Goal: Transaction & Acquisition: Purchase product/service

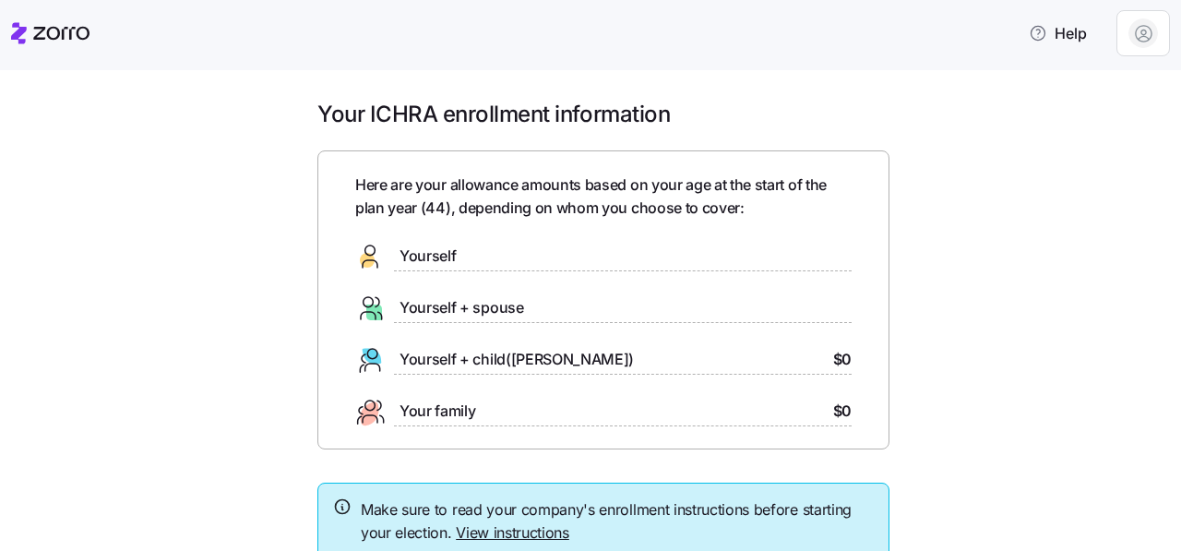
click at [546, 356] on div "Yourself + child(ren) $0" at bounding box center [603, 360] width 496 height 30
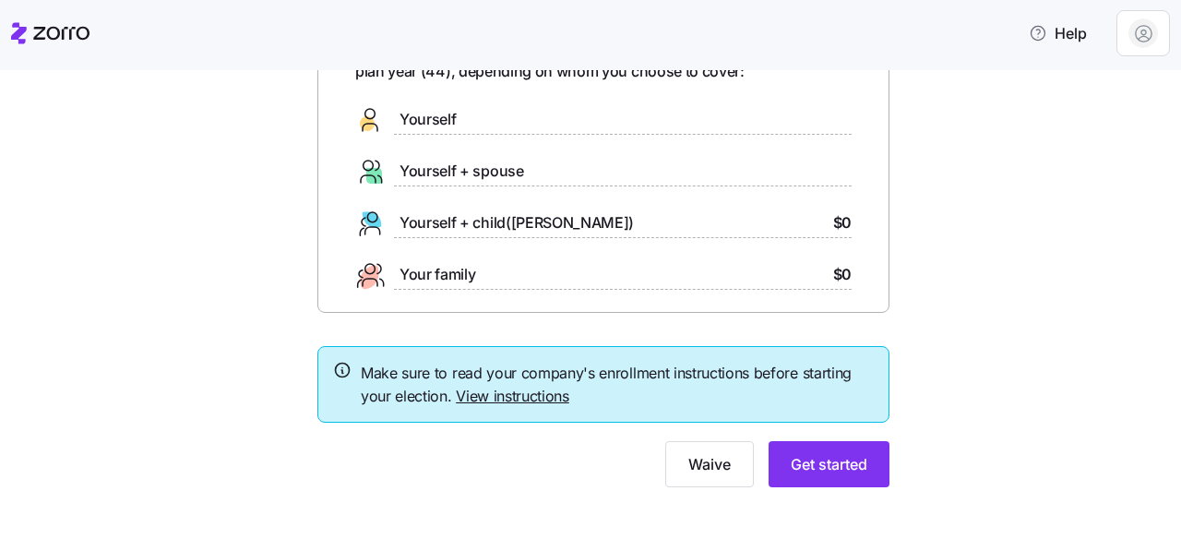
scroll to position [139, 0]
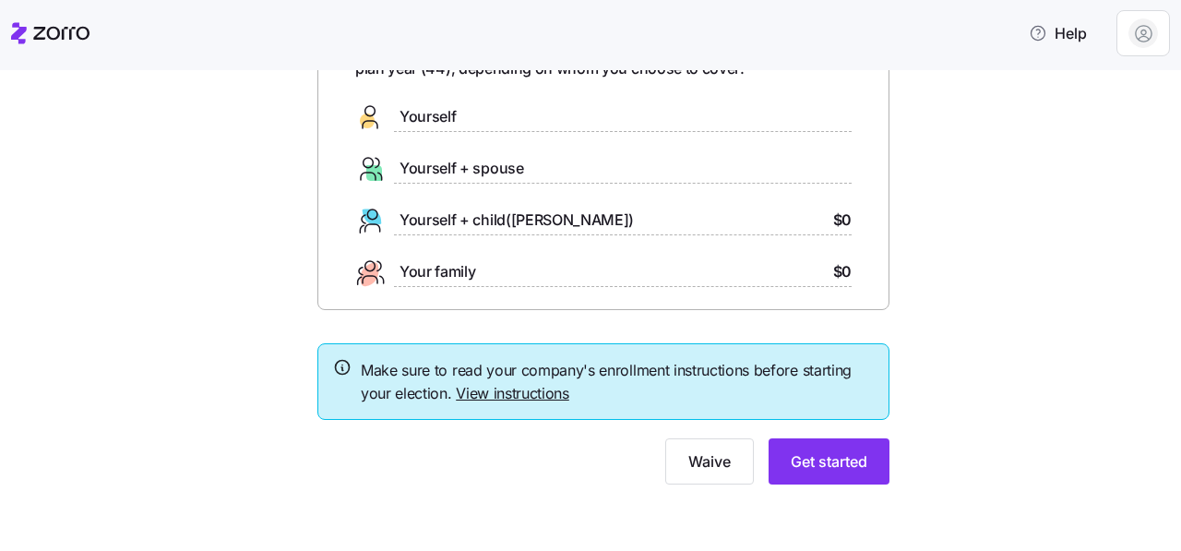
click at [521, 388] on link "View instructions" at bounding box center [512, 393] width 113 height 18
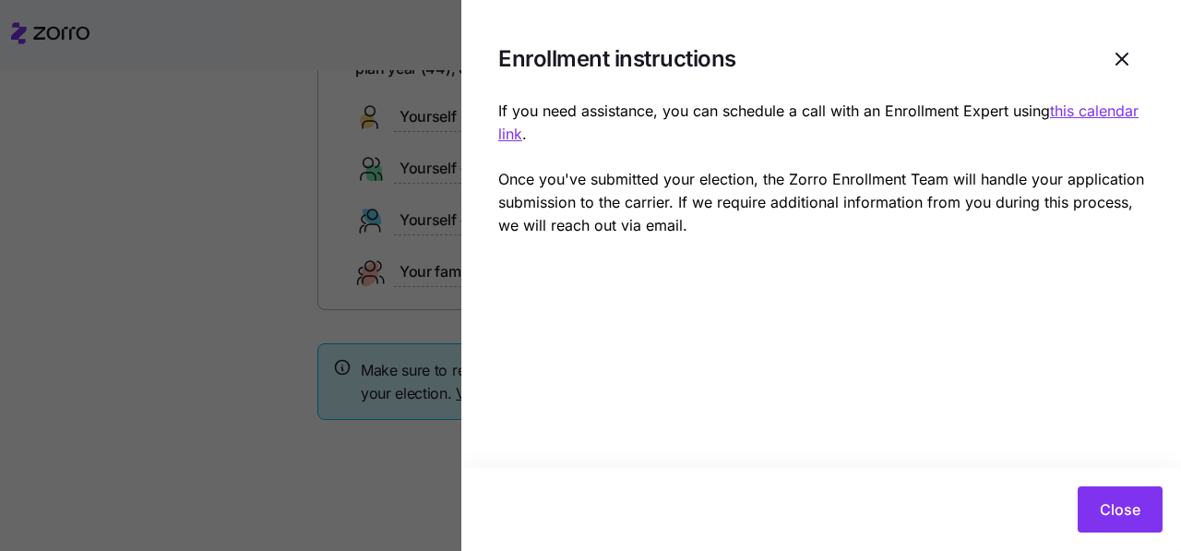
click at [1125, 538] on div "Close" at bounding box center [821, 509] width 720 height 83
click at [1119, 472] on div "Close" at bounding box center [821, 509] width 720 height 83
click at [1113, 506] on span "Close" at bounding box center [1120, 509] width 41 height 22
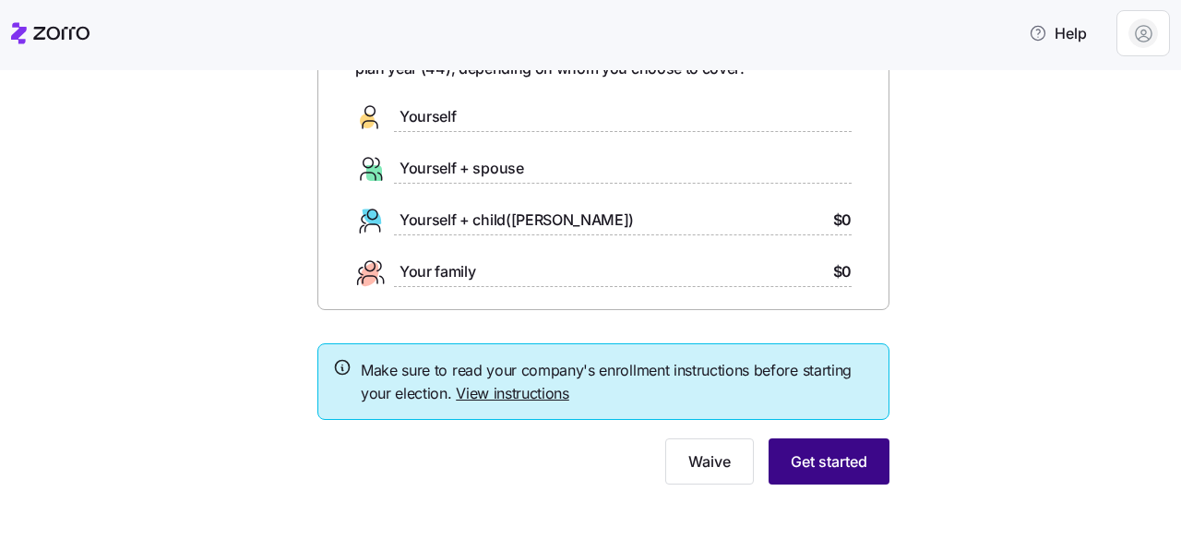
click at [815, 448] on button "Get started" at bounding box center [828, 461] width 121 height 46
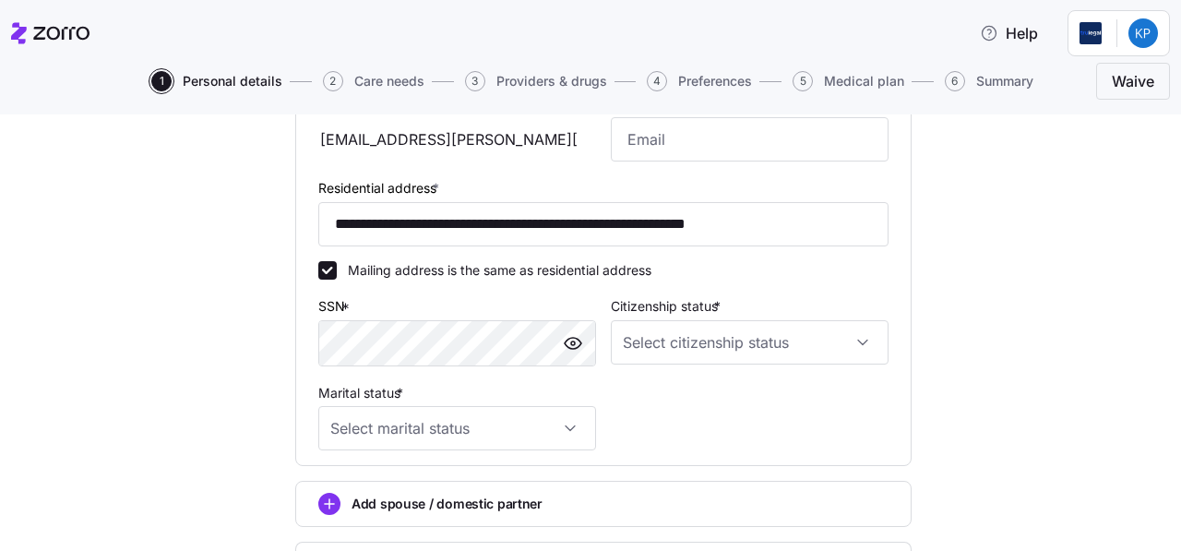
scroll to position [575, 0]
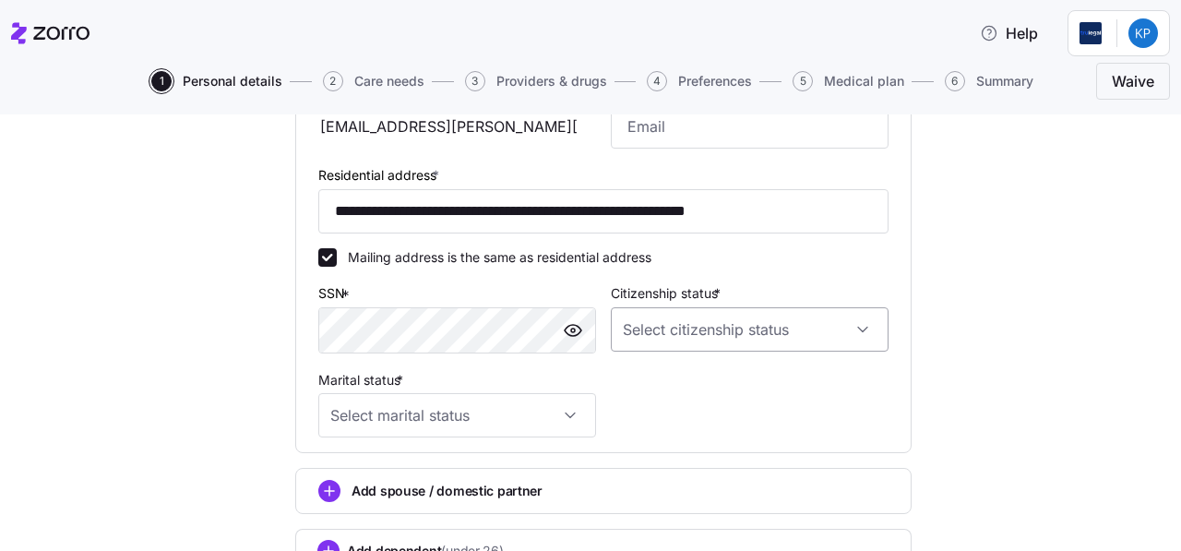
click at [743, 341] on input "Citizenship status *" at bounding box center [750, 329] width 278 height 44
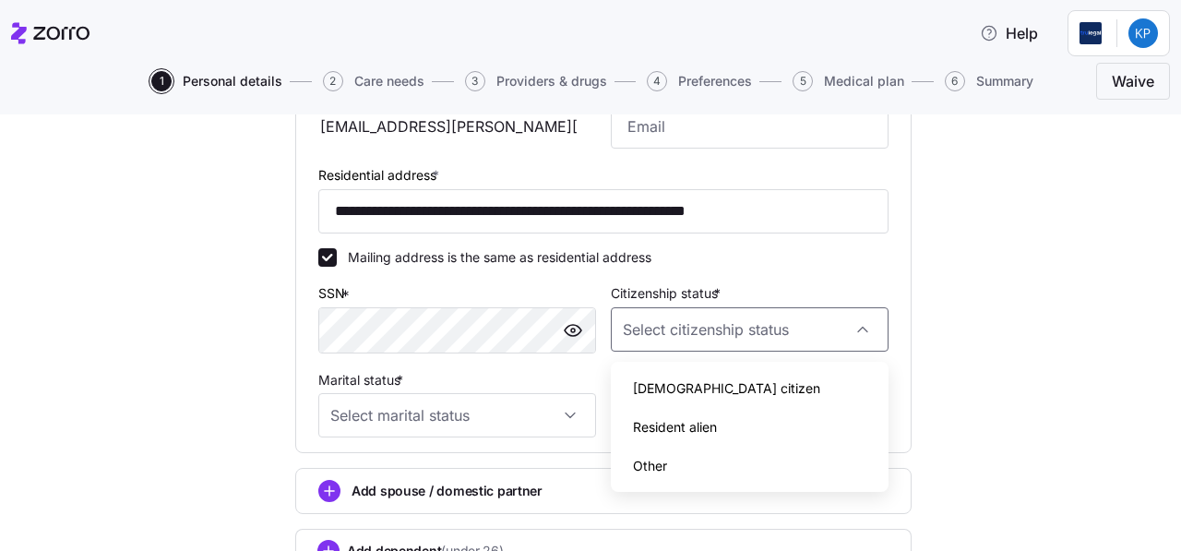
click at [685, 385] on span "[DEMOGRAPHIC_DATA] citizen" at bounding box center [726, 388] width 187 height 20
type input "[DEMOGRAPHIC_DATA] citizen"
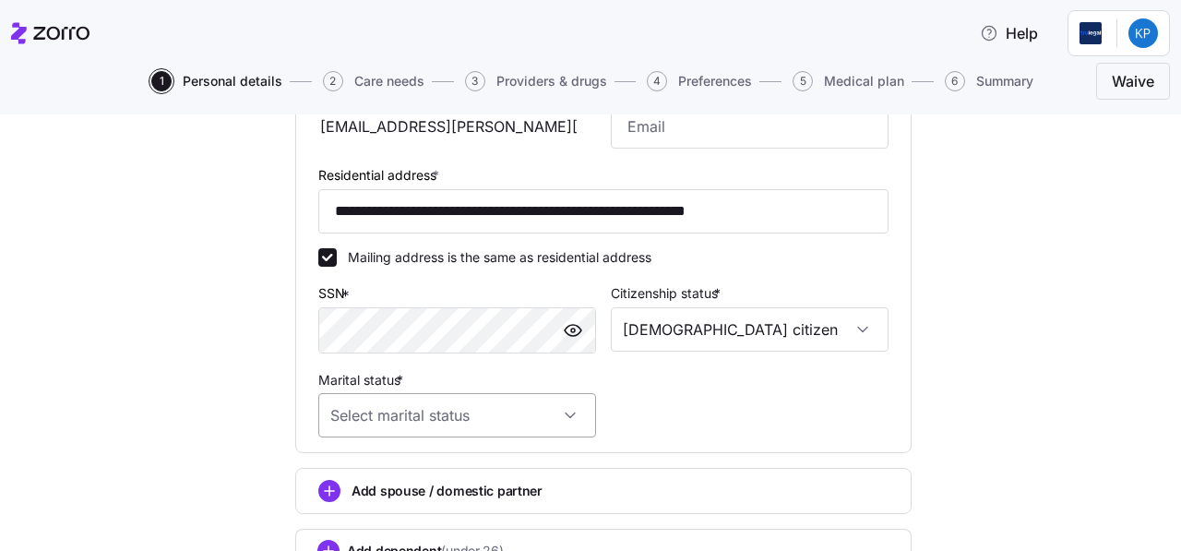
click at [475, 413] on input "Marital status *" at bounding box center [457, 415] width 278 height 44
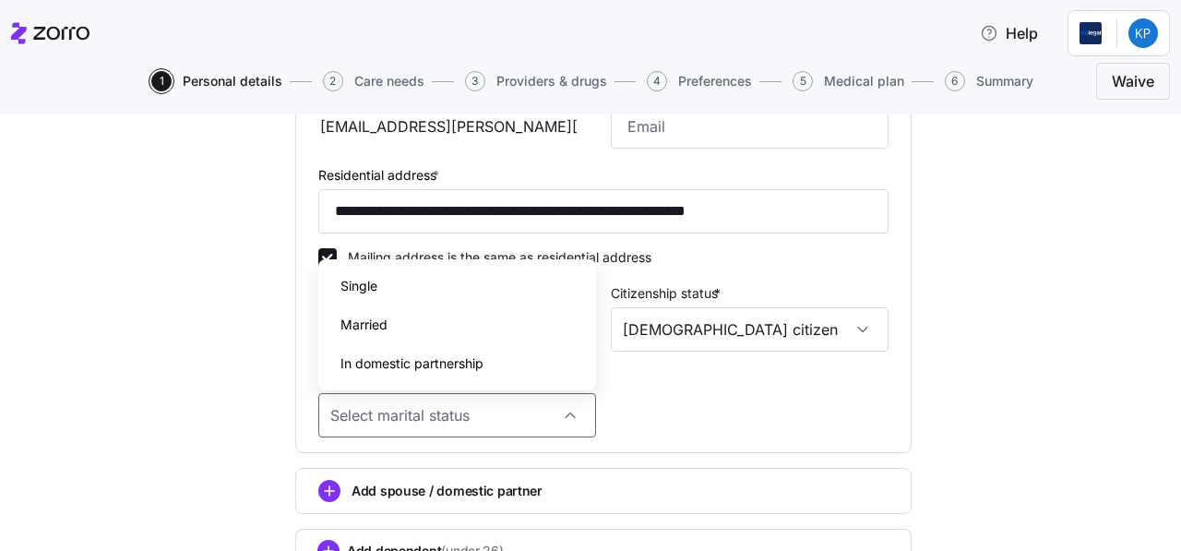
click at [509, 293] on div "Single" at bounding box center [457, 286] width 263 height 39
type input "Single"
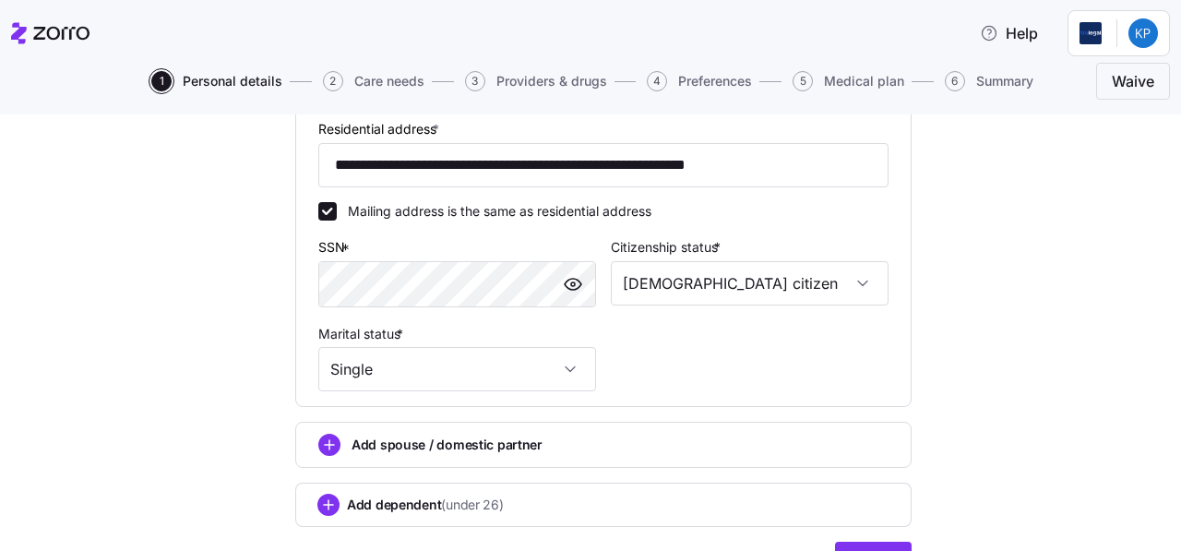
scroll to position [728, 0]
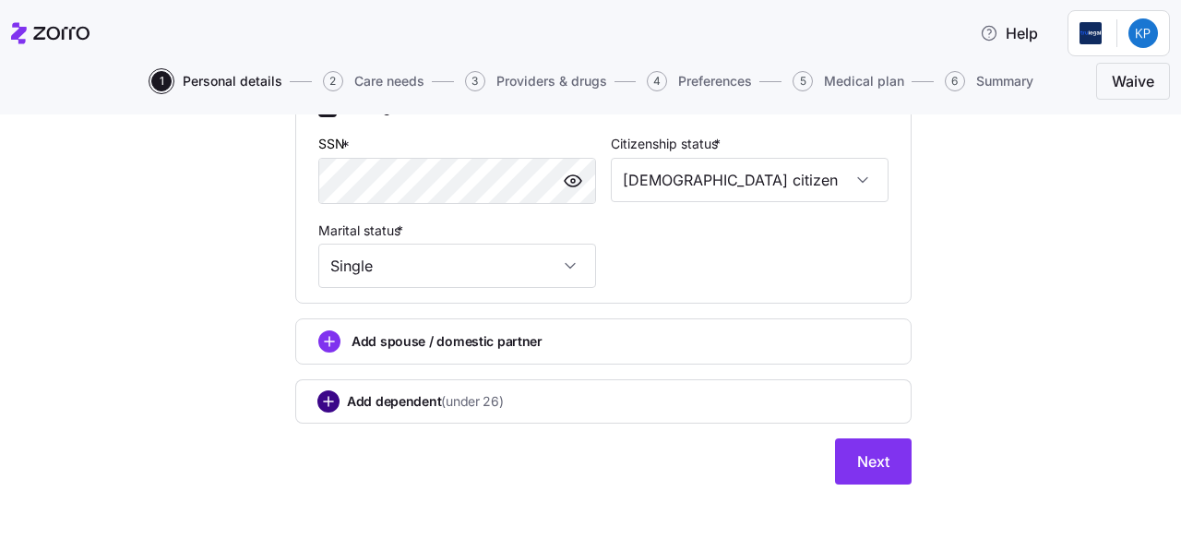
click at [320, 404] on circle "add icon" at bounding box center [328, 401] width 20 height 20
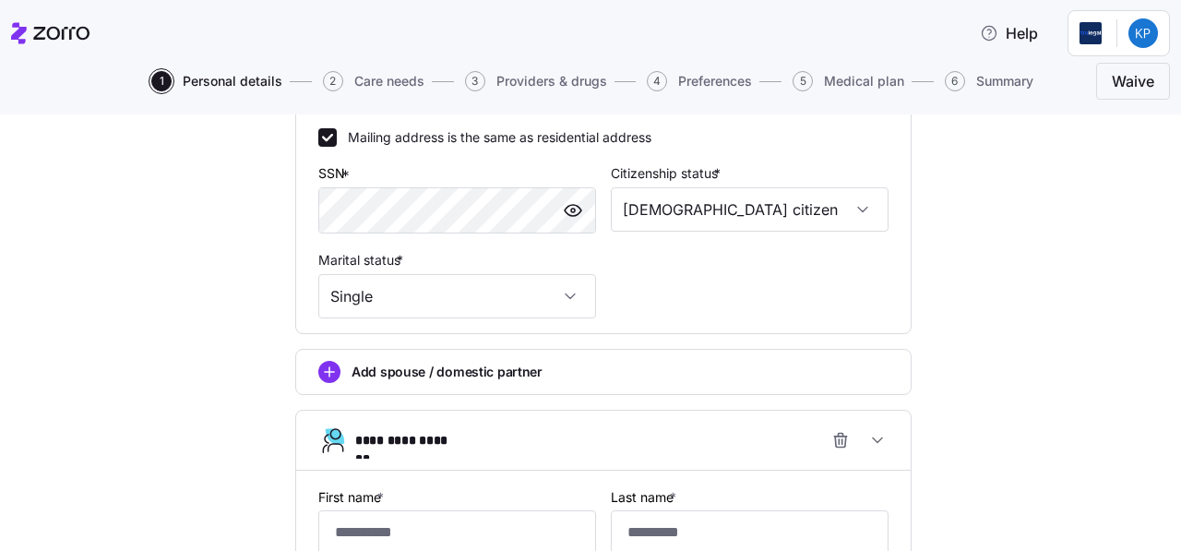
scroll to position [762, 0]
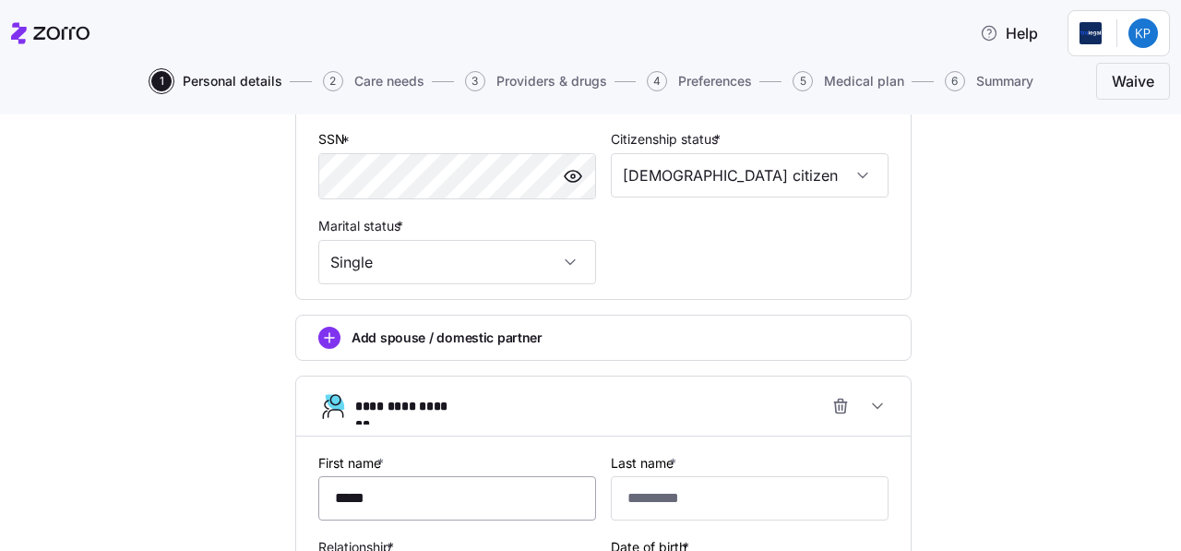
type input "*****"
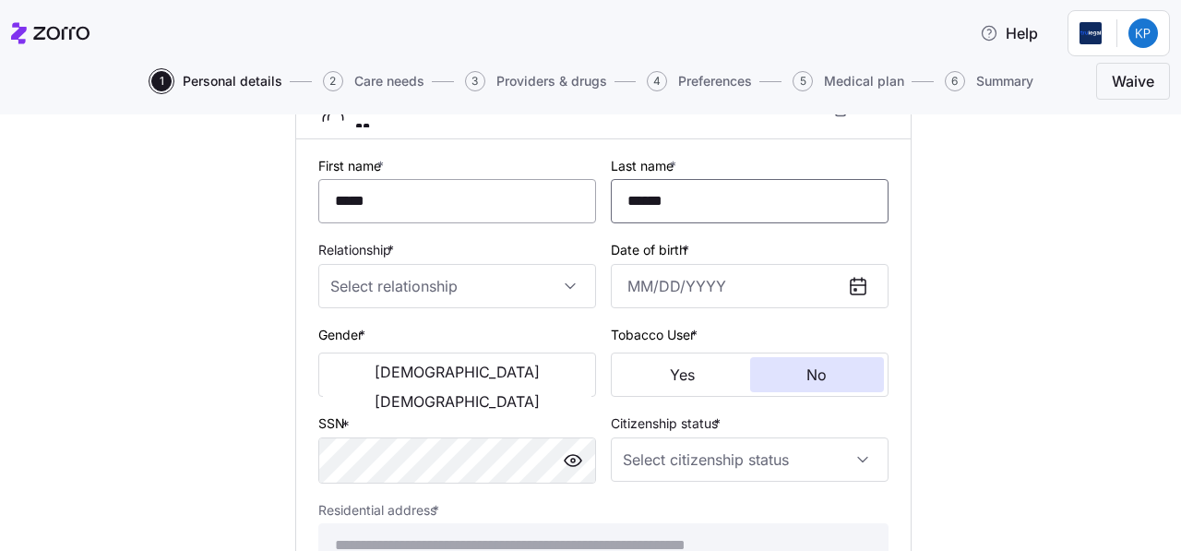
scroll to position [1064, 0]
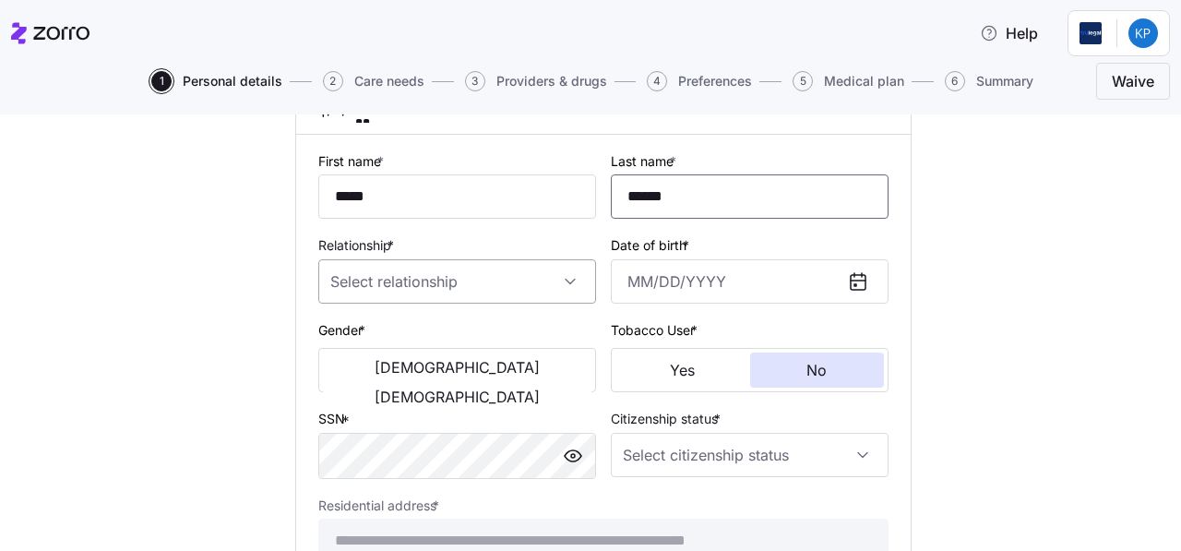
type input "******"
click at [374, 282] on input "Relationship *" at bounding box center [457, 281] width 278 height 44
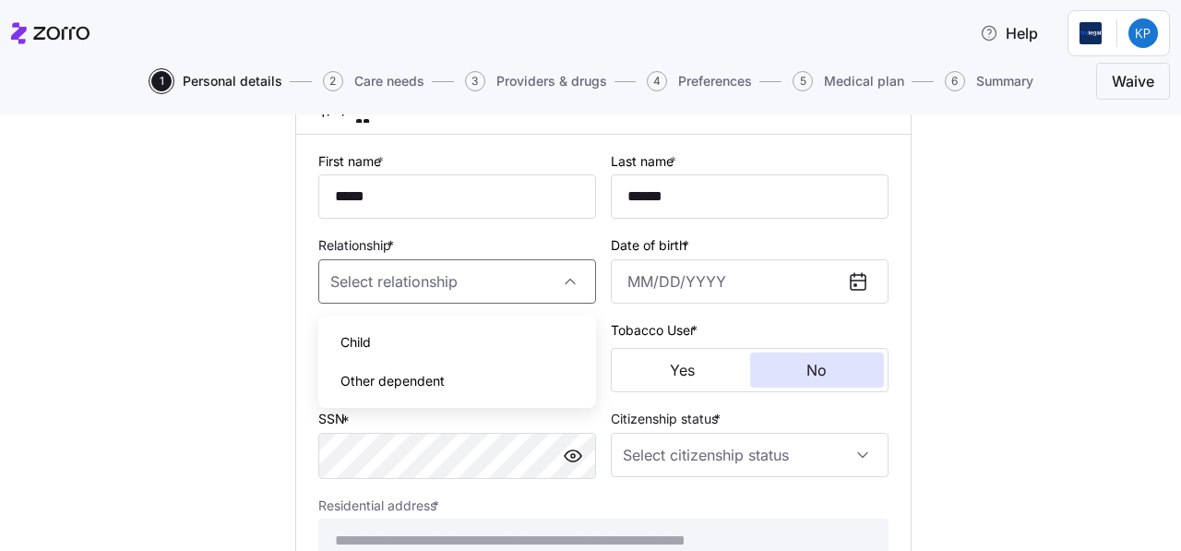
click at [359, 353] on div "Child" at bounding box center [457, 342] width 263 height 39
type input "Child"
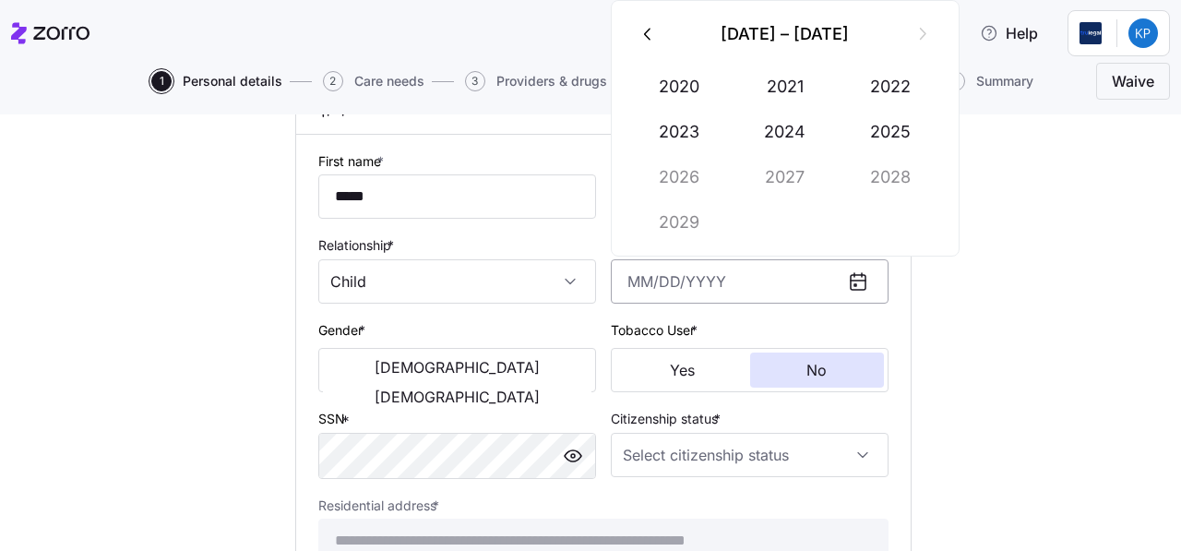
click at [705, 303] on input "Date of birth *" at bounding box center [750, 281] width 278 height 44
click at [642, 282] on input "01092007" at bounding box center [750, 281] width 278 height 44
click at [671, 286] on input "01/092007" at bounding box center [750, 281] width 278 height 44
type input "[DATE]"
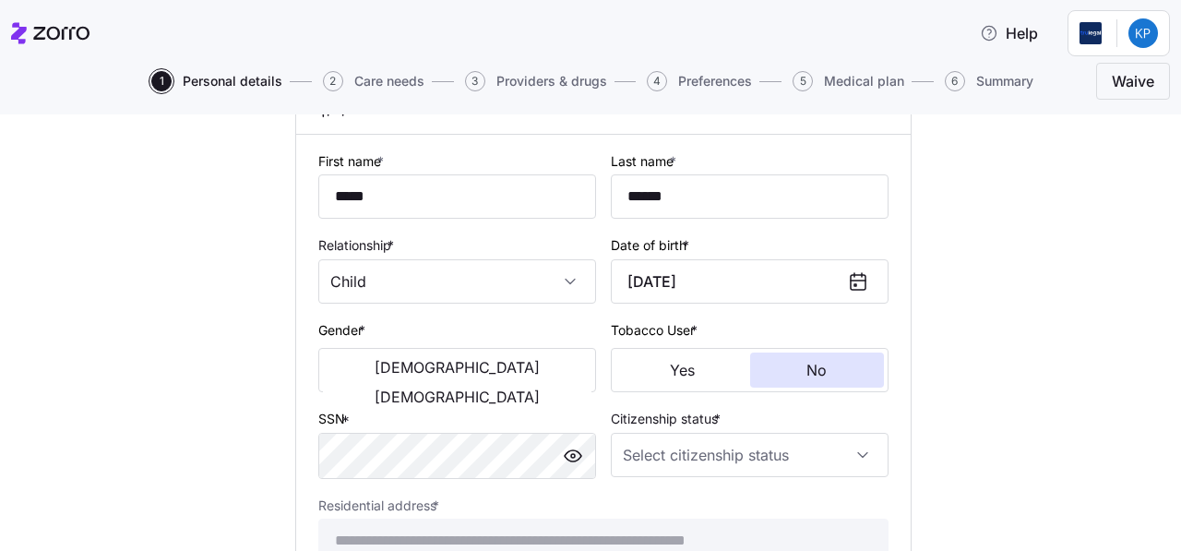
click at [371, 352] on div "Gender * Male Female" at bounding box center [457, 355] width 278 height 74
click at [375, 372] on span "[DEMOGRAPHIC_DATA]" at bounding box center [457, 367] width 165 height 15
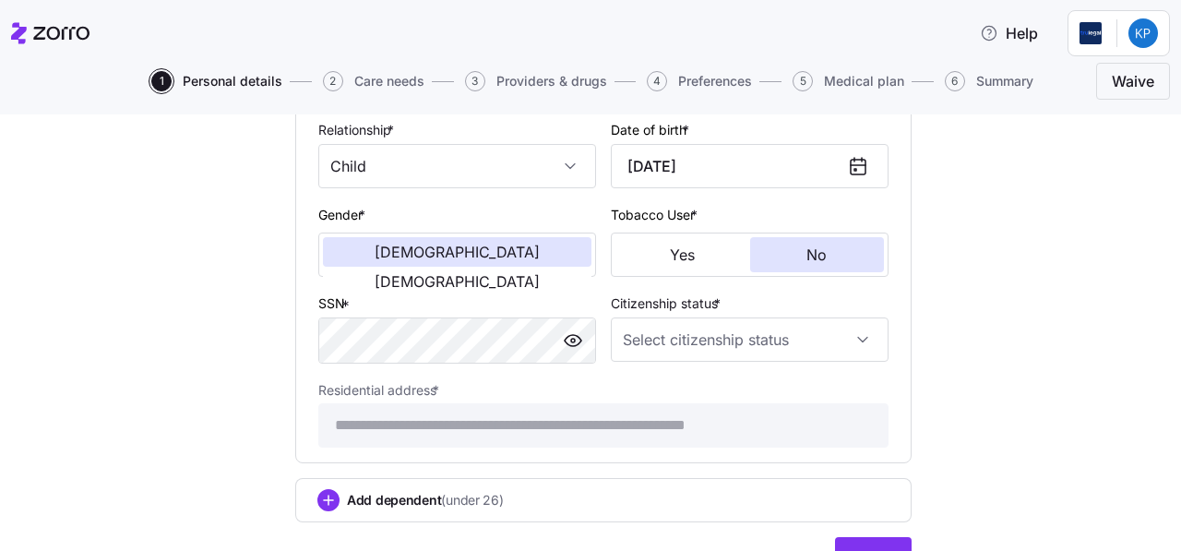
scroll to position [1278, 0]
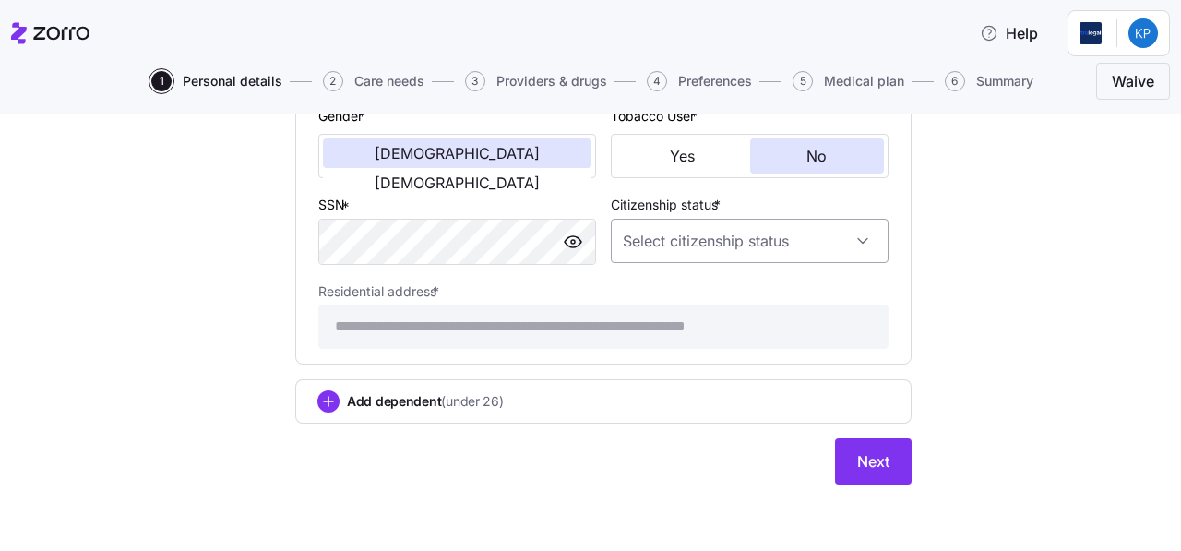
click at [814, 234] on input "Citizenship status *" at bounding box center [750, 241] width 278 height 44
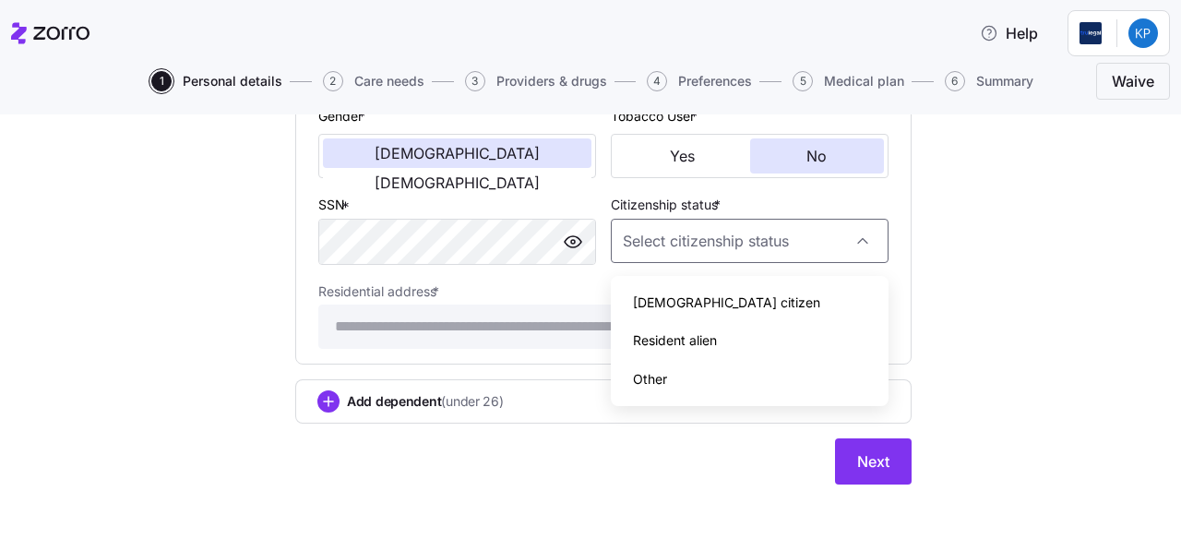
click at [683, 309] on span "[DEMOGRAPHIC_DATA] citizen" at bounding box center [726, 302] width 187 height 20
type input "[DEMOGRAPHIC_DATA] citizen"
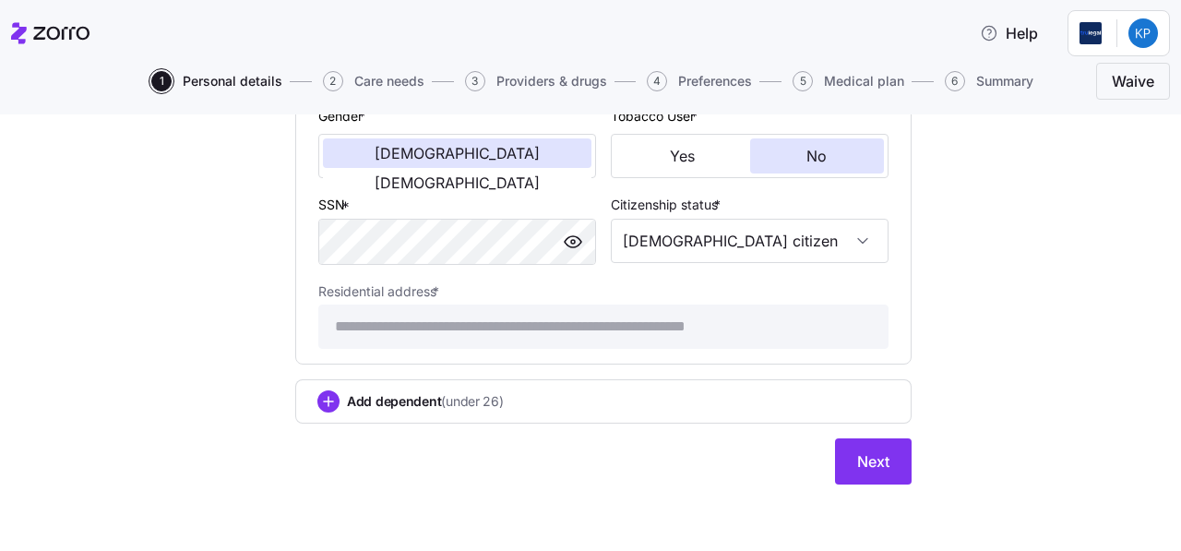
click at [871, 472] on span "Next" at bounding box center [873, 461] width 32 height 22
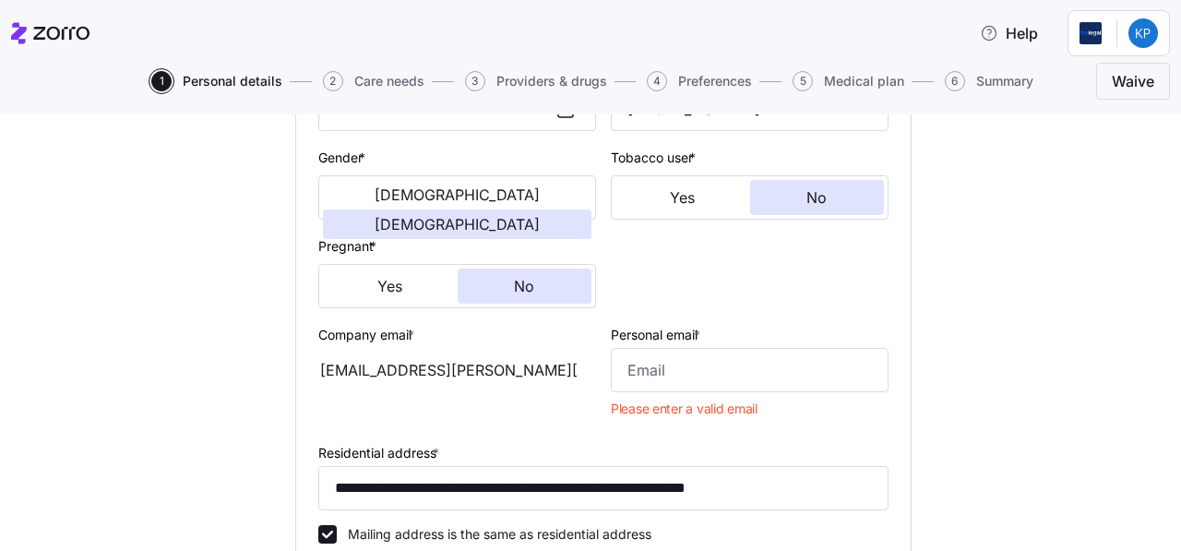
scroll to position [332, 0]
click at [730, 387] on input "Personal email *" at bounding box center [750, 369] width 278 height 44
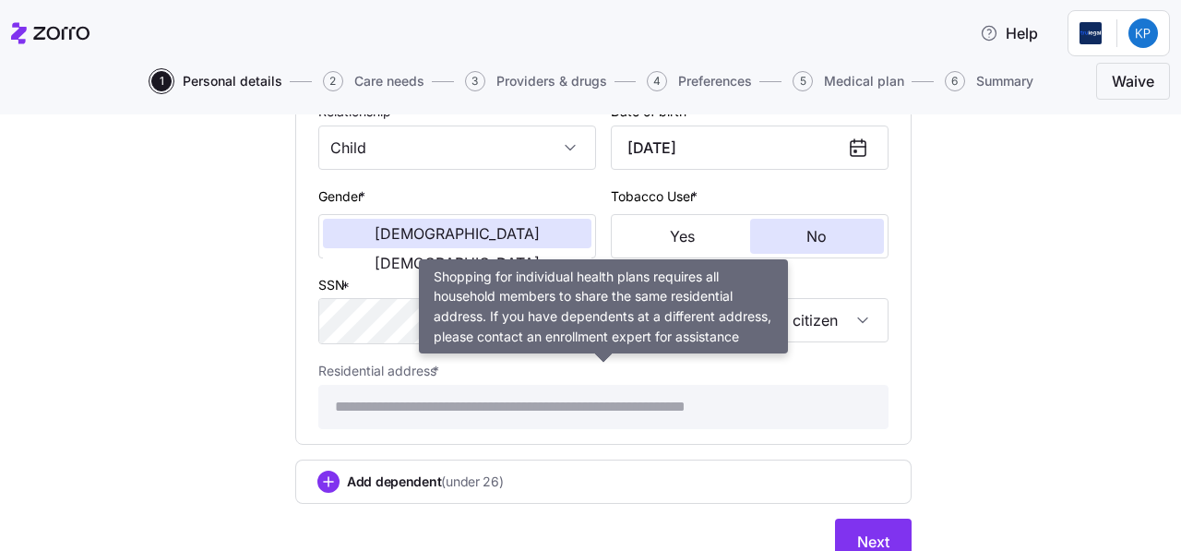
scroll to position [1250, 0]
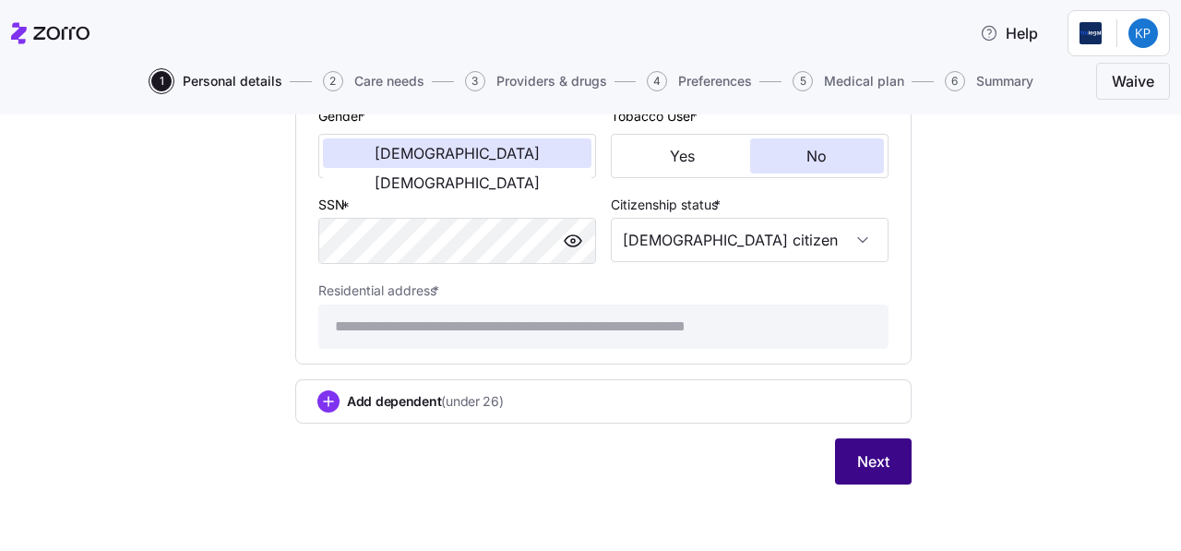
type input "[EMAIL_ADDRESS][PERSON_NAME][DOMAIN_NAME]"
click at [864, 461] on span "Next" at bounding box center [873, 461] width 32 height 22
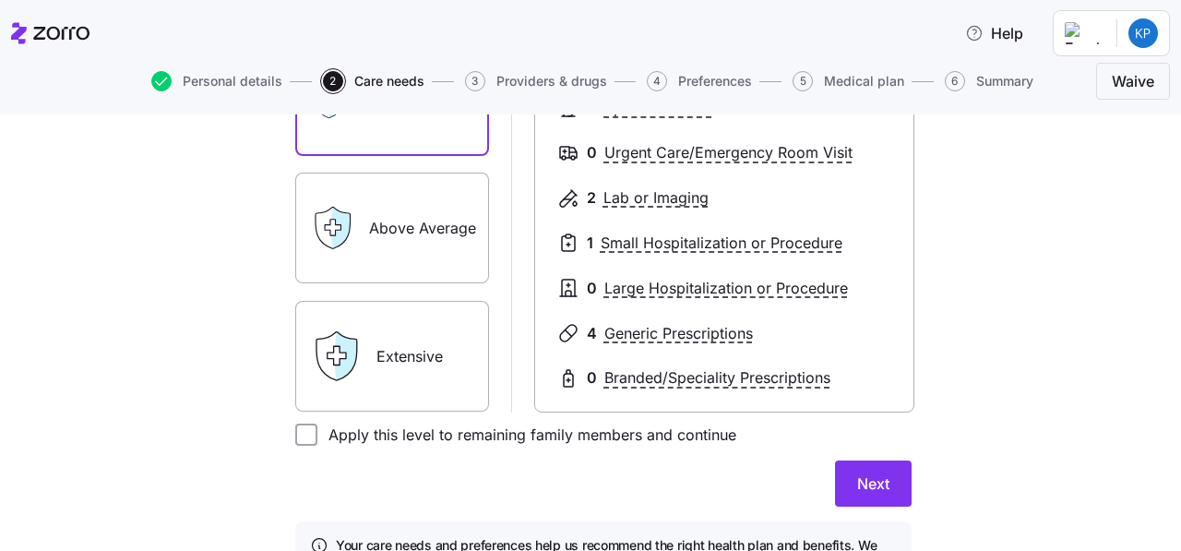
scroll to position [384, 0]
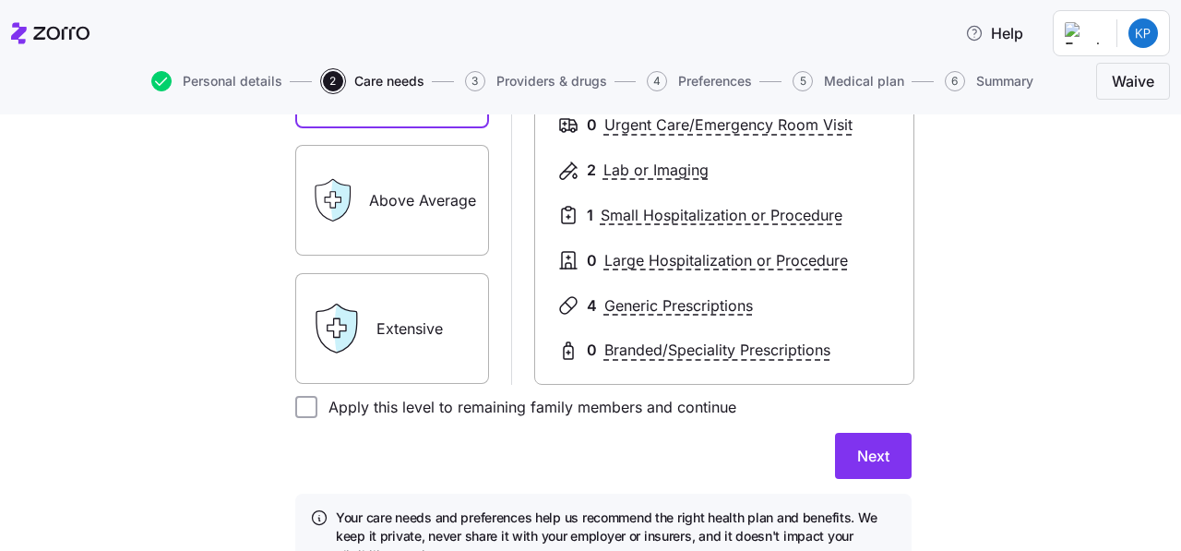
click at [386, 314] on label "Extensive" at bounding box center [392, 328] width 194 height 111
click at [0, 0] on input "Extensive" at bounding box center [0, 0] width 0 height 0
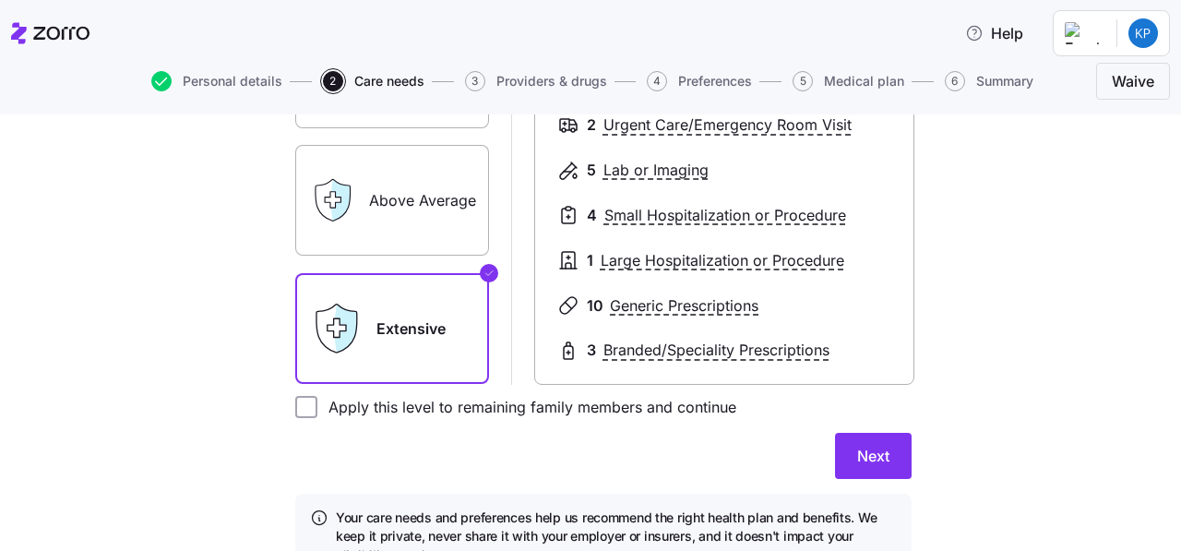
click at [631, 409] on label "Apply this level to remaining family members and continue" at bounding box center [526, 407] width 419 height 22
click at [317, 409] on input "Apply this level to remaining family members and continue" at bounding box center [306, 407] width 22 height 22
checkbox input "true"
click at [872, 467] on span "Next" at bounding box center [873, 456] width 32 height 22
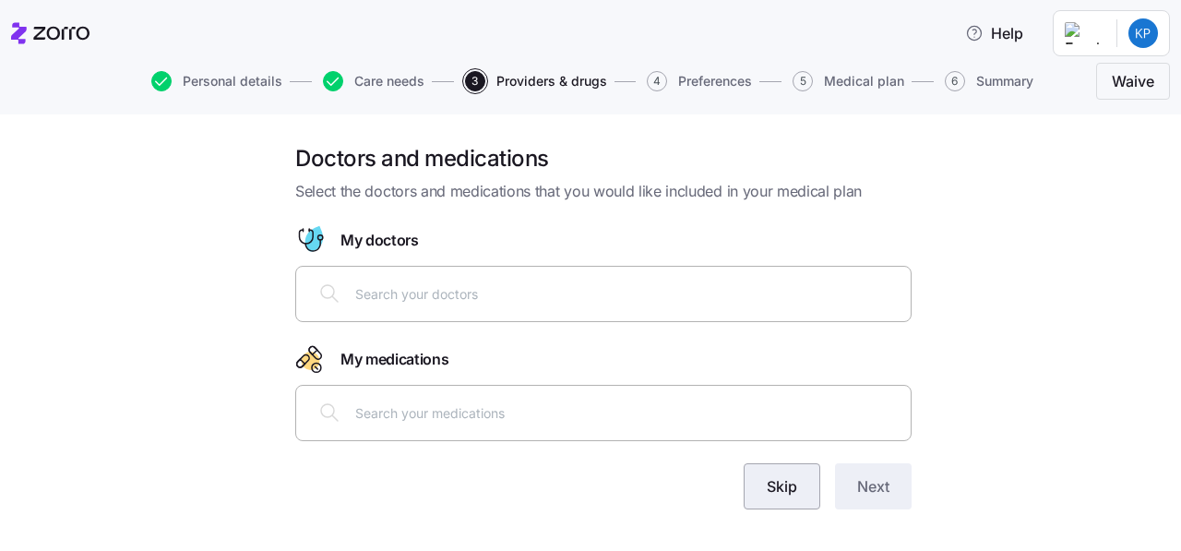
click at [762, 480] on button "Skip" at bounding box center [782, 486] width 77 height 46
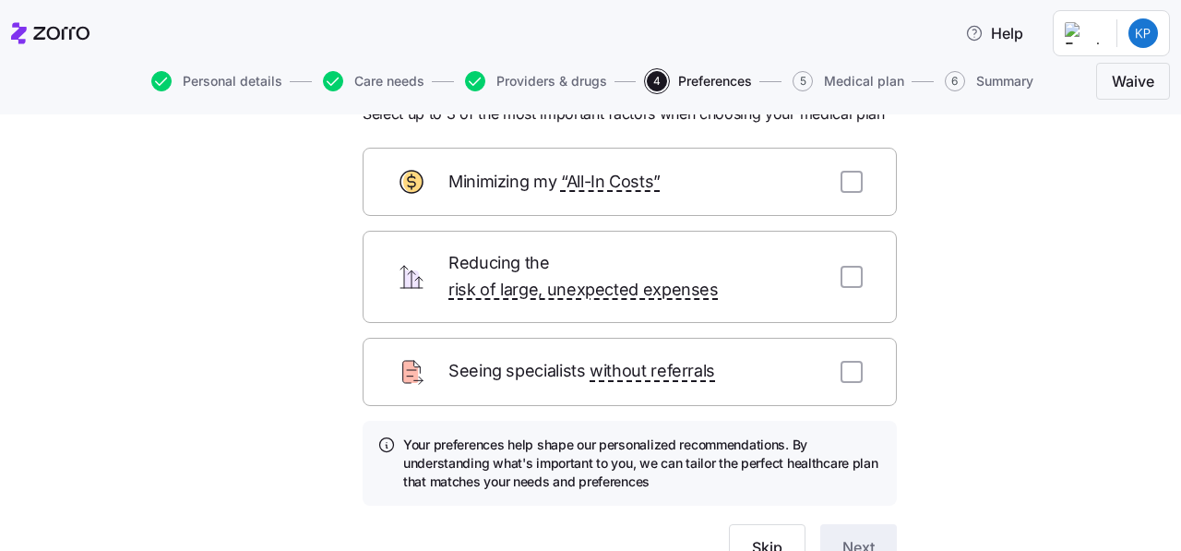
scroll to position [130, 0]
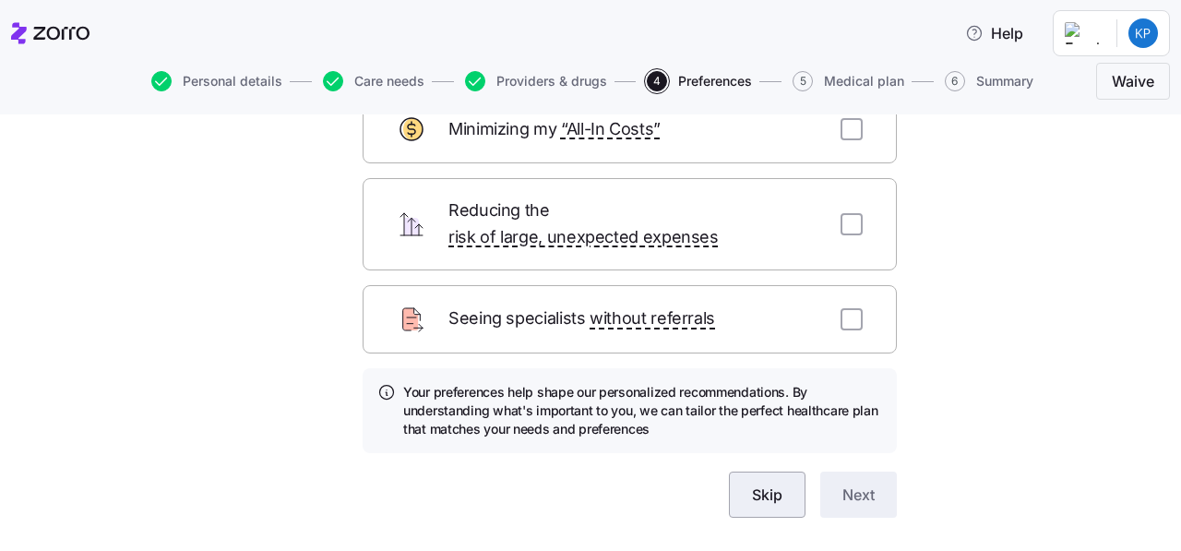
click at [756, 483] on span "Skip" at bounding box center [767, 494] width 30 height 22
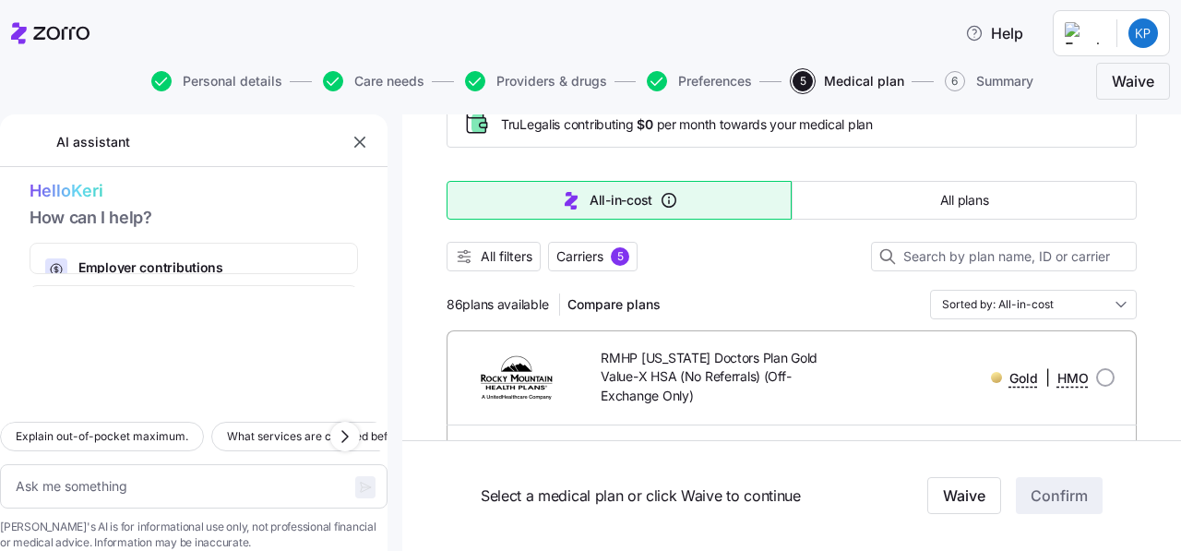
scroll to position [113, 0]
click at [925, 260] on input at bounding box center [1004, 258] width 266 height 30
type textarea "x"
type input "r"
type textarea "x"
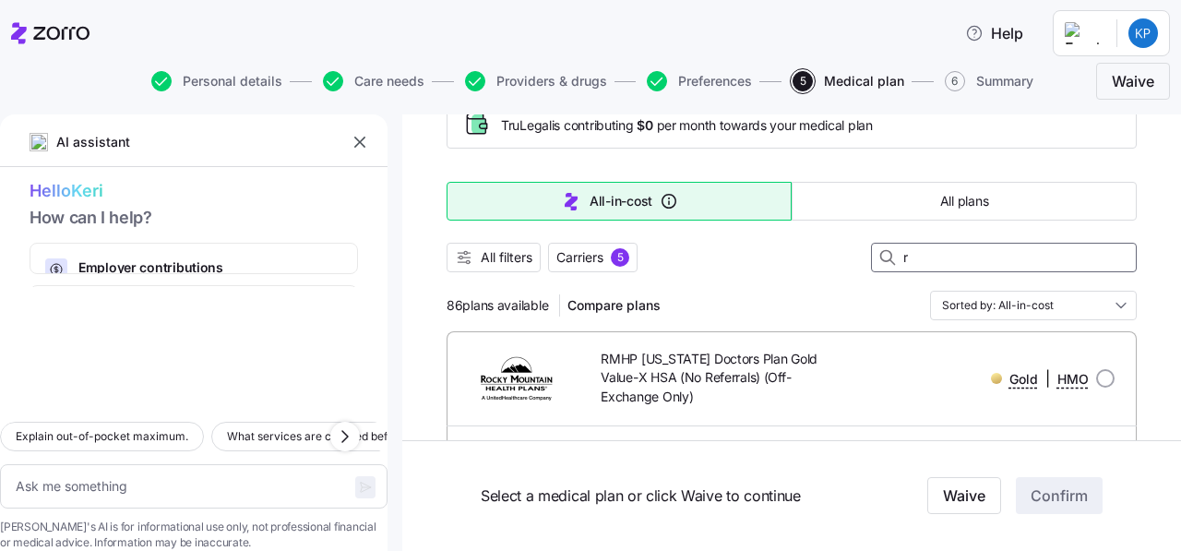
type input "rm"
type textarea "x"
type input "rmh"
type textarea "x"
type input "rmhp"
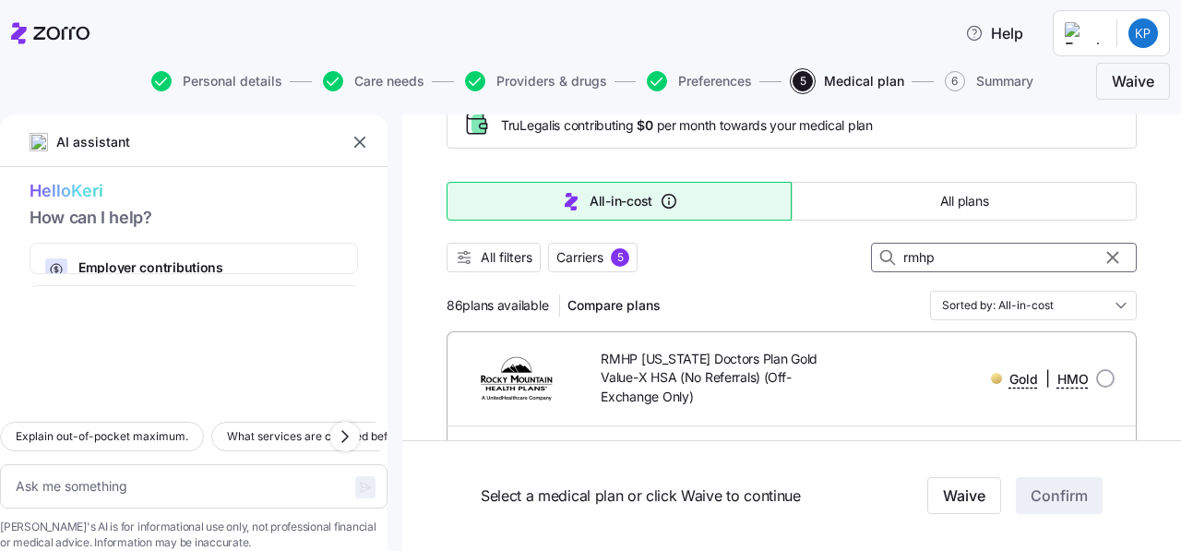
type textarea "x"
type input "rmhp"
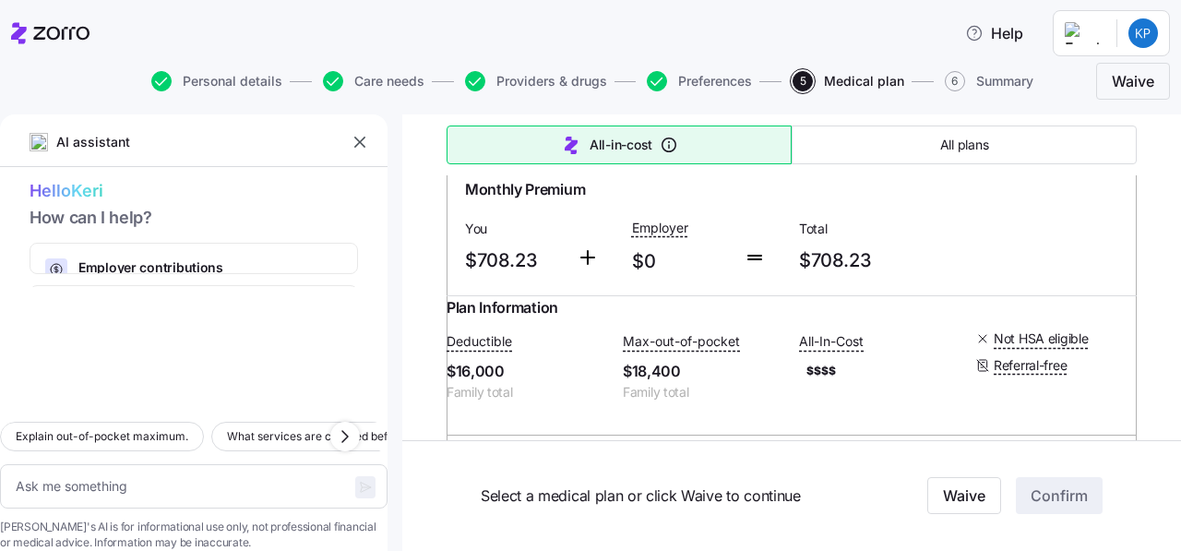
scroll to position [5444, 0]
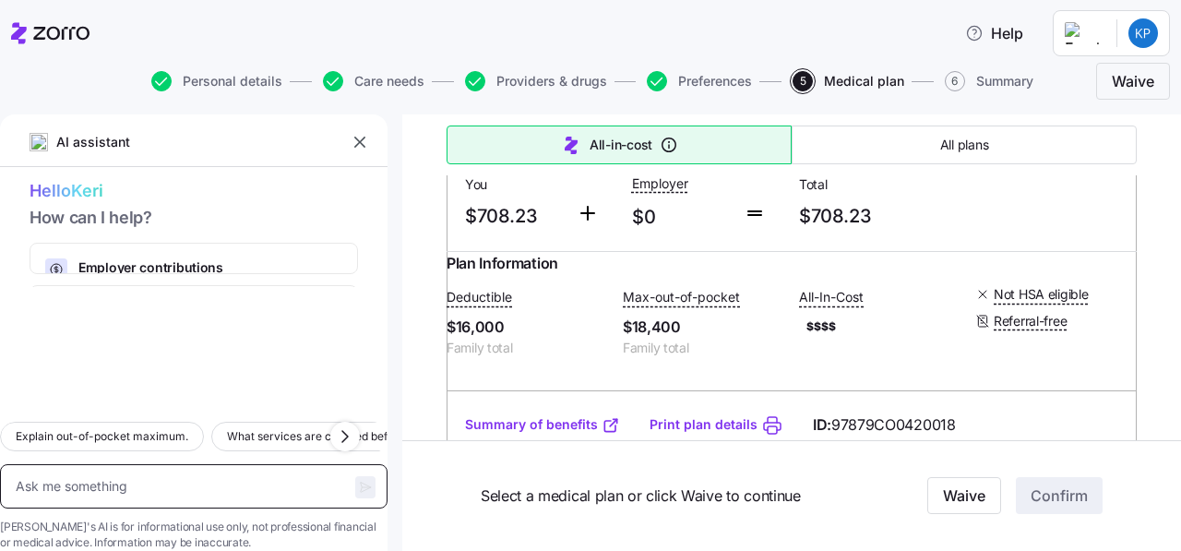
click at [172, 466] on textarea at bounding box center [193, 486] width 387 height 44
type textarea "x"
type textarea "I"
type textarea "x"
type textarea "I a"
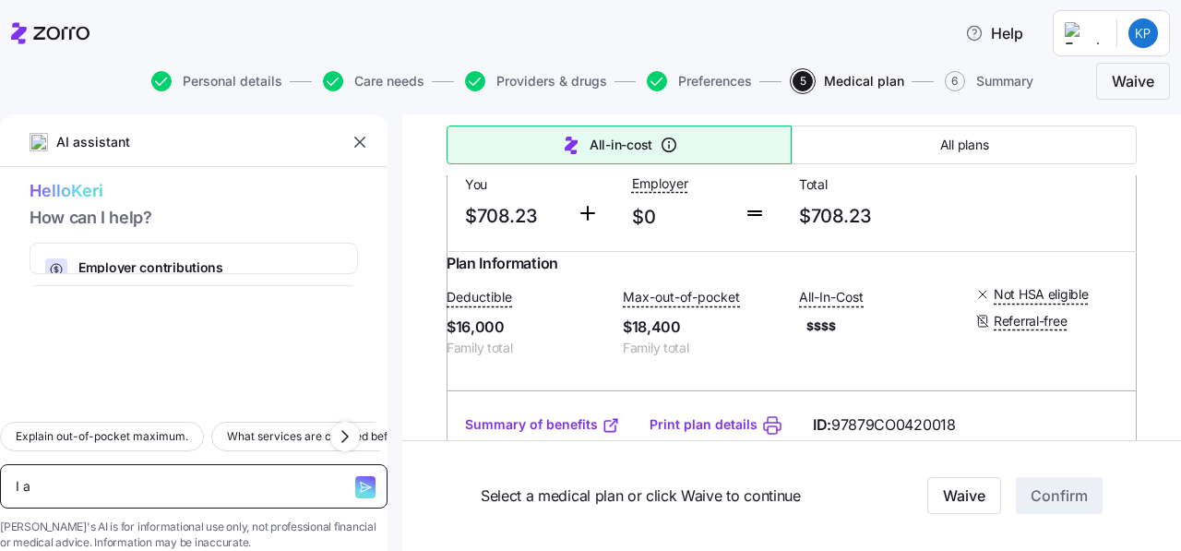
type textarea "x"
type textarea "I al"
type textarea "x"
type textarea "I alr"
type textarea "x"
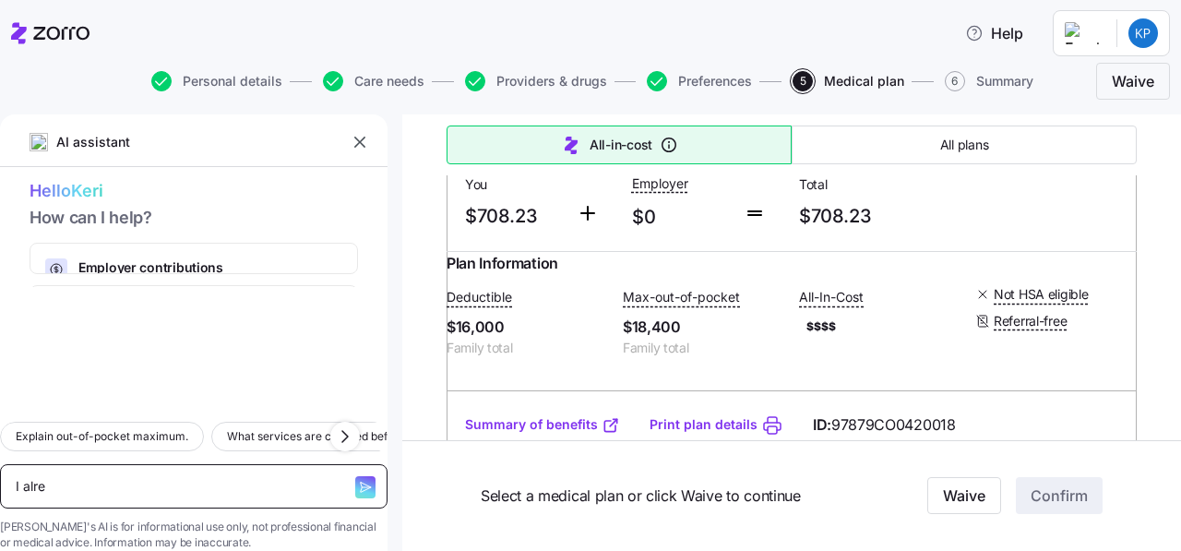
type textarea "I alrea"
type textarea "x"
type textarea "I alread"
type textarea "x"
type textarea "I already"
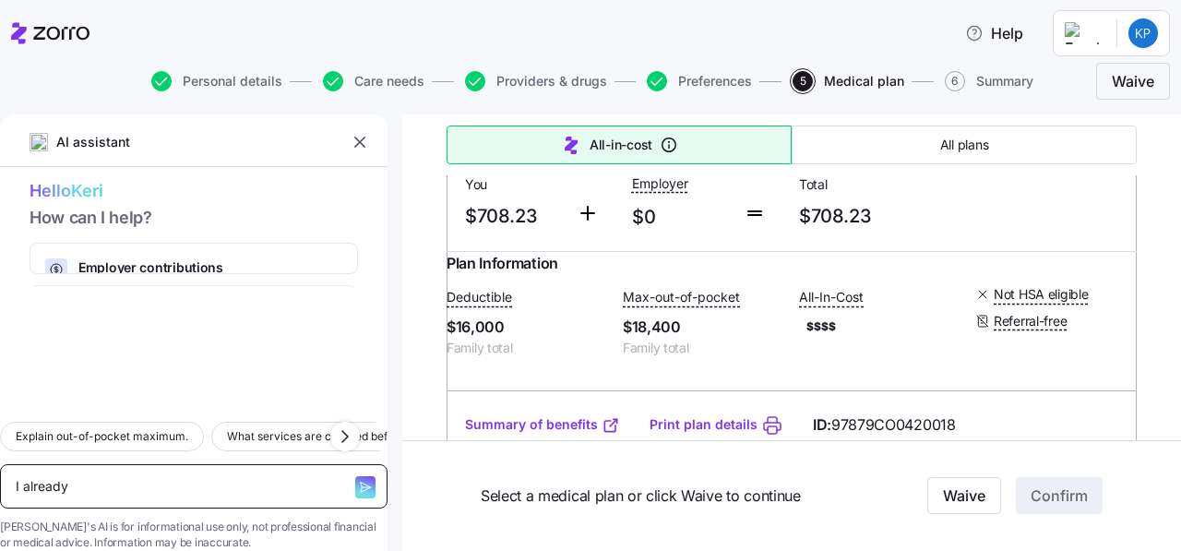
type textarea "x"
type textarea "I already"
type textarea "x"
type textarea "I already ha"
type textarea "x"
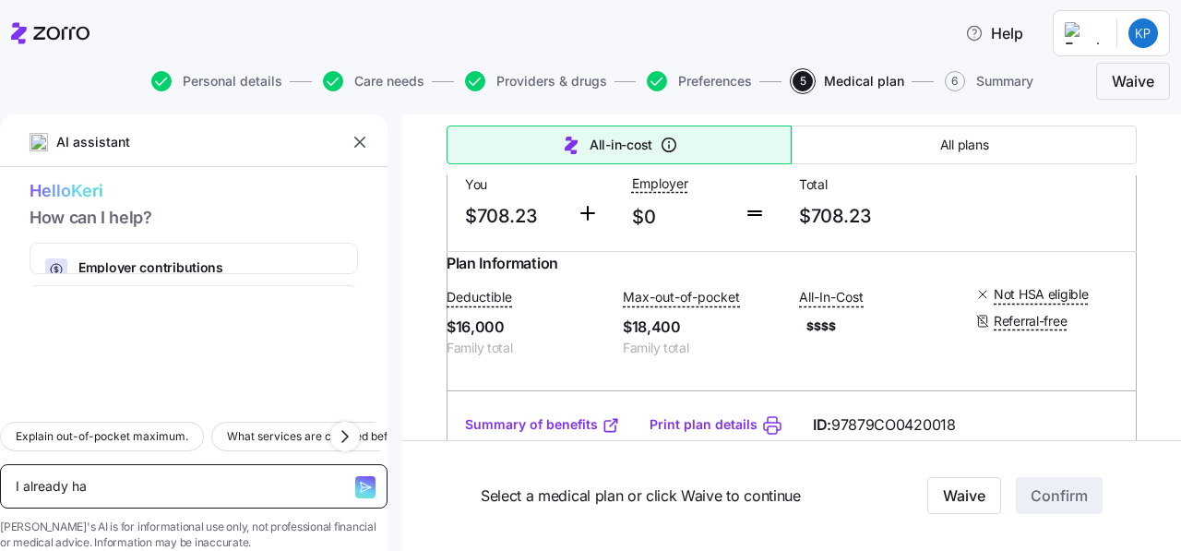
type textarea "I already hav"
type textarea "x"
type textarea "I already have"
type textarea "x"
type textarea "I already have"
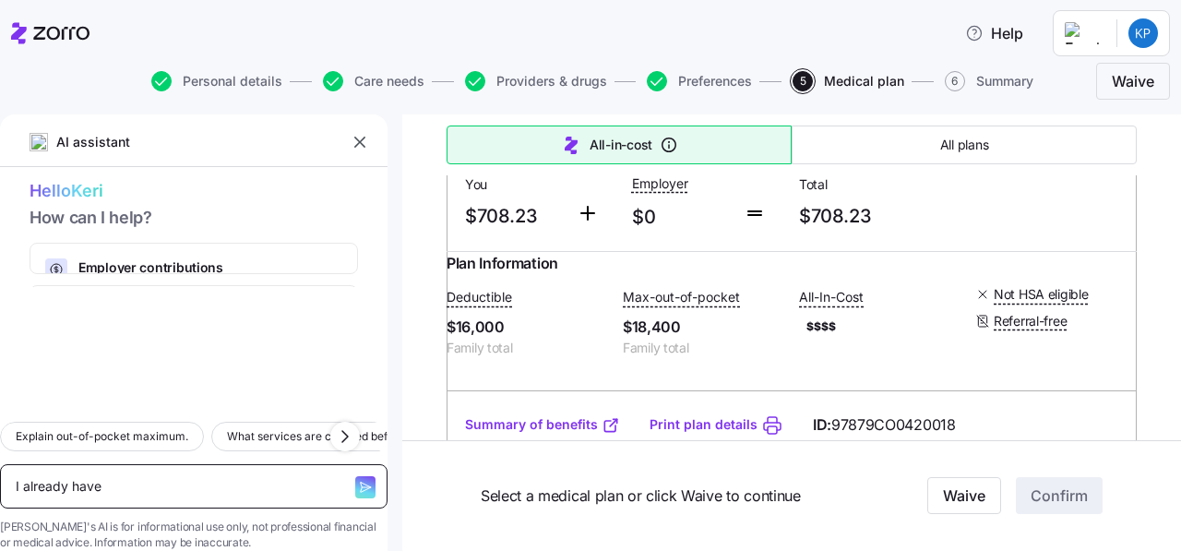
type textarea "x"
type textarea "I already have c"
type textarea "x"
type textarea "I already have co"
type textarea "x"
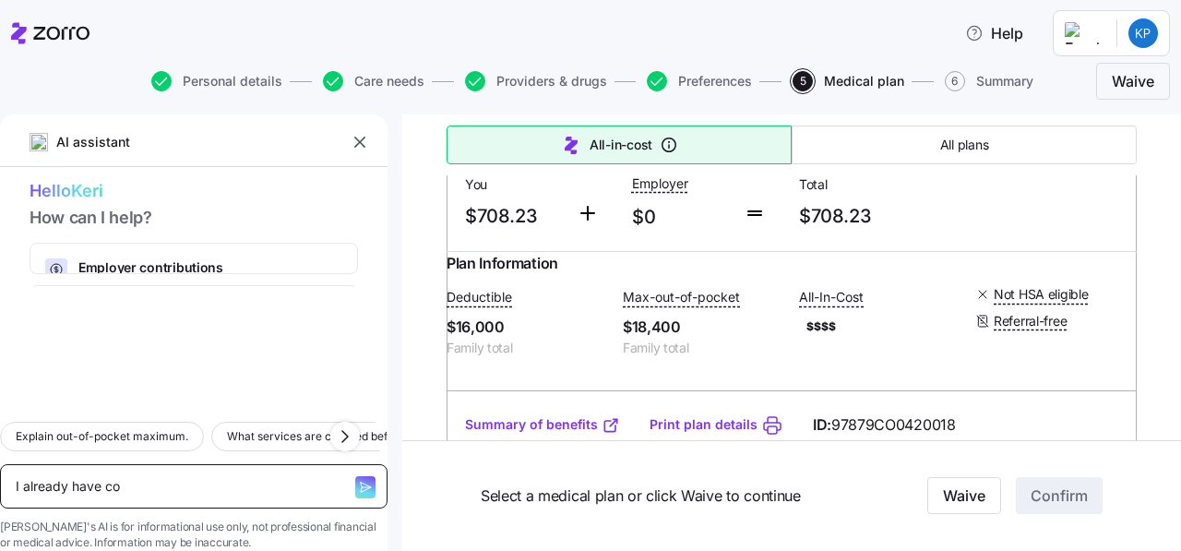
type textarea "I already have cov"
type textarea "x"
type textarea "I already have cove"
type textarea "x"
type textarea "I already have cover"
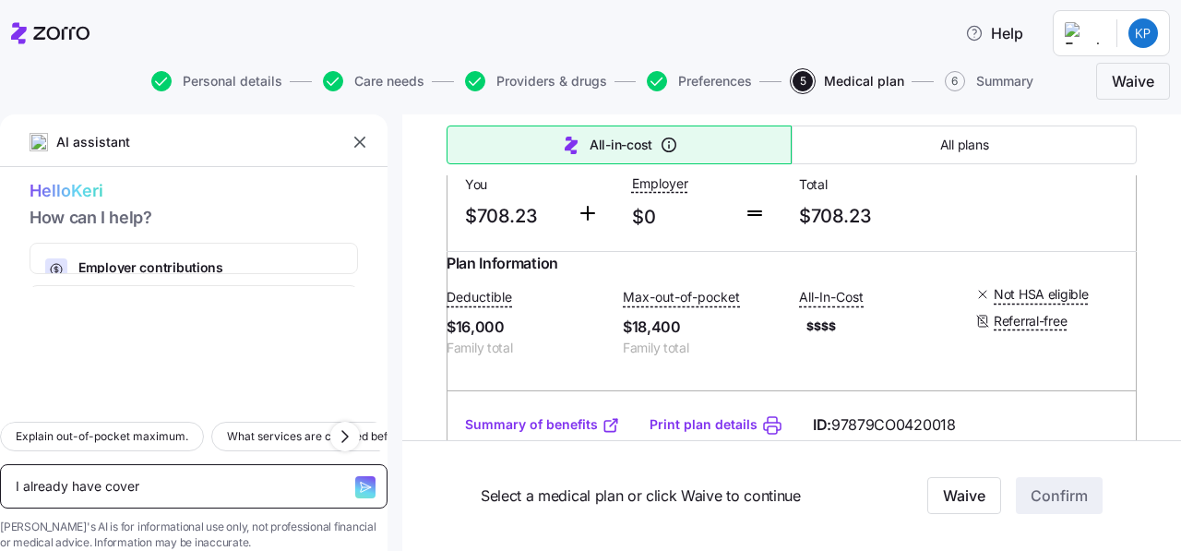
type textarea "x"
type textarea "I already have cove"
type textarea "x"
type textarea "I already have cov"
type textarea "x"
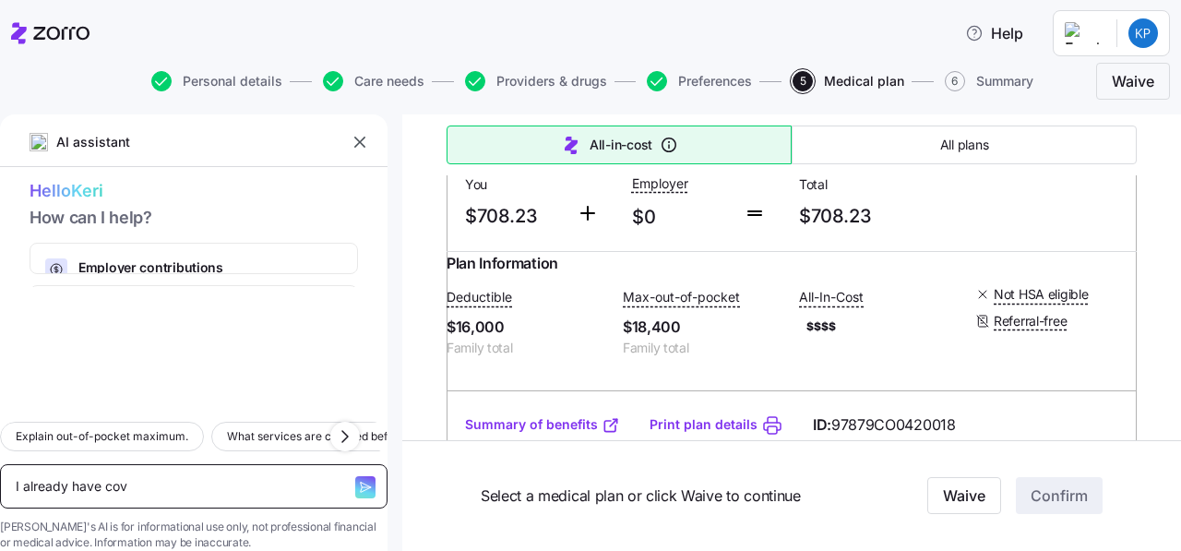
type textarea "I already have co"
type textarea "x"
type textarea "I already have c"
type textarea "x"
type textarea "I already have"
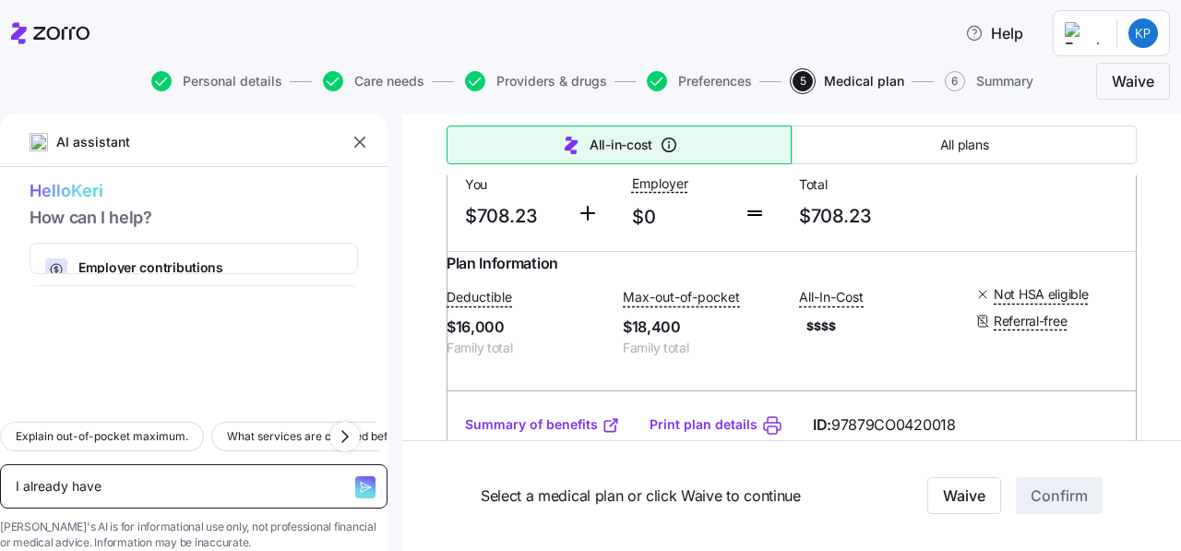
type textarea "x"
type textarea "I already have m"
type textarea "x"
type textarea "I already have me"
type textarea "x"
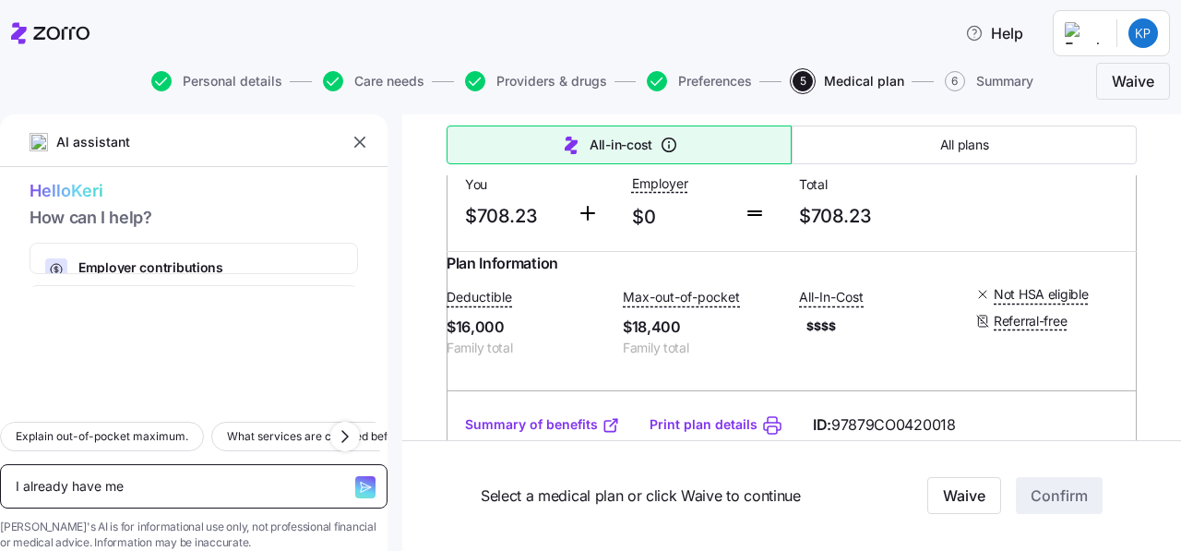
type textarea "I already have m"
type textarea "x"
type textarea "I already have"
type textarea "x"
type textarea "I already have a"
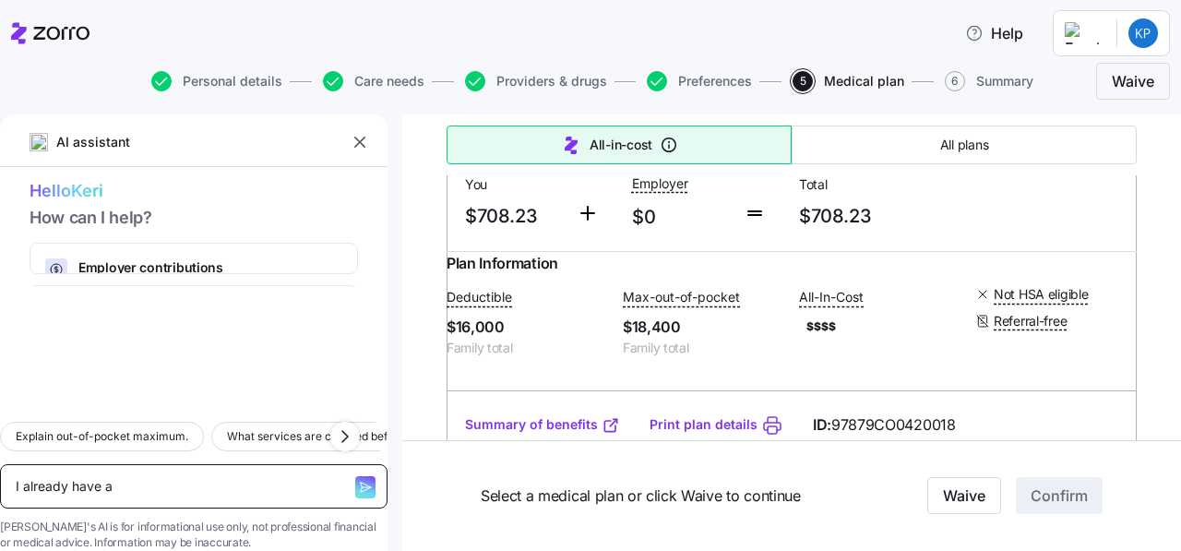
type textarea "x"
type textarea "I already have a"
type textarea "x"
type textarea "I already have a e"
type textarea "x"
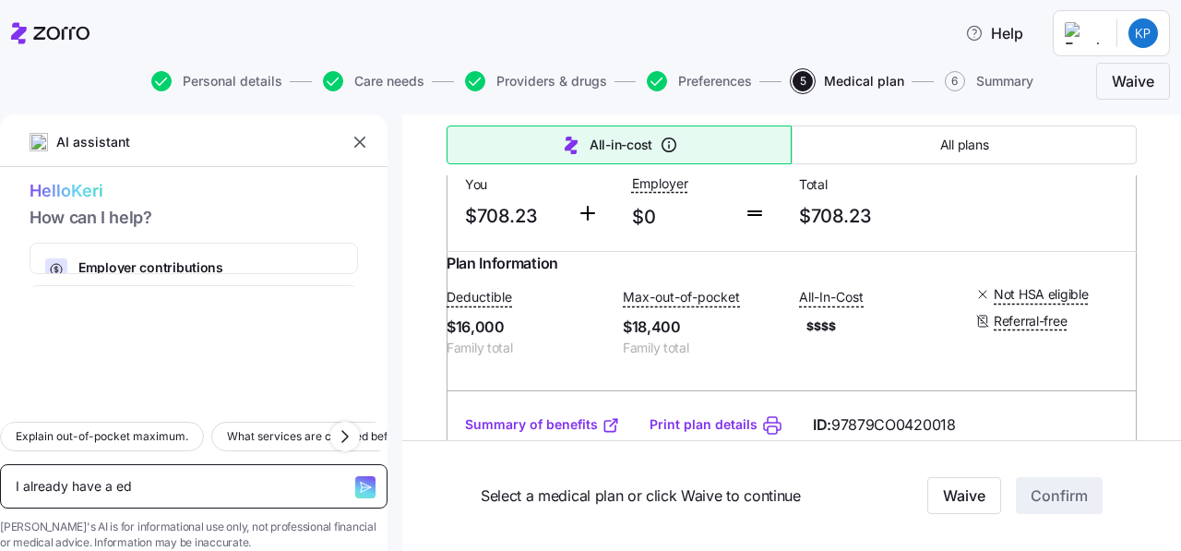
type textarea "I already have a edi"
type textarea "x"
type textarea "I already have a edic"
type textarea "x"
type textarea "I already have a edi"
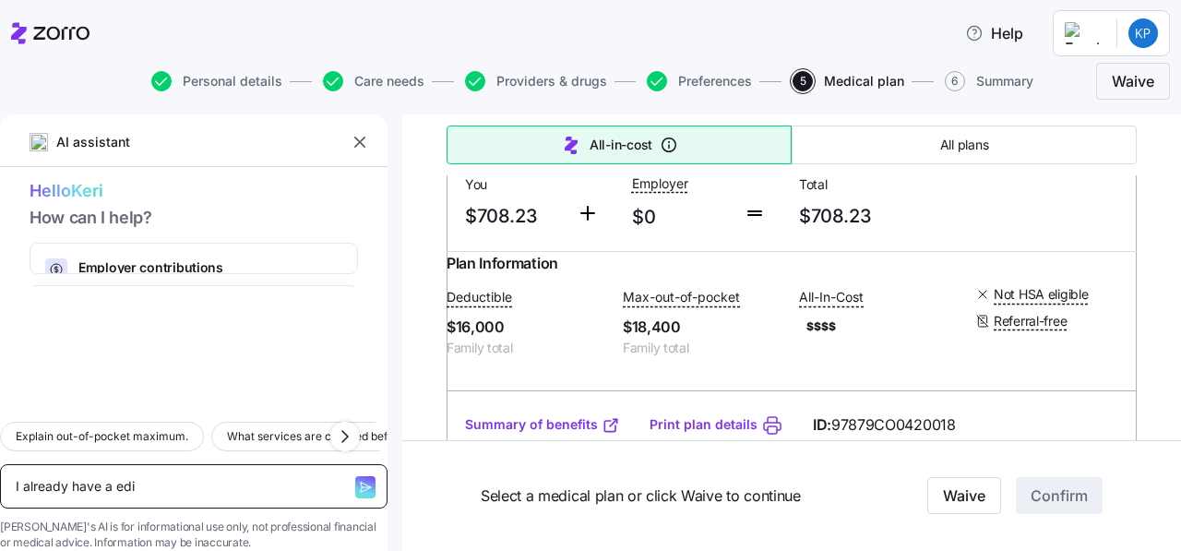
type textarea "x"
type textarea "I already have a ed"
type textarea "x"
type textarea "I already have a e"
type textarea "x"
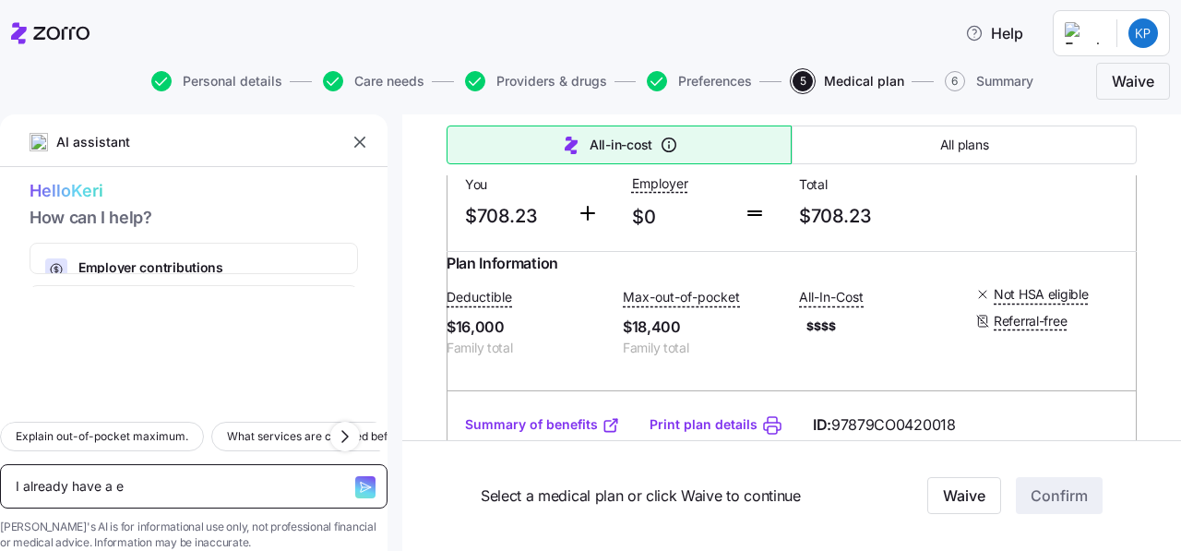
type textarea "I already have a"
type textarea "x"
type textarea "I already have a me"
type textarea "x"
type textarea "I already have a medi"
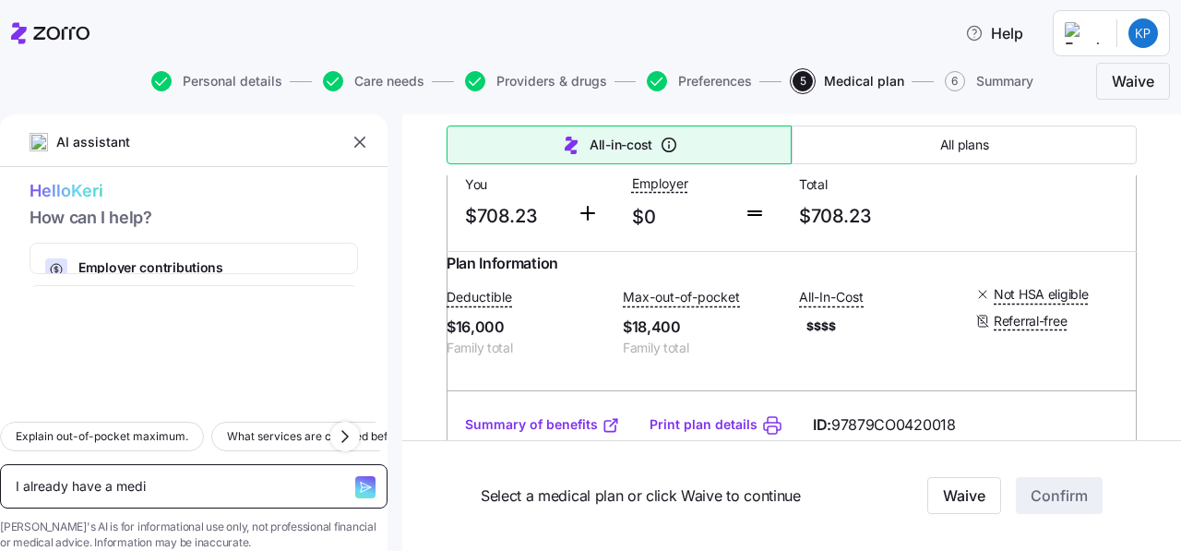
type textarea "x"
type textarea "I already have a medic"
type textarea "x"
type textarea "I already have a medical"
type textarea "x"
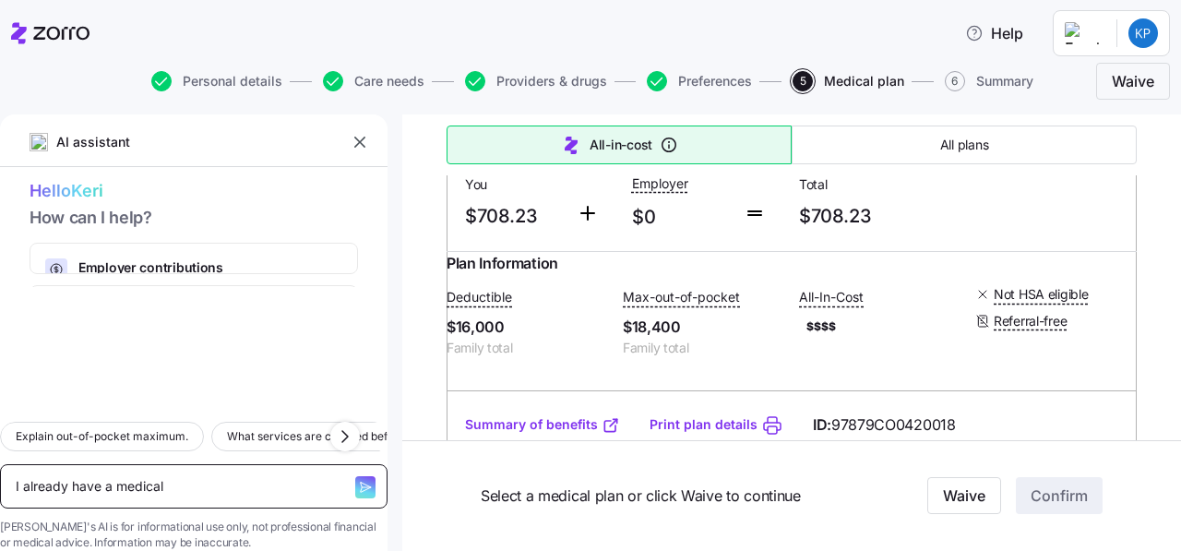
type textarea "I already have a medical"
type textarea "x"
type textarea "I already have a medical p"
type textarea "x"
type textarea "I already have a medical pla"
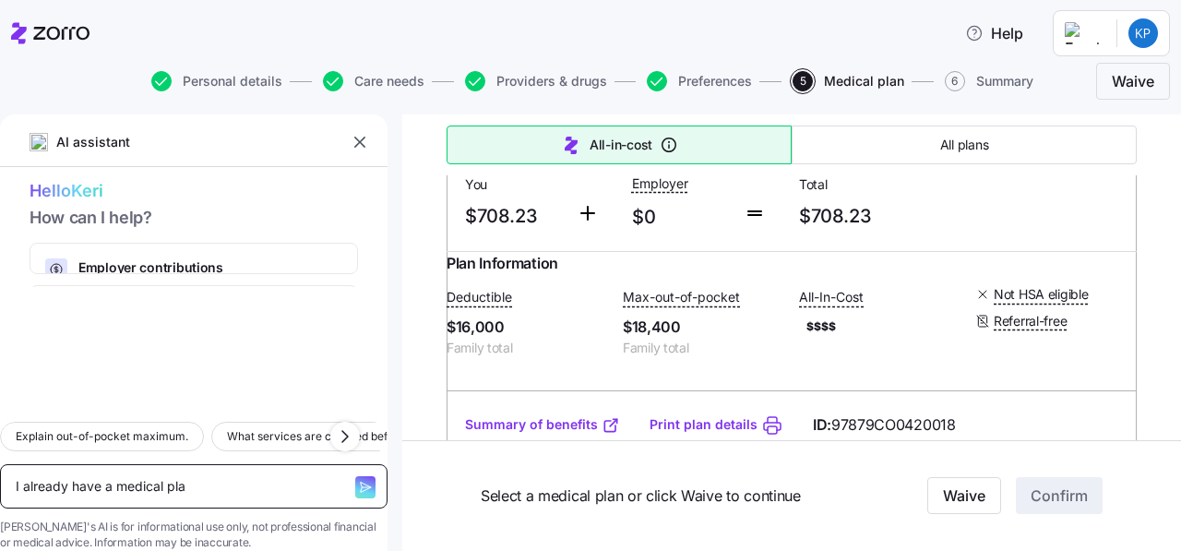
type textarea "x"
type textarea "I already have a medical plan"
type textarea "x"
type textarea "I already have a medical plan"
type textarea "x"
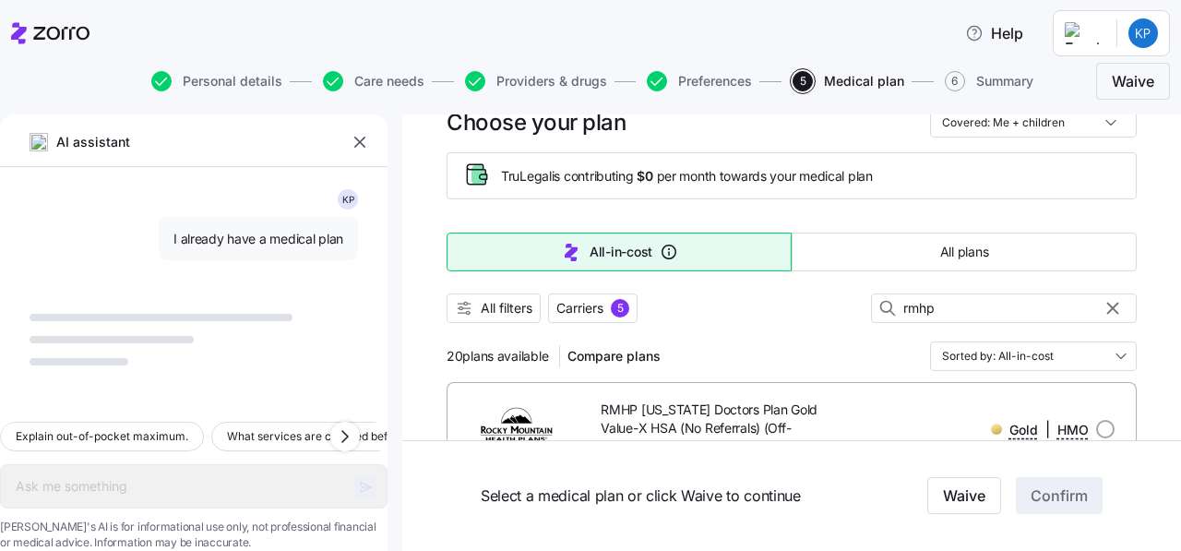
scroll to position [64, 0]
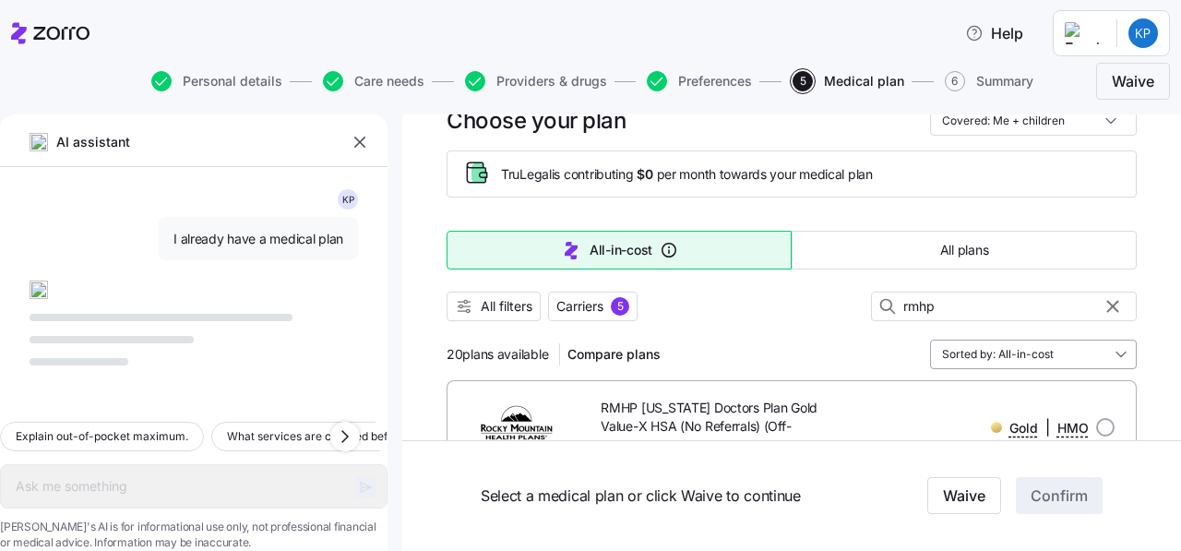
click at [988, 356] on input "Sorted by: All-in-cost" at bounding box center [1033, 354] width 207 height 30
click at [704, 326] on div at bounding box center [791, 330] width 690 height 18
click at [499, 318] on button "All filters" at bounding box center [493, 307] width 94 height 30
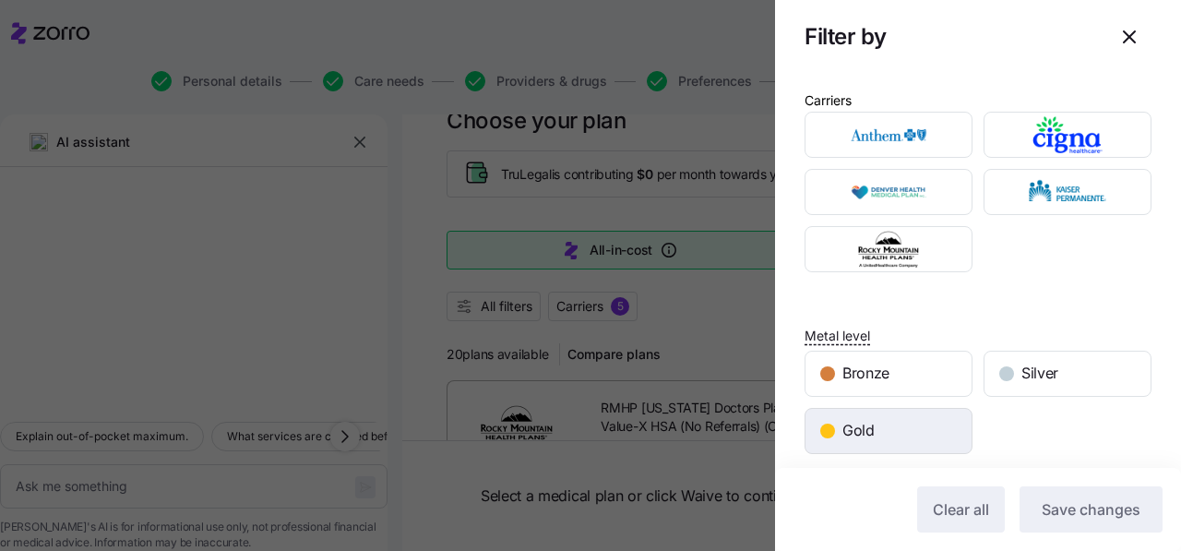
click at [868, 429] on span "Gold" at bounding box center [858, 430] width 32 height 23
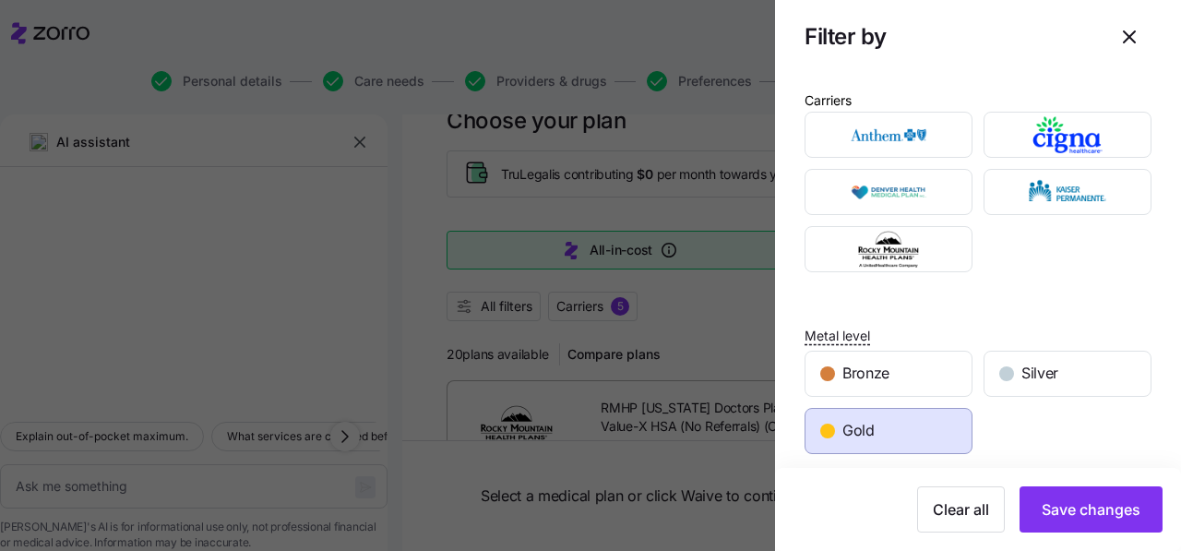
scroll to position [6548, 0]
click at [875, 247] on img "button" at bounding box center [889, 249] width 136 height 37
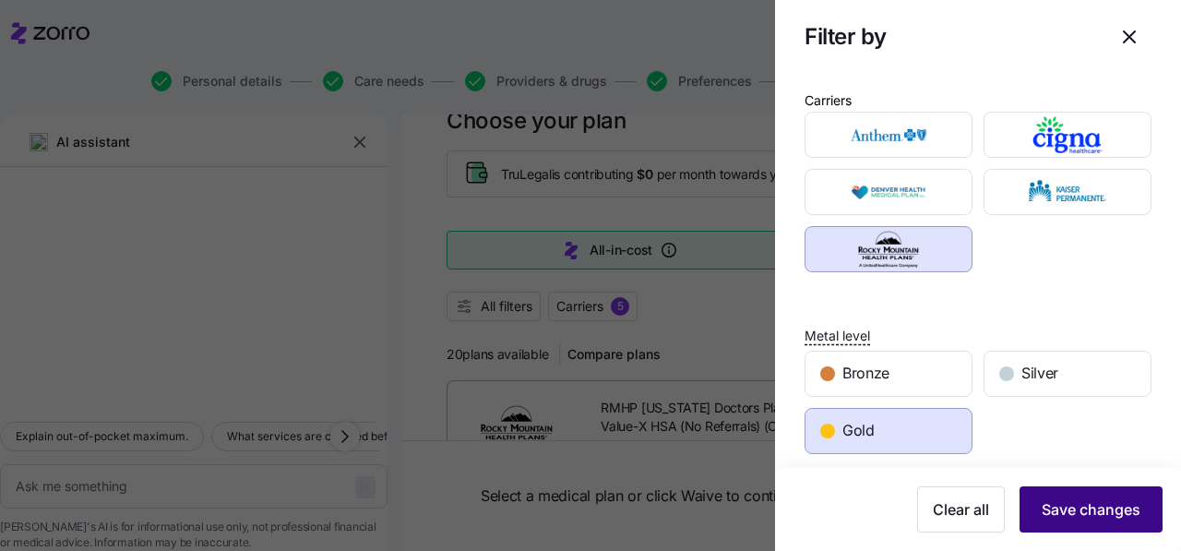
click at [1073, 518] on span "Save changes" at bounding box center [1090, 509] width 99 height 22
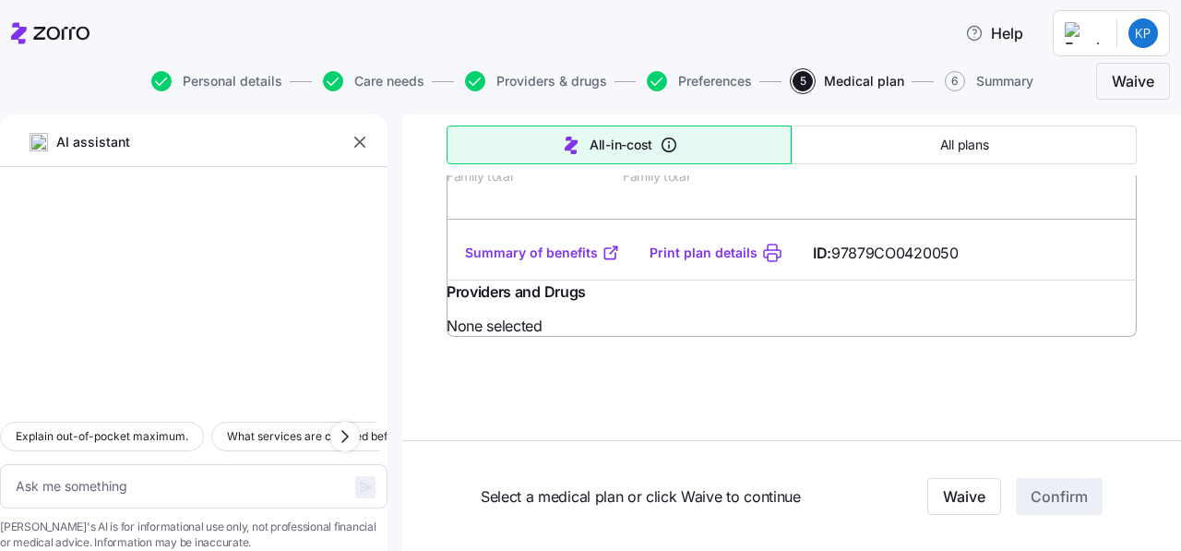
scroll to position [2329, 0]
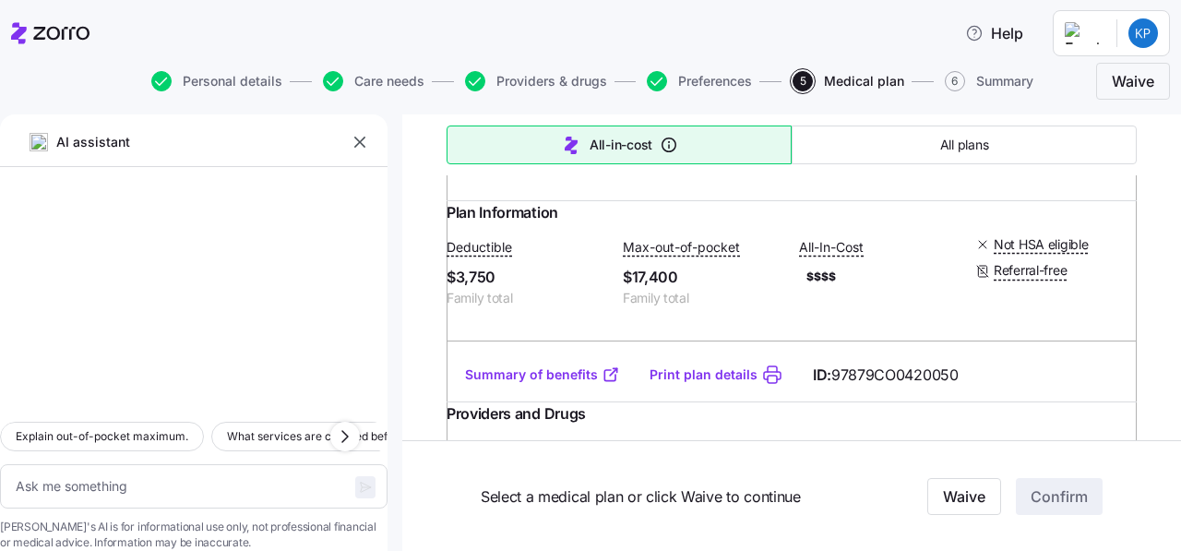
type textarea "x"
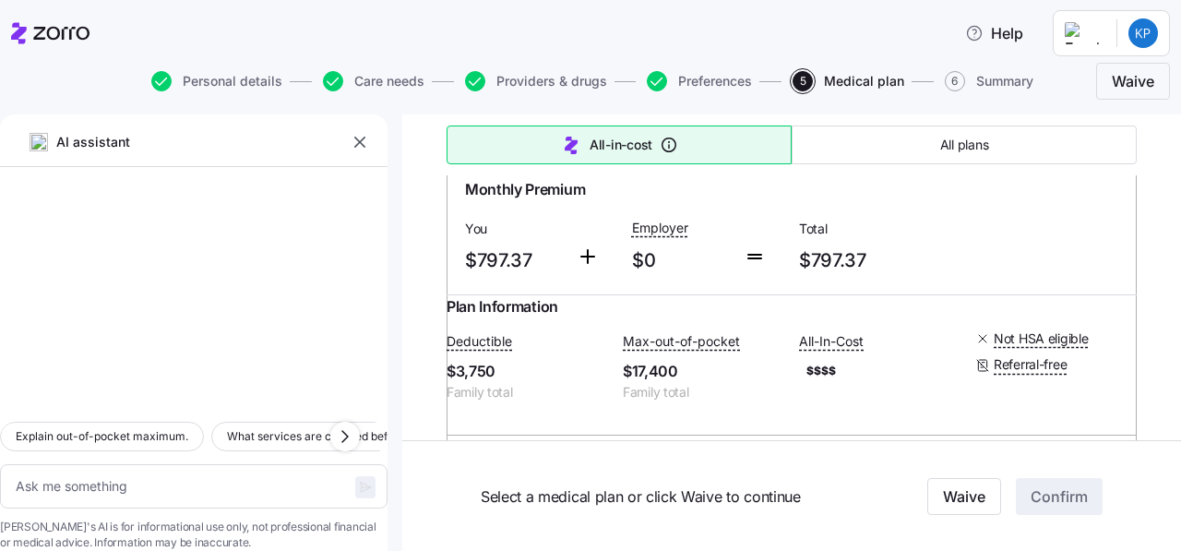
click at [1112, 130] on input "radio" at bounding box center [1105, 121] width 18 height 18
radio input "true"
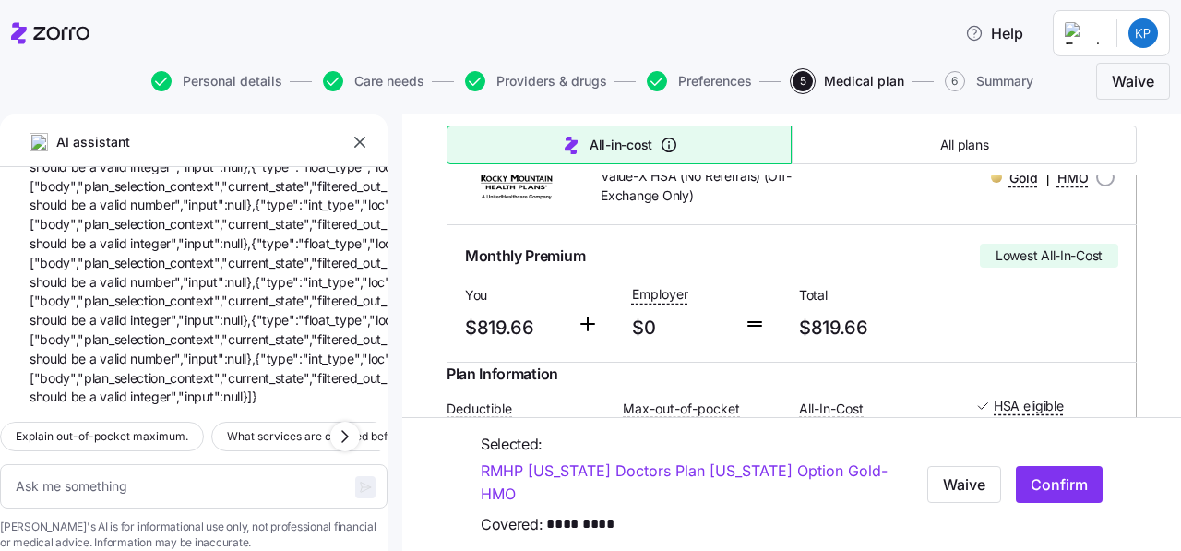
scroll to position [392, 0]
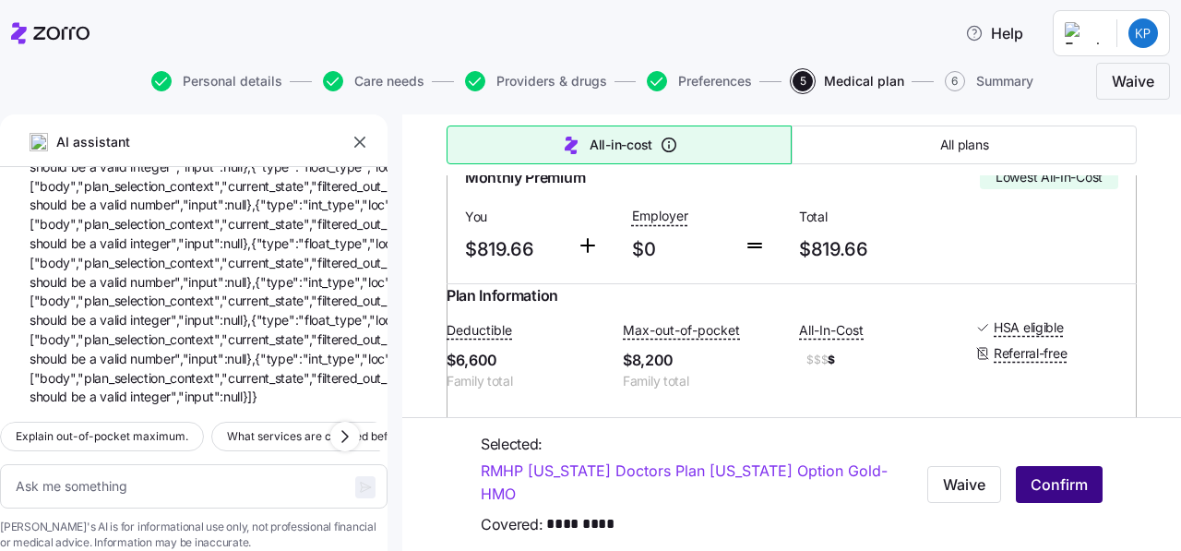
click at [1060, 492] on span "Confirm" at bounding box center [1058, 484] width 57 height 22
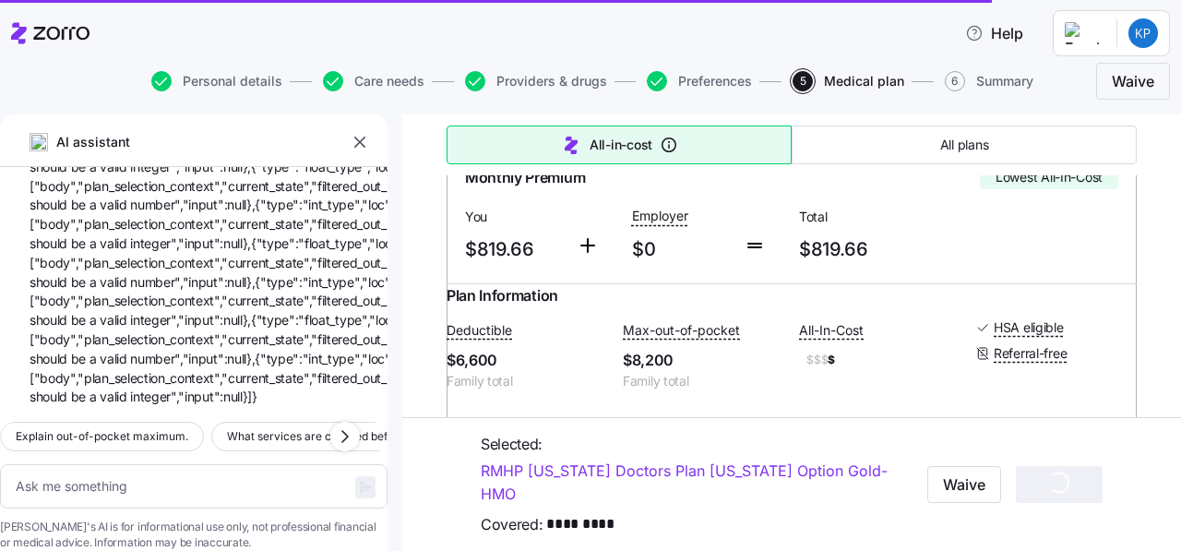
type textarea "x"
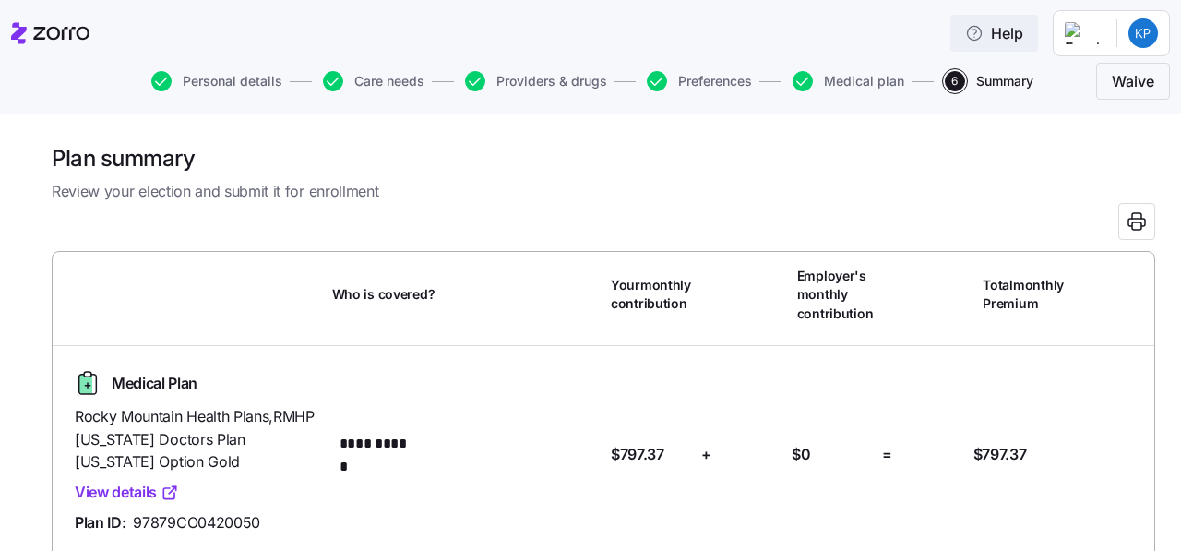
click at [1017, 25] on span "Help" at bounding box center [994, 33] width 58 height 22
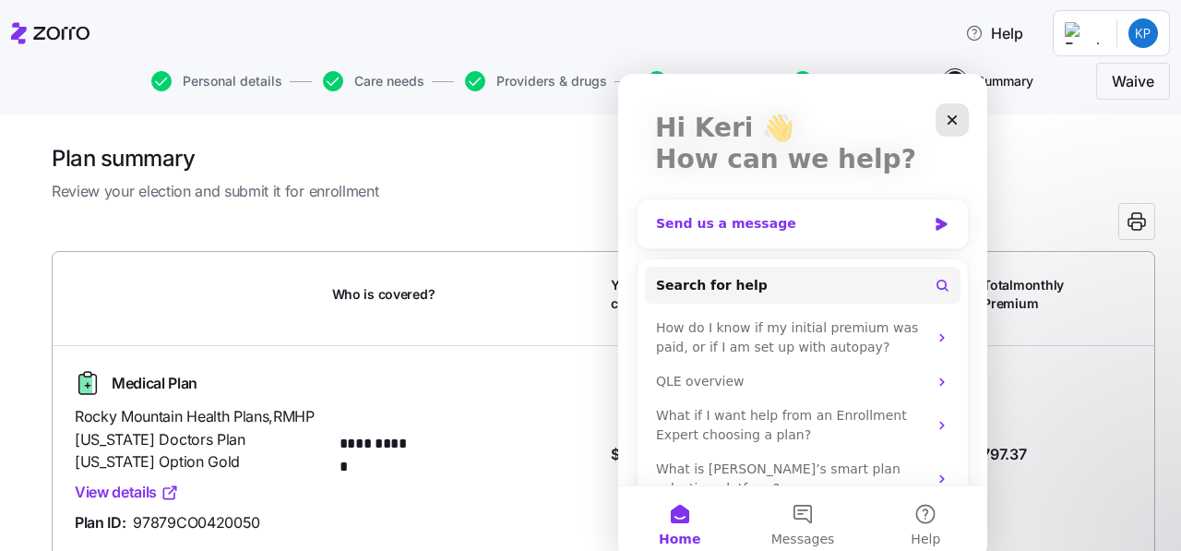
scroll to position [130, 0]
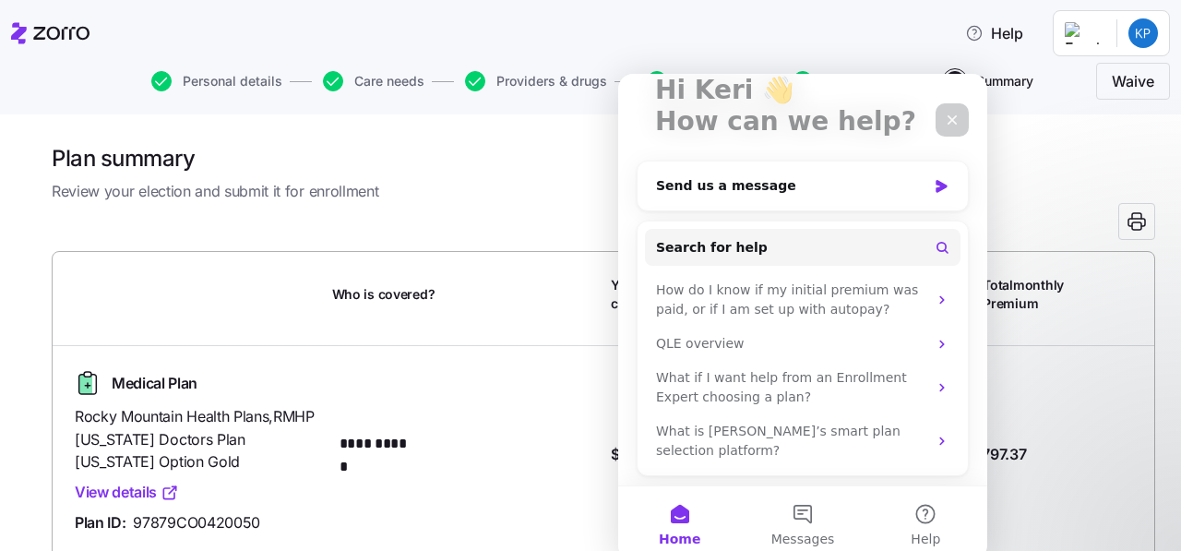
click at [958, 121] on icon "Close" at bounding box center [952, 120] width 15 height 15
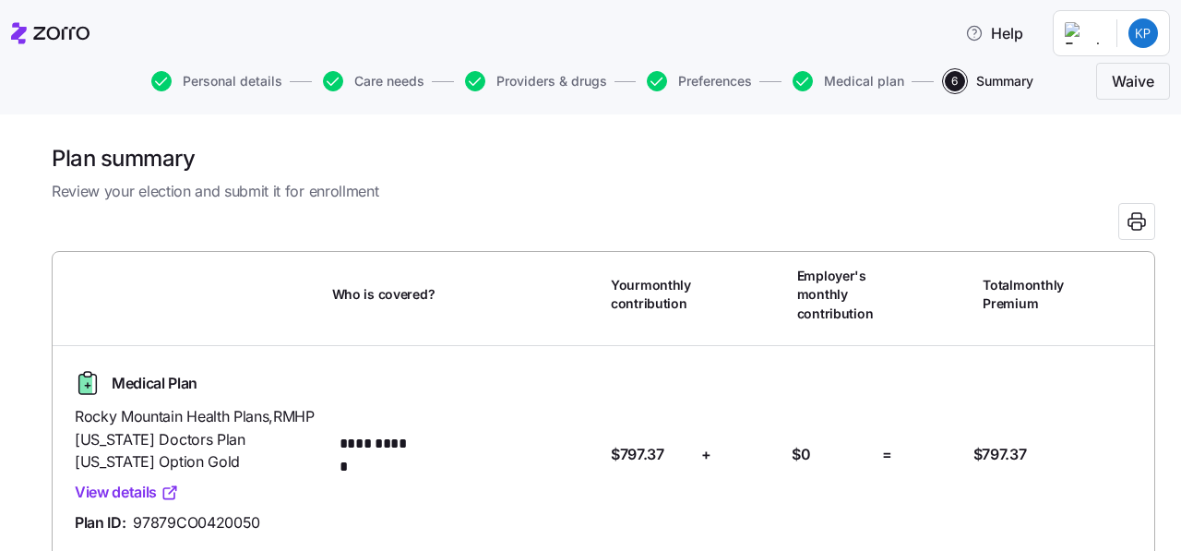
scroll to position [0, 0]
click at [1152, 34] on html "**********" at bounding box center [590, 270] width 1181 height 540
click at [1119, 81] on div "My settings" at bounding box center [1106, 83] width 97 height 20
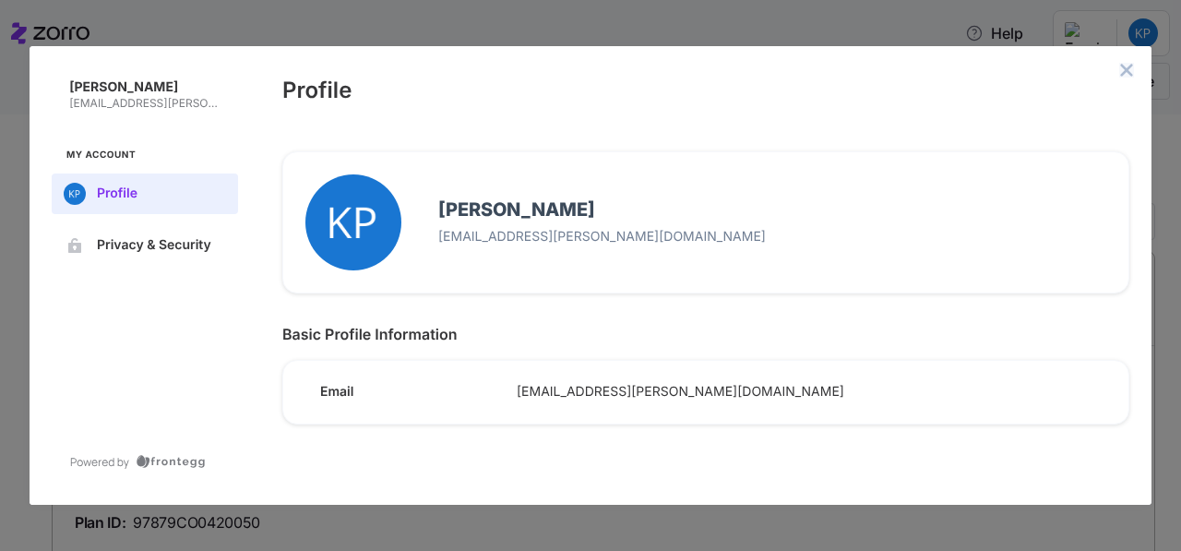
click at [1125, 73] on icon "close admin-box" at bounding box center [1126, 70] width 15 height 15
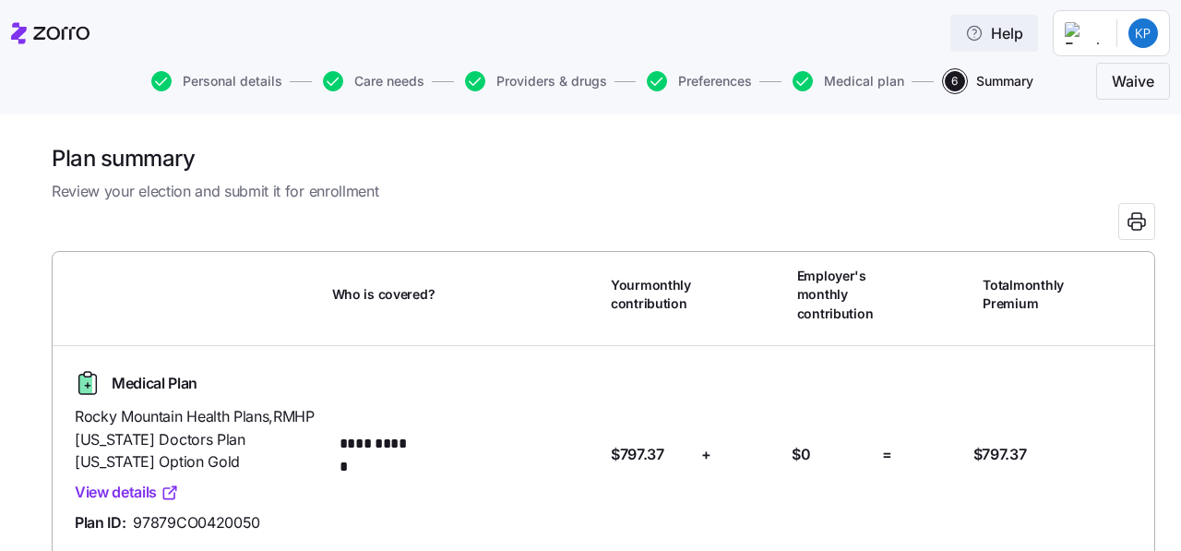
click at [1001, 32] on span "Help" at bounding box center [994, 33] width 58 height 22
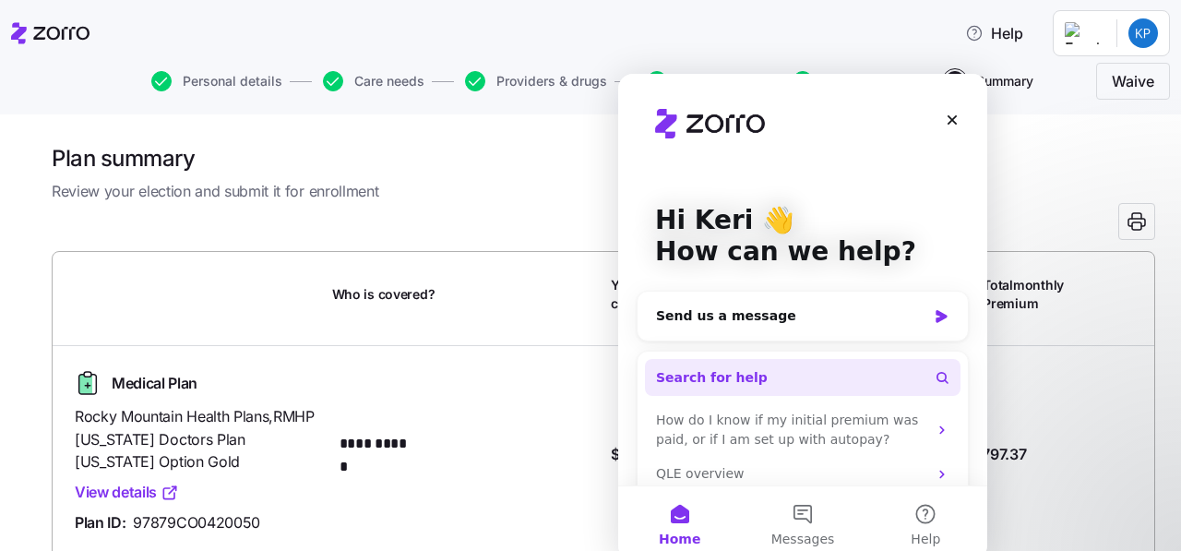
click at [760, 387] on button "Search for help" at bounding box center [802, 377] width 315 height 37
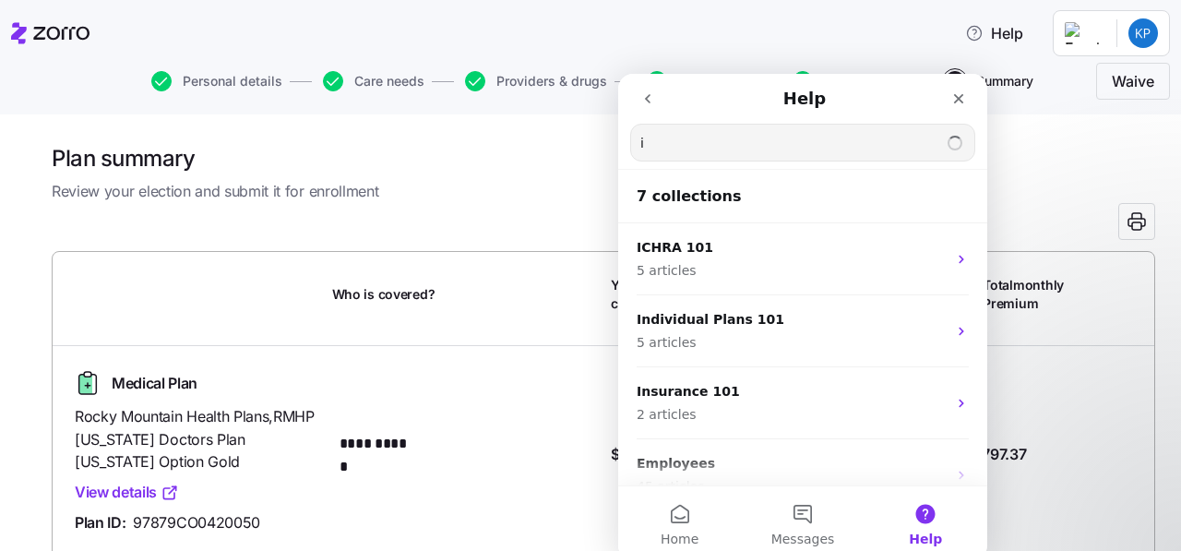
type input "i"
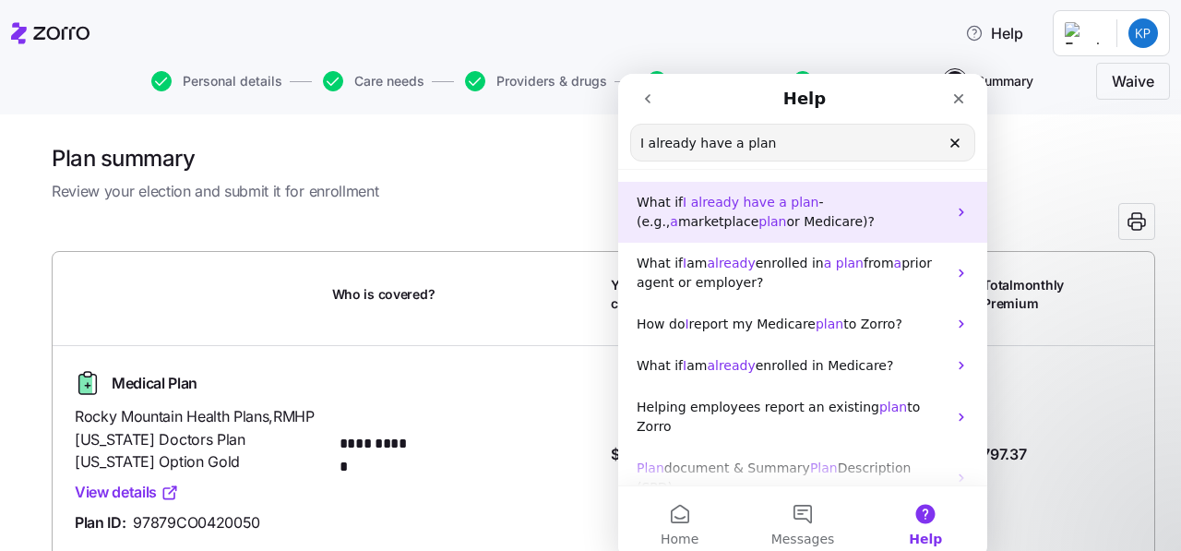
type input "I already have a plan"
click at [756, 202] on span "have" at bounding box center [758, 202] width 31 height 15
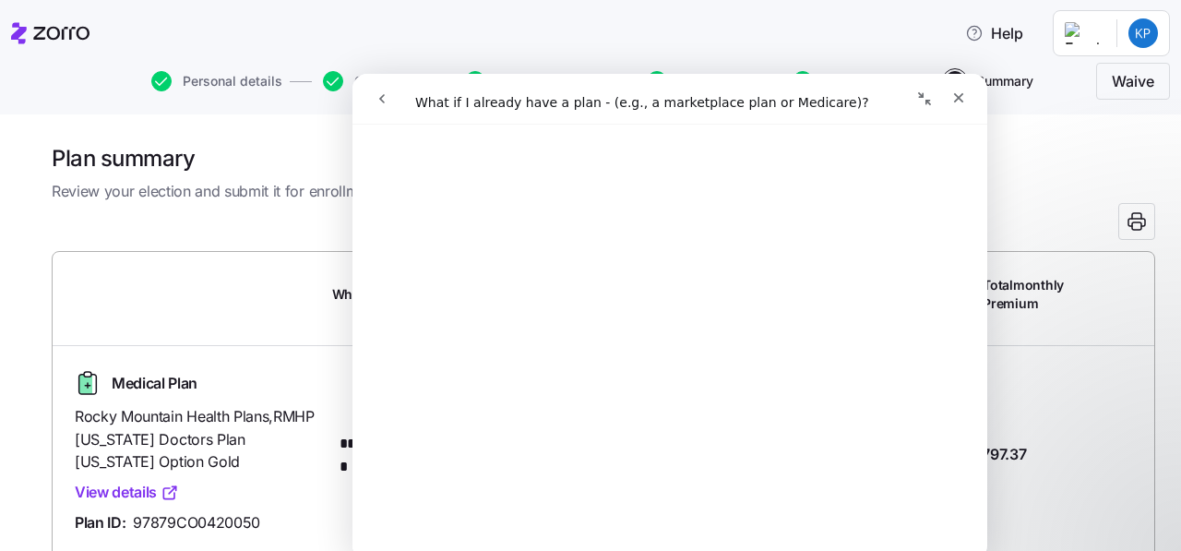
scroll to position [330, 0]
click at [959, 100] on icon "Close" at bounding box center [959, 98] width 10 height 10
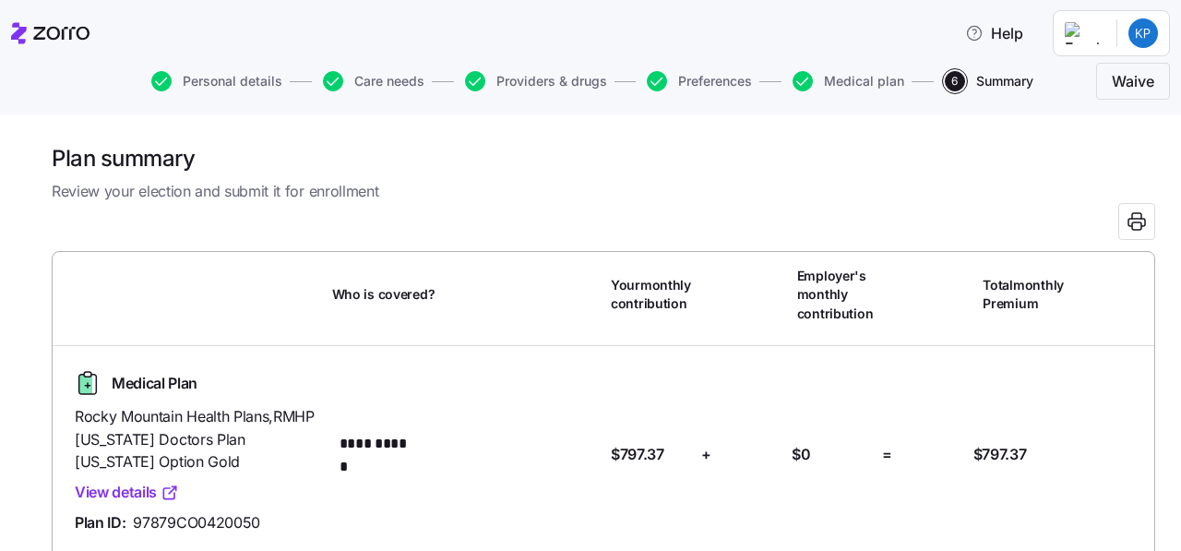
click at [846, 64] on div "Personal details Care needs Providers & drugs Preferences Medical plan 6 Summar…" at bounding box center [590, 81] width 1159 height 44
click at [842, 88] on span "Medical plan" at bounding box center [864, 81] width 80 height 13
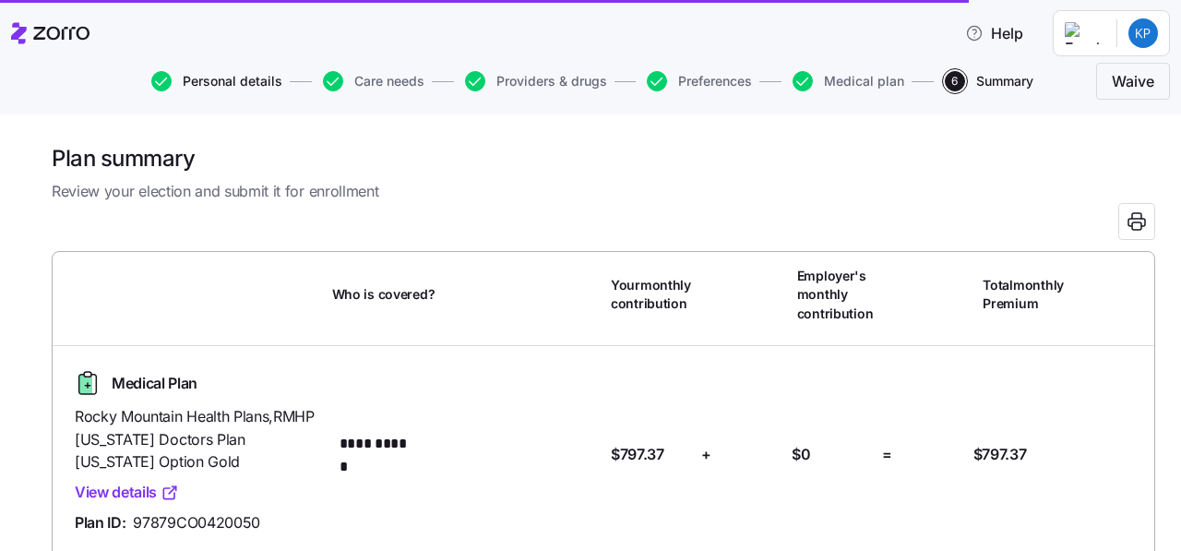
click at [226, 80] on span "Personal details" at bounding box center [233, 81] width 100 height 13
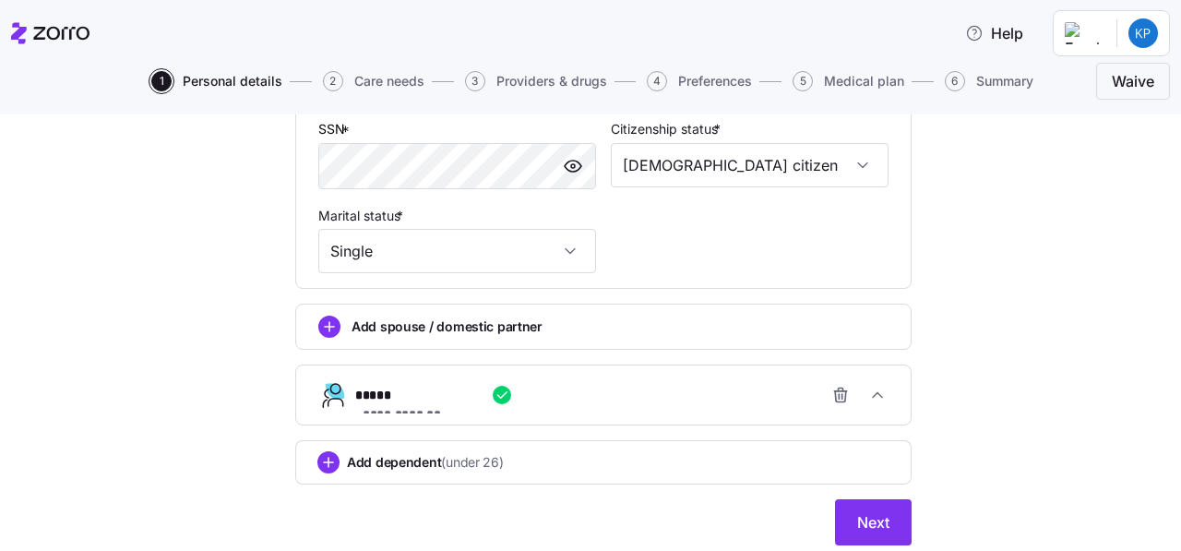
scroll to position [803, 0]
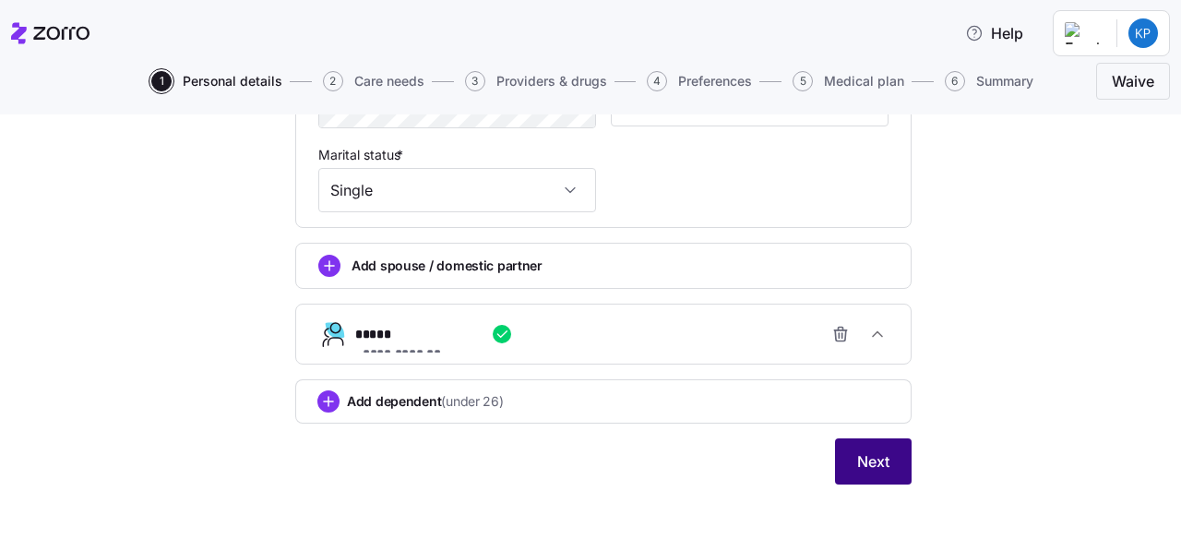
click at [872, 458] on span "Next" at bounding box center [873, 461] width 32 height 22
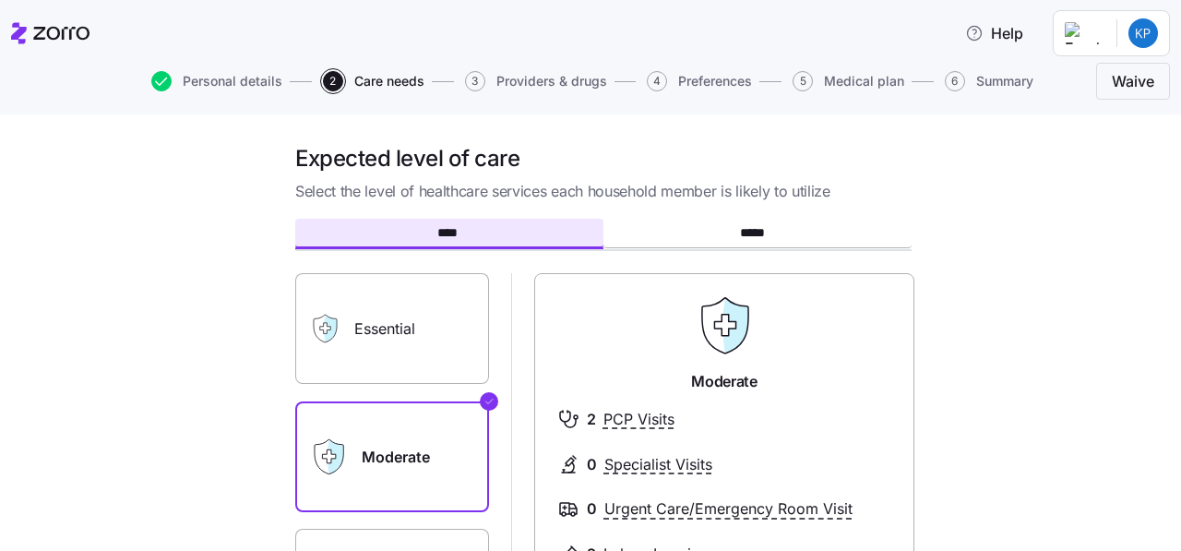
click at [556, 84] on span "Providers & drugs" at bounding box center [551, 81] width 111 height 13
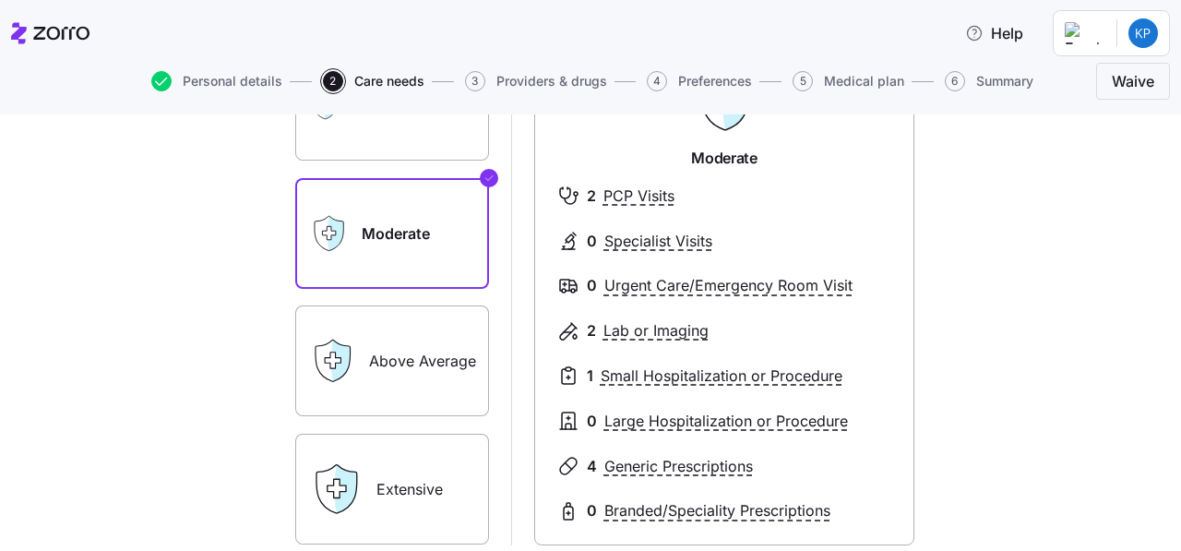
scroll to position [275, 0]
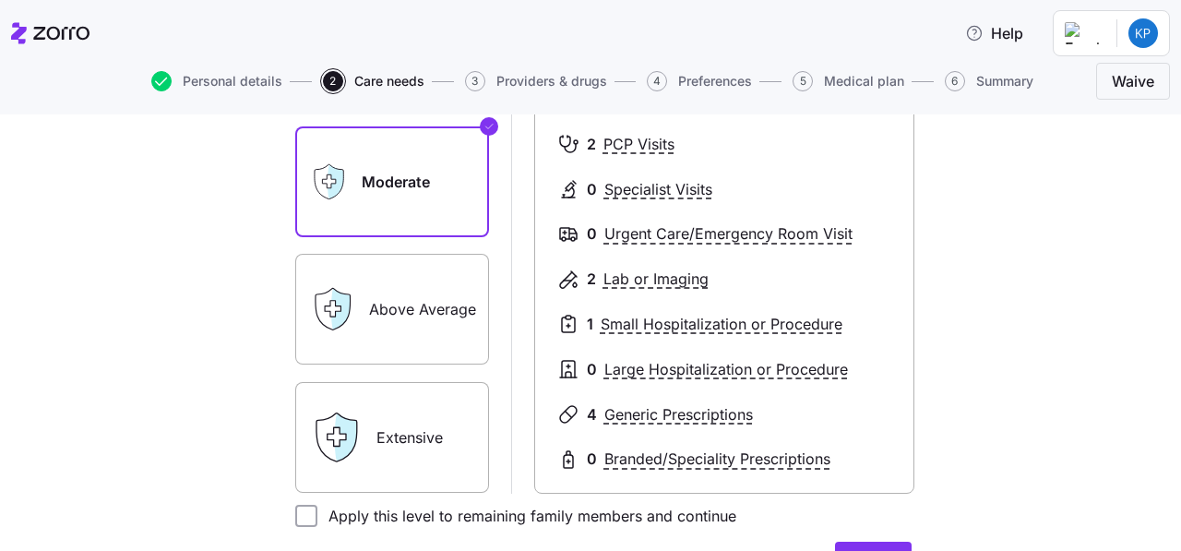
click at [363, 464] on div "Extensive" at bounding box center [392, 437] width 194 height 111
click at [434, 416] on label "Extensive" at bounding box center [392, 437] width 194 height 111
click at [0, 0] on input "Extensive" at bounding box center [0, 0] width 0 height 0
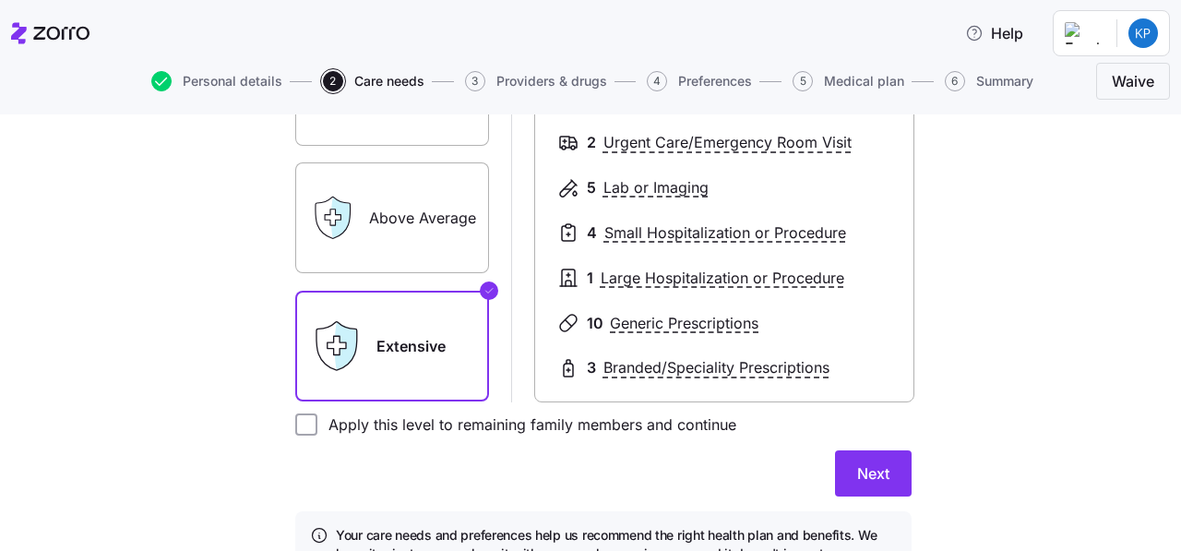
scroll to position [430, 0]
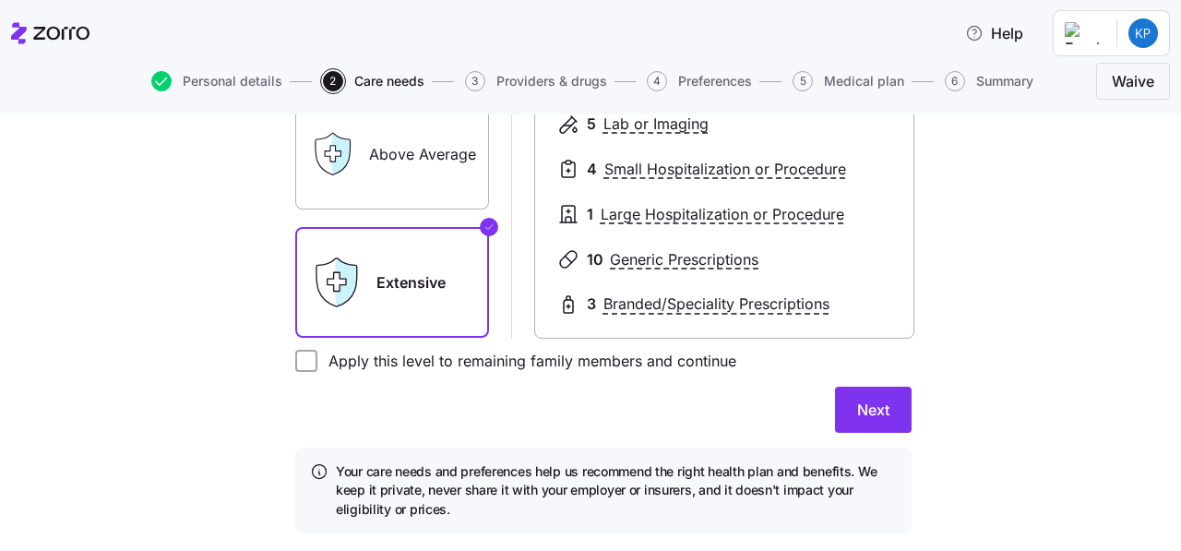
click at [433, 351] on label "Apply this level to remaining family members and continue" at bounding box center [526, 361] width 419 height 22
click at [317, 351] on input "Apply this level to remaining family members and continue" at bounding box center [306, 361] width 22 height 22
checkbox input "true"
click at [871, 397] on button "Next" at bounding box center [873, 410] width 77 height 46
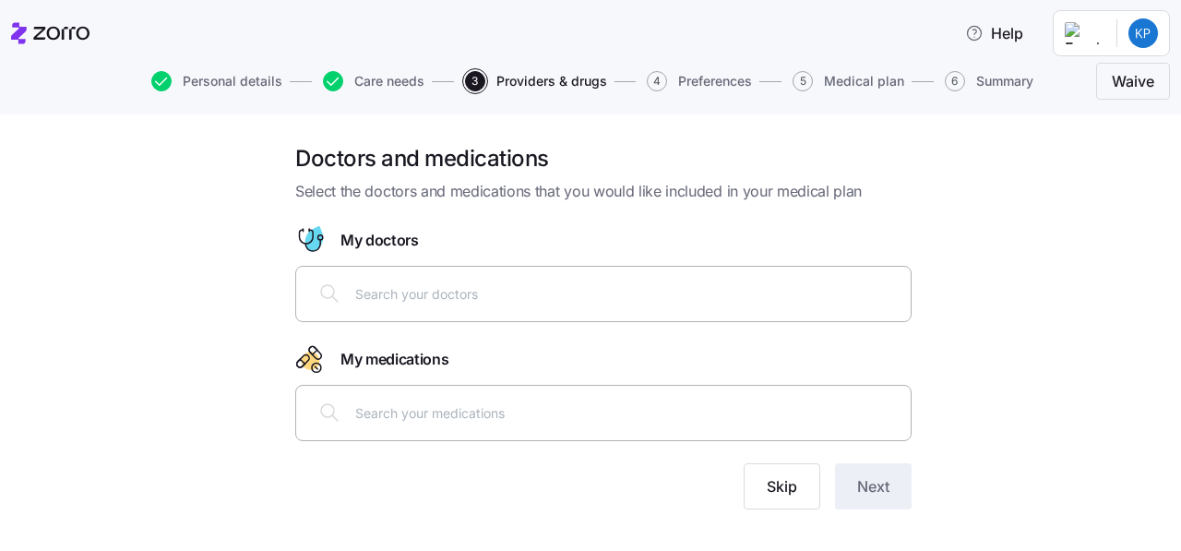
scroll to position [25, 0]
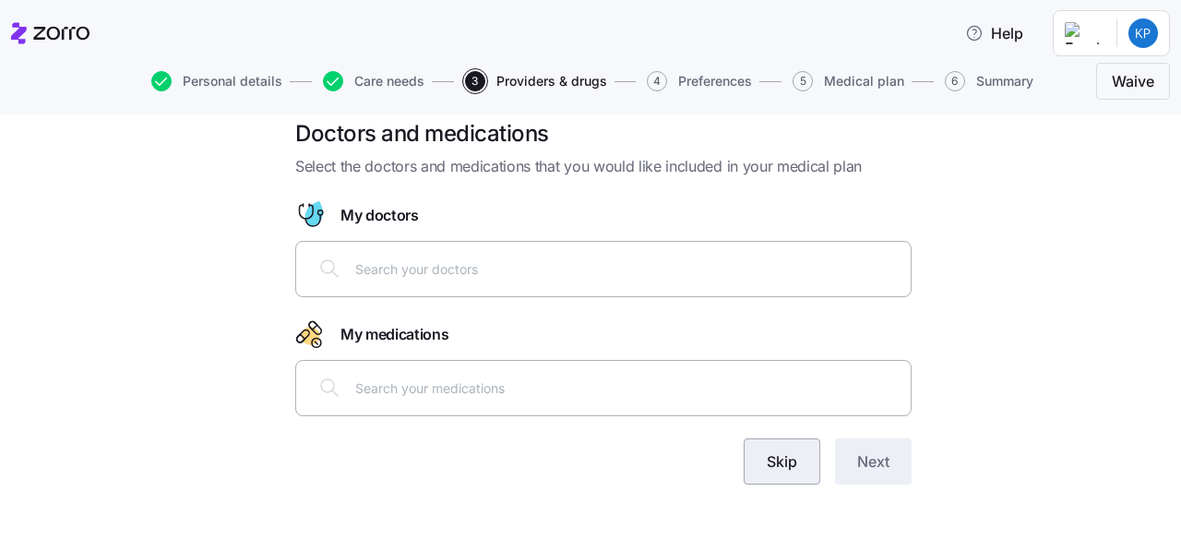
click at [781, 465] on span "Skip" at bounding box center [782, 461] width 30 height 22
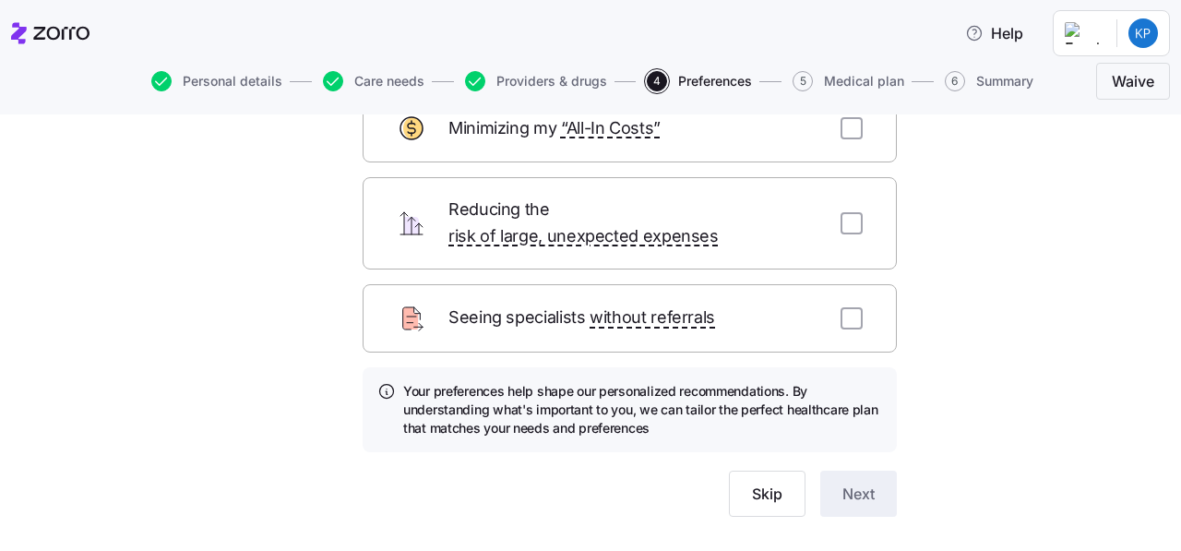
scroll to position [162, 0]
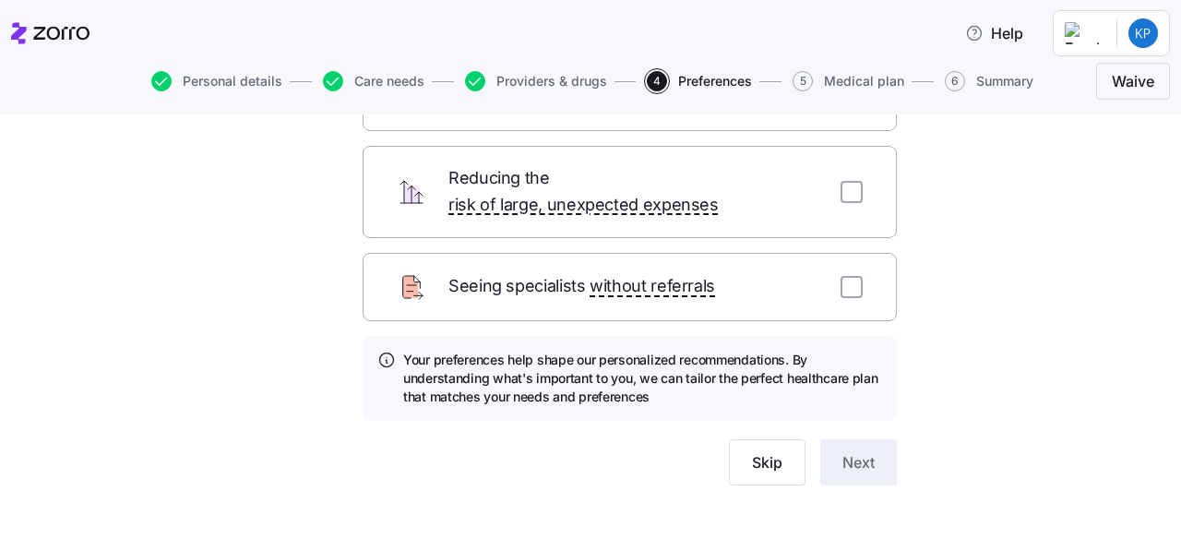
click at [851, 66] on div "Personal details Care needs Providers & drugs 4 Preferences 5 Medical plan 6 Su…" at bounding box center [590, 81] width 1159 height 44
click at [849, 84] on span "Medical plan" at bounding box center [864, 81] width 80 height 13
click at [773, 451] on span "Skip" at bounding box center [767, 462] width 30 height 22
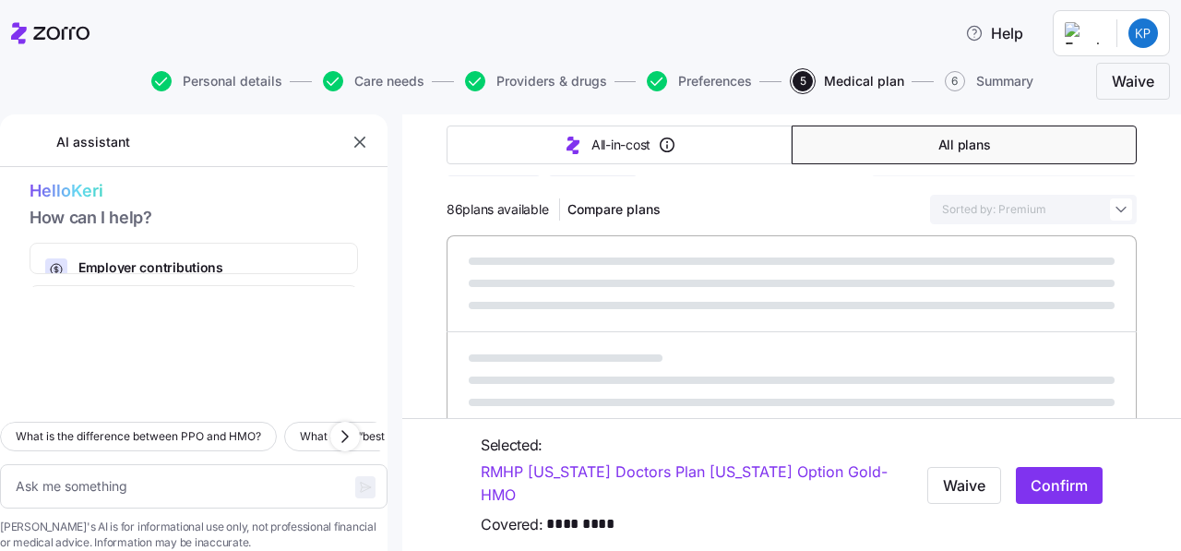
scroll to position [257, 0]
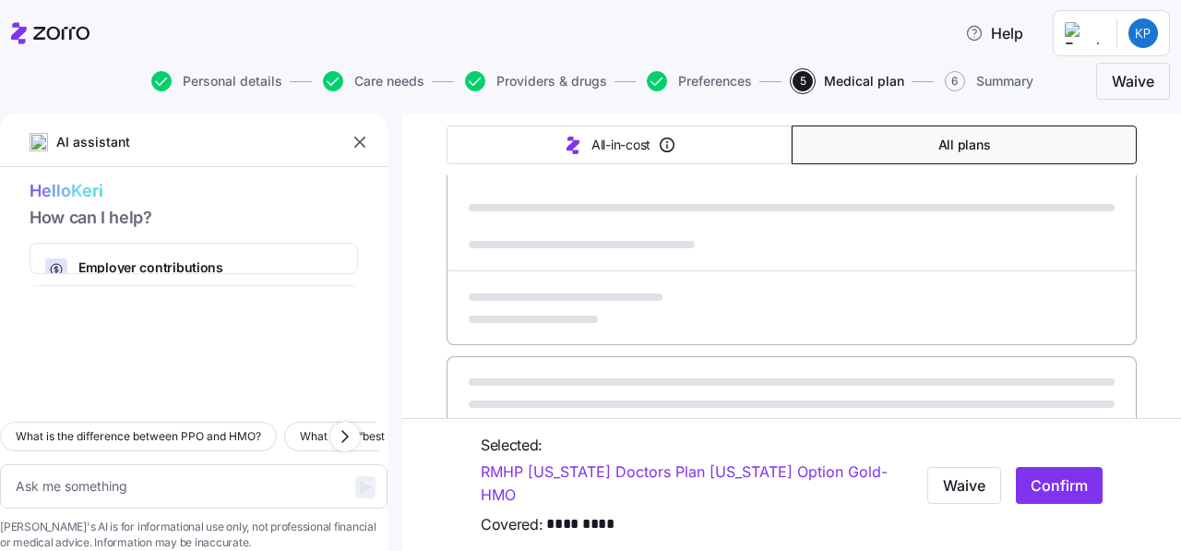
type textarea "x"
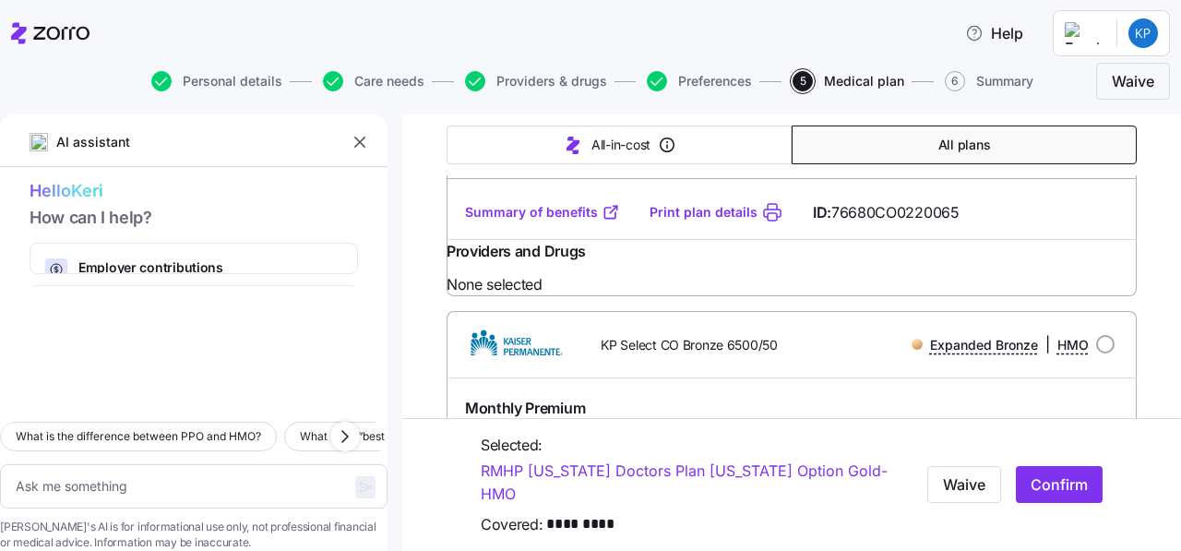
scroll to position [1683, 0]
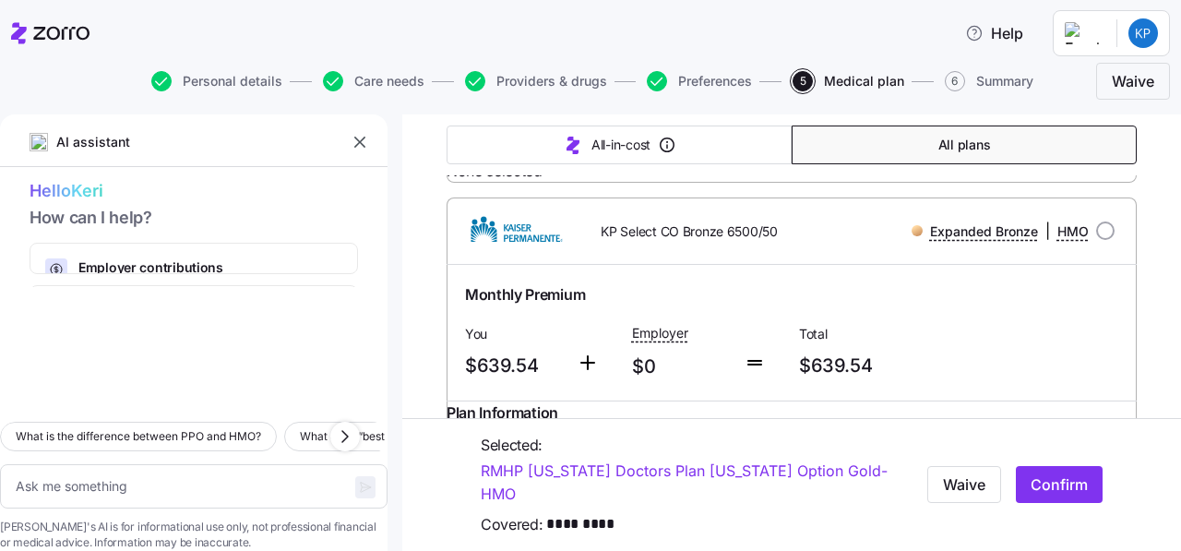
click at [357, 137] on icon "button" at bounding box center [360, 142] width 18 height 18
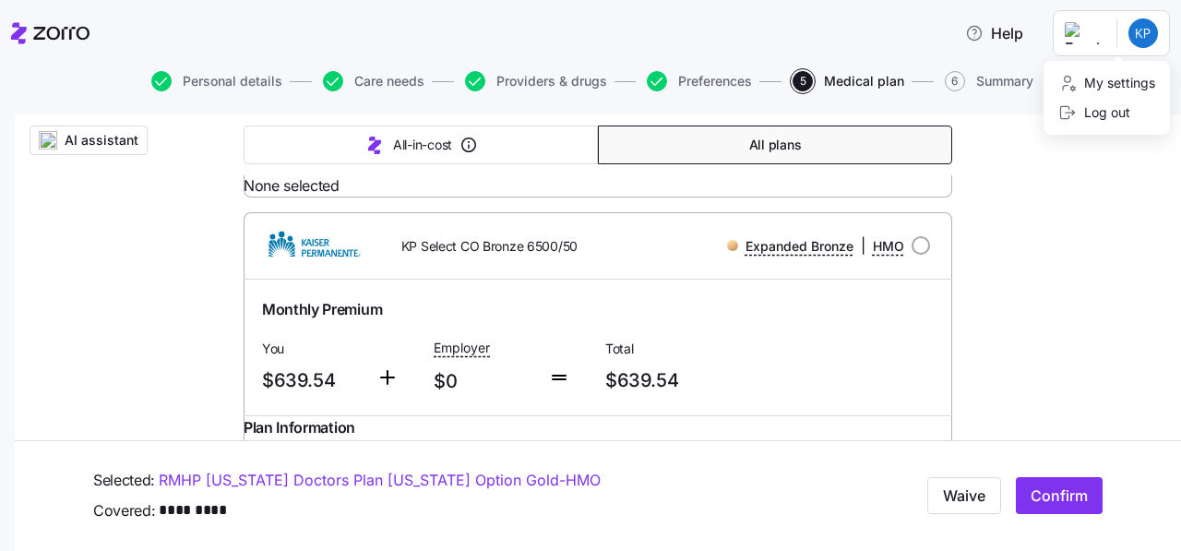
click at [1101, 26] on html "Help Personal details Care needs Providers & drugs Preferences 5 Medical plan 6…" at bounding box center [590, 270] width 1181 height 540
click at [1101, 89] on div "My settings" at bounding box center [1106, 83] width 97 height 20
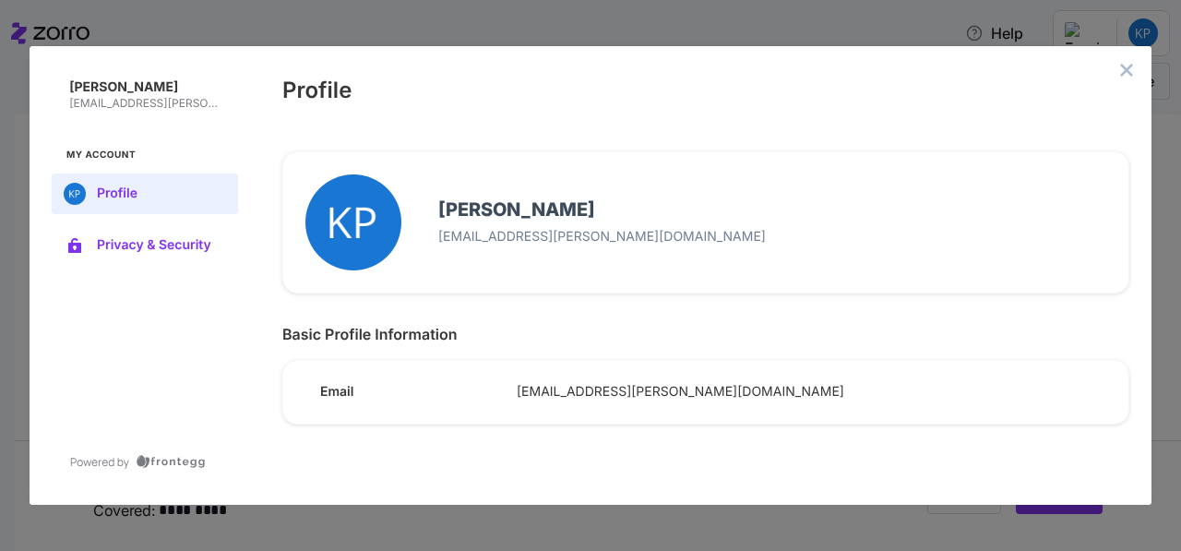
click at [145, 235] on button "Privacy & Security" at bounding box center [145, 245] width 186 height 41
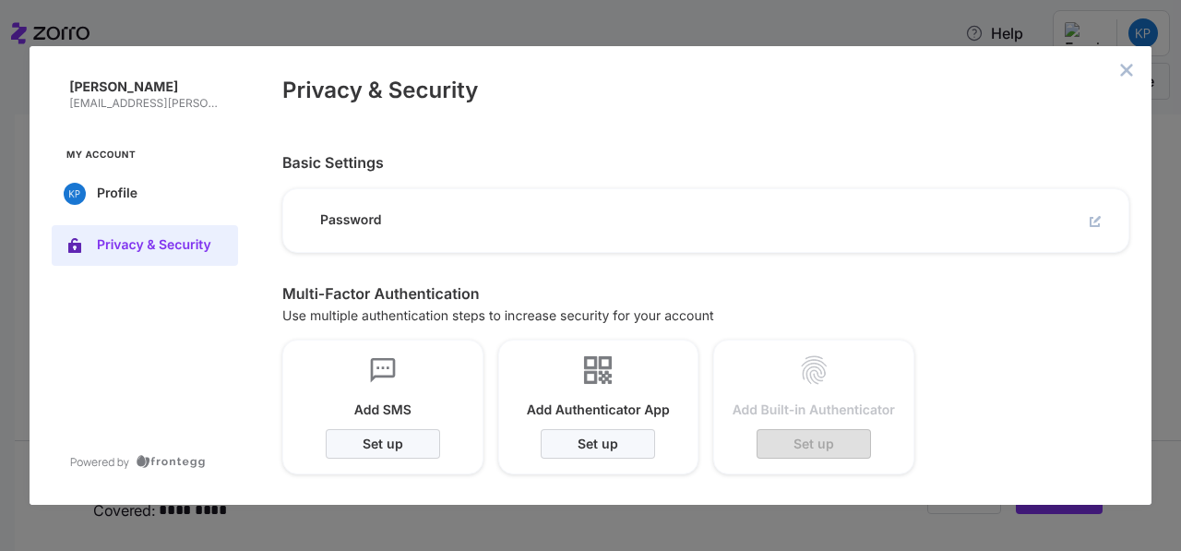
scroll to position [12, 0]
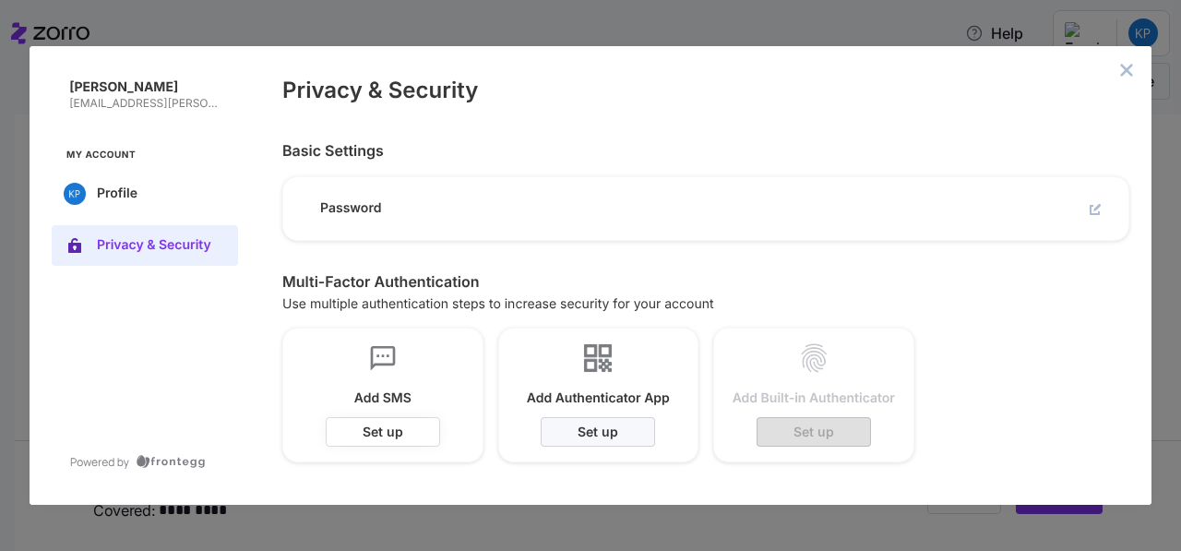
click at [405, 427] on button "Set up" at bounding box center [383, 432] width 114 height 30
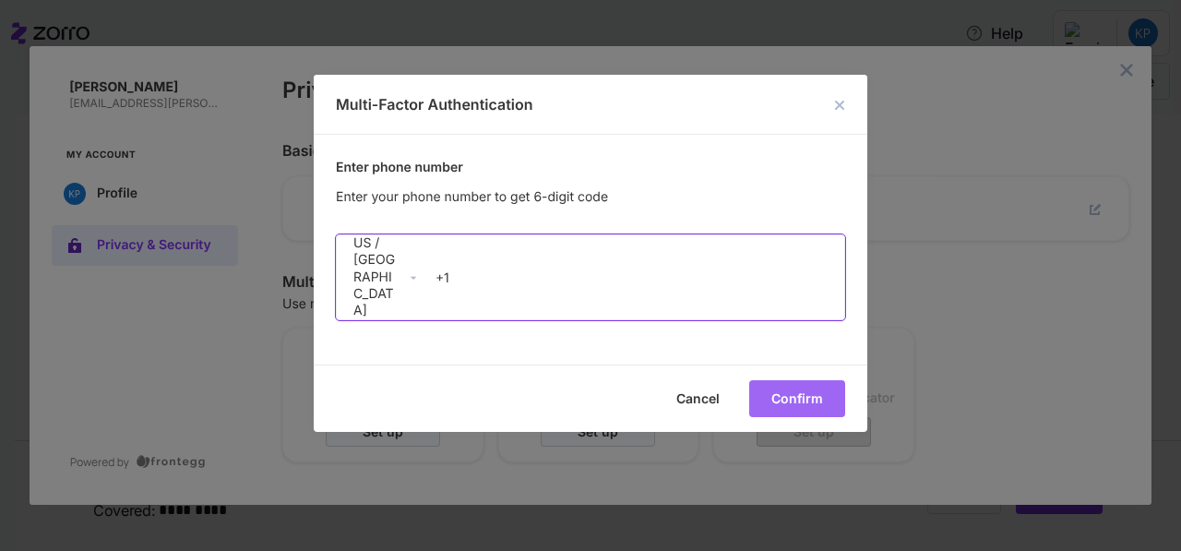
click at [465, 284] on input "+1" at bounding box center [636, 277] width 416 height 35
type input "[PHONE_NUMBER]"
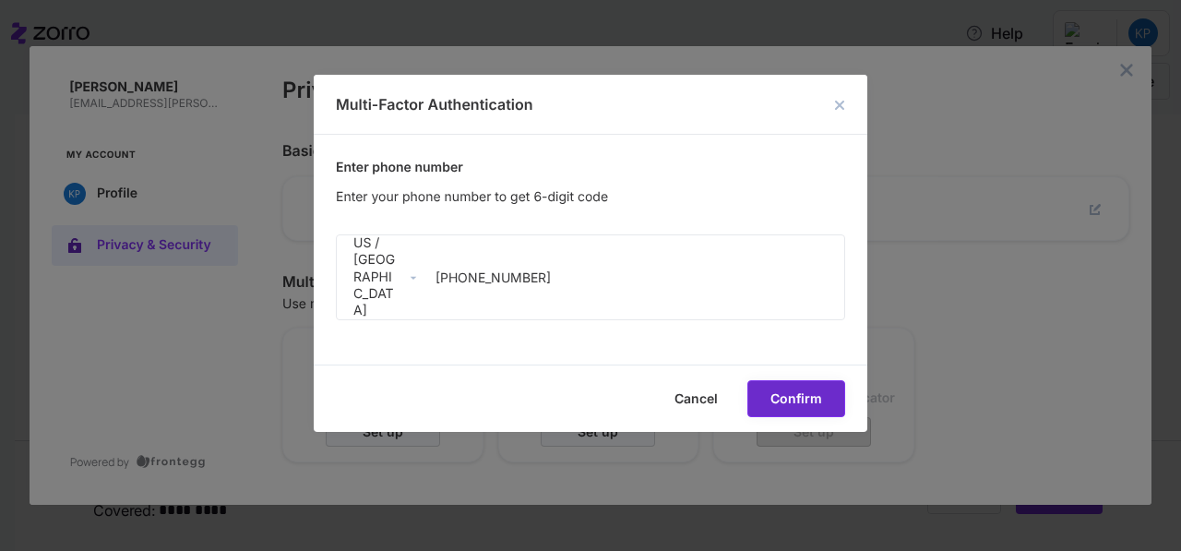
click at [0, 0] on span "Confirm" at bounding box center [0, 0] width 0 height 0
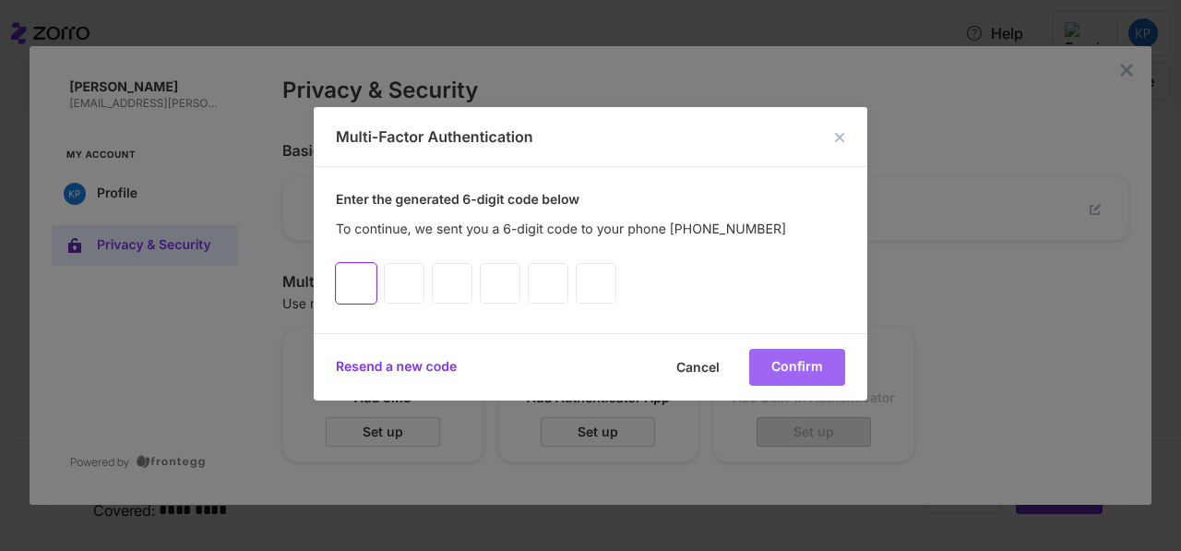
type input "2"
type input "9"
type input "7"
type input "8"
type input "0"
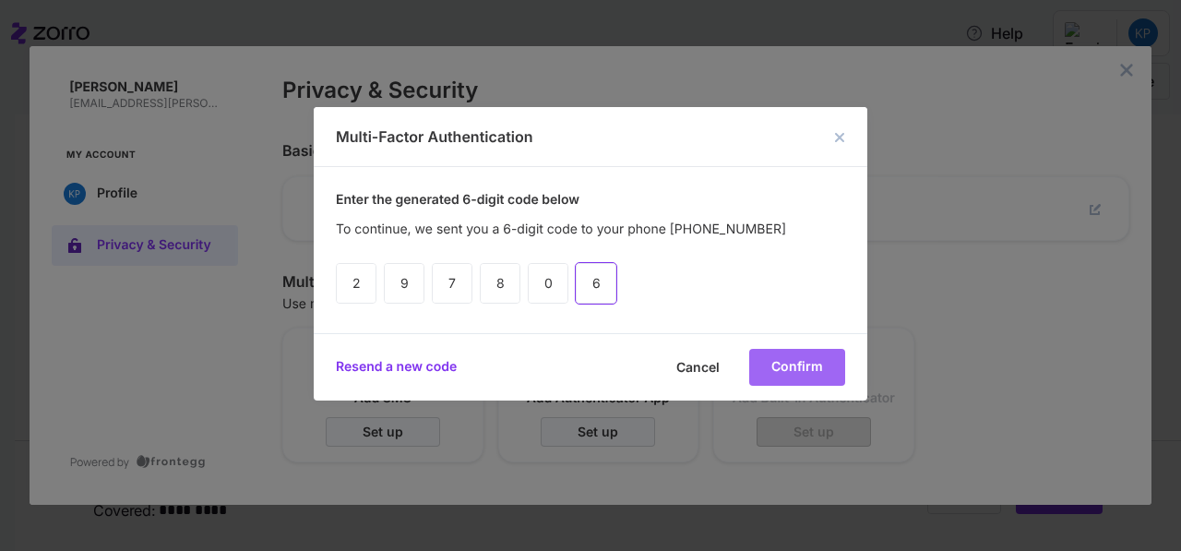
type input "6"
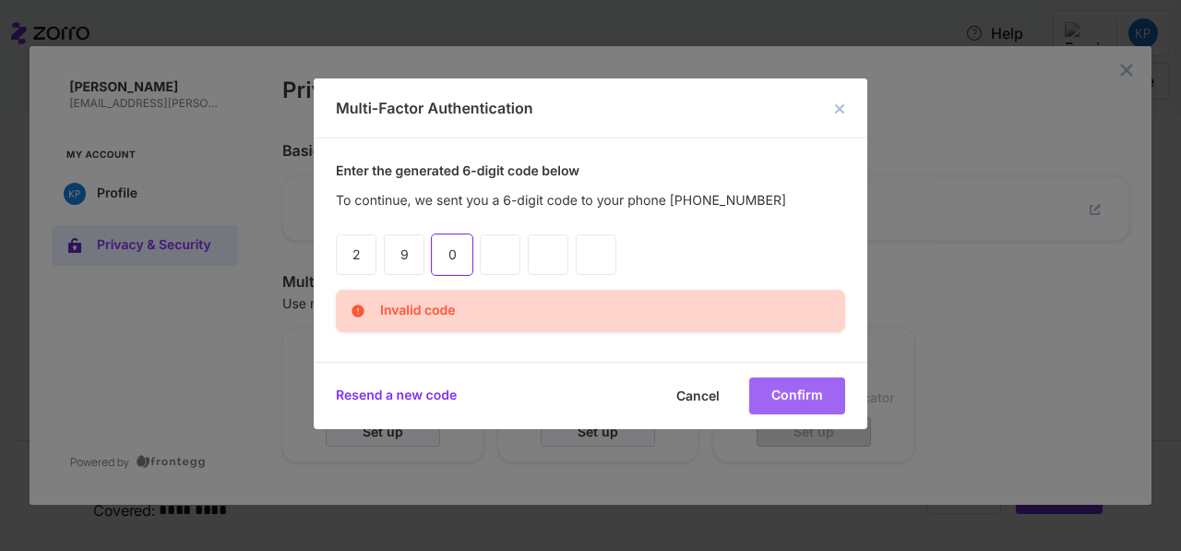
type input "7"
type input "0"
type input "6"
type input "9"
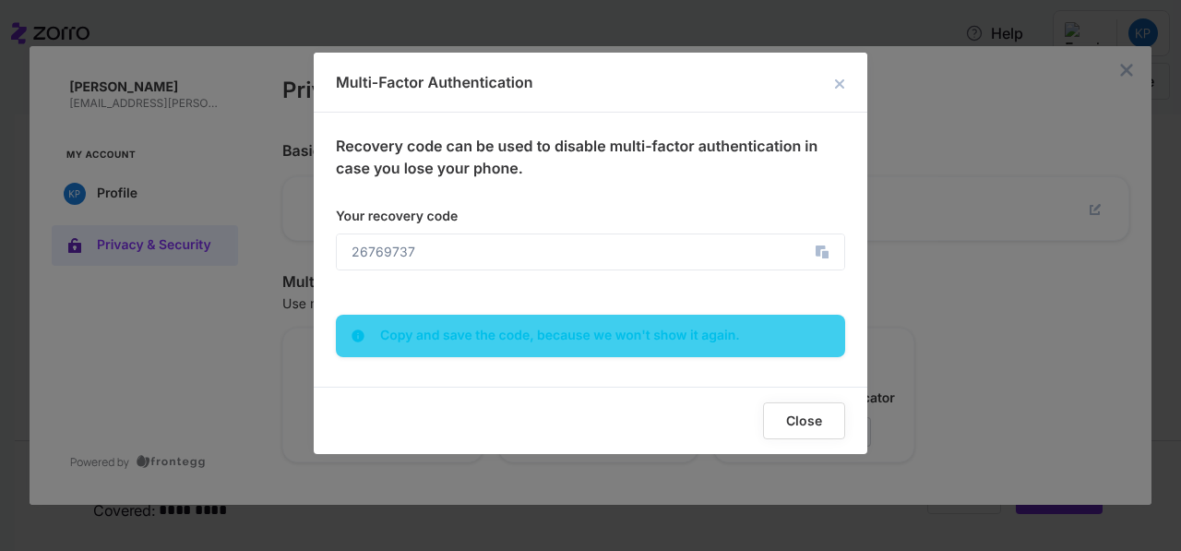
click at [0, 0] on span "Close" at bounding box center [0, 0] width 0 height 0
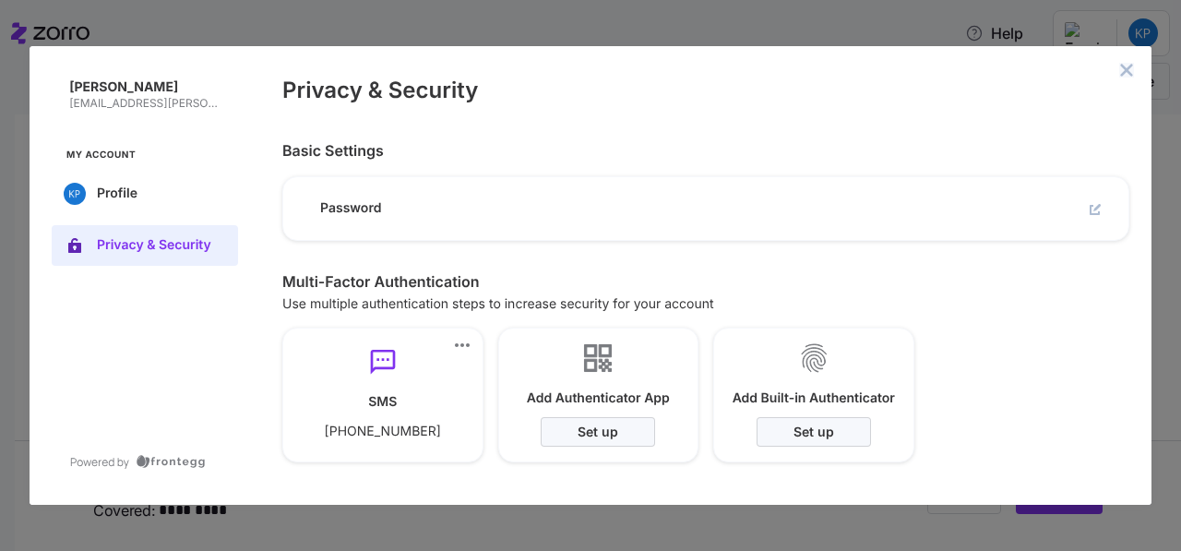
click at [1126, 67] on icon "close admin-box" at bounding box center [1126, 70] width 15 height 15
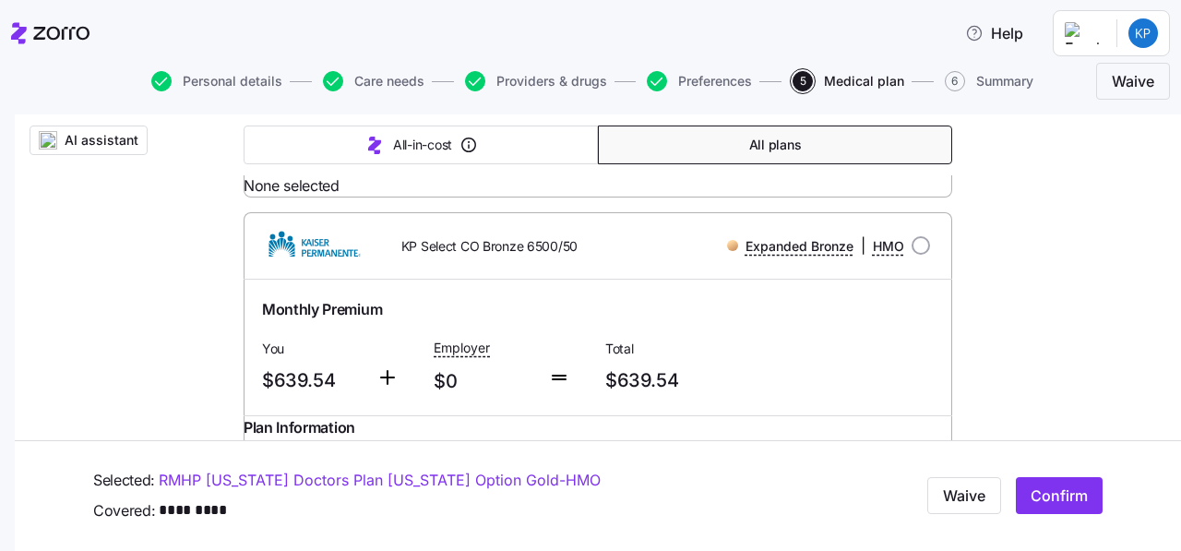
click at [49, 34] on icon at bounding box center [50, 33] width 78 height 22
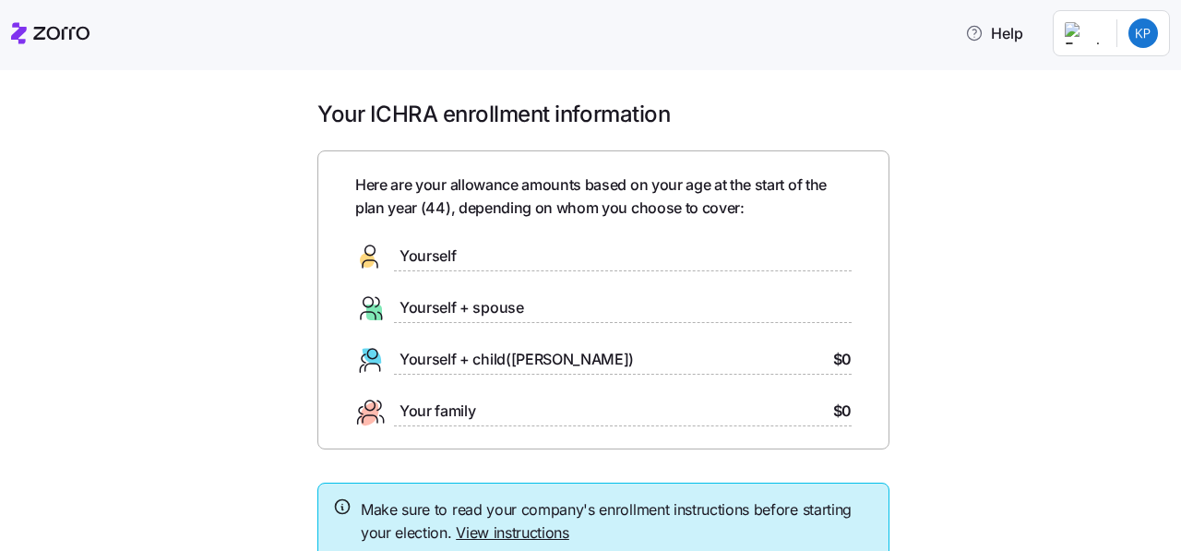
click at [1063, 493] on div "Your ICHRA enrollment information Here are your allowance amounts based on your…" at bounding box center [603, 373] width 1103 height 546
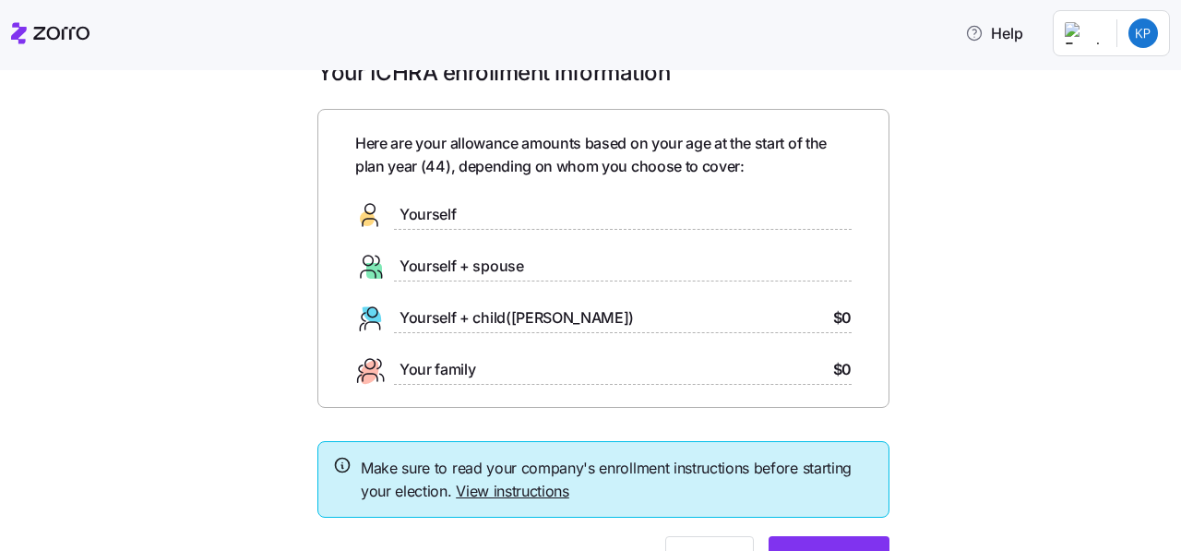
scroll to position [45, 0]
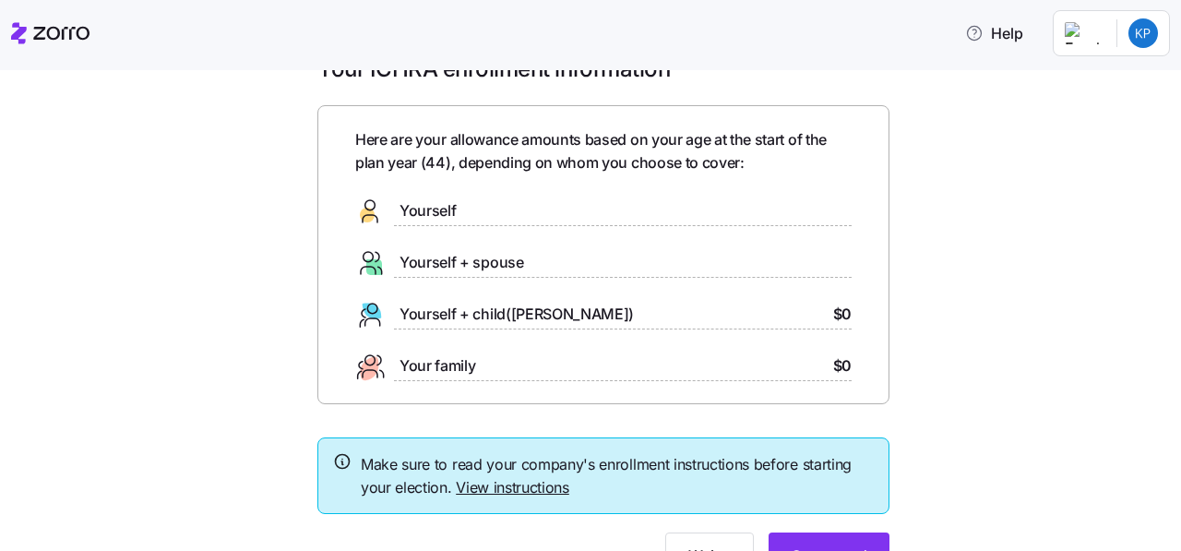
click at [487, 496] on span "Make sure to read your company's enrollment instructions before starting your e…" at bounding box center [617, 476] width 513 height 46
click at [487, 484] on link "View instructions" at bounding box center [512, 487] width 113 height 18
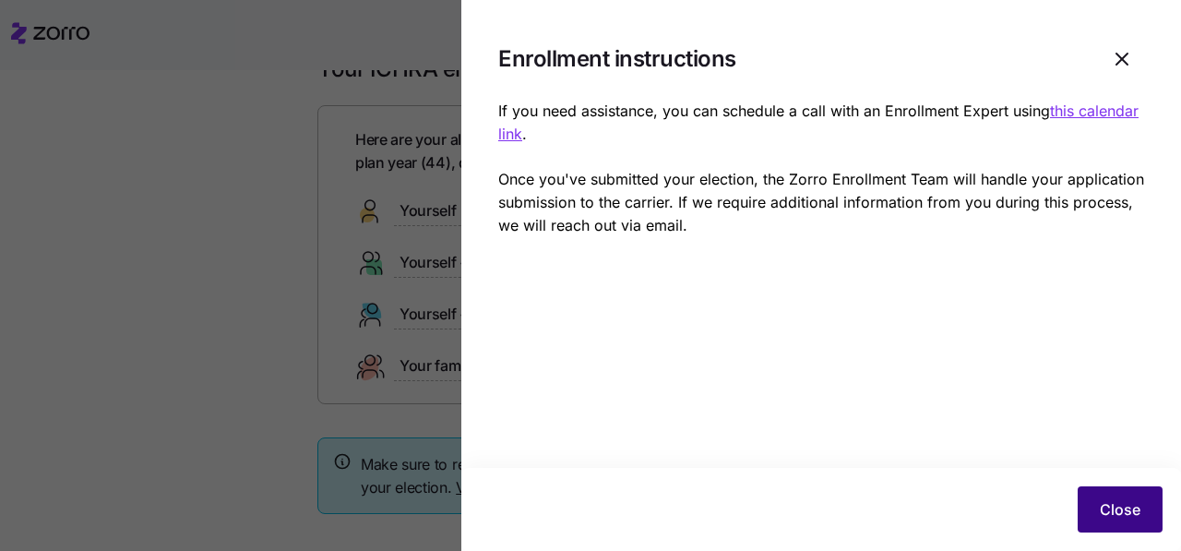
click at [1129, 504] on span "Close" at bounding box center [1120, 509] width 41 height 22
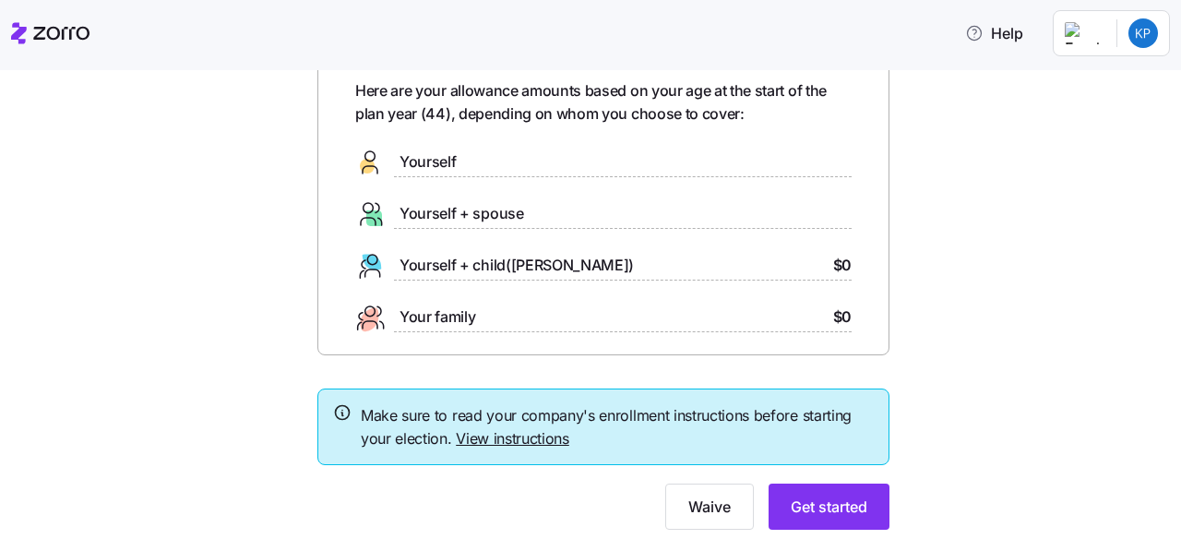
scroll to position [139, 0]
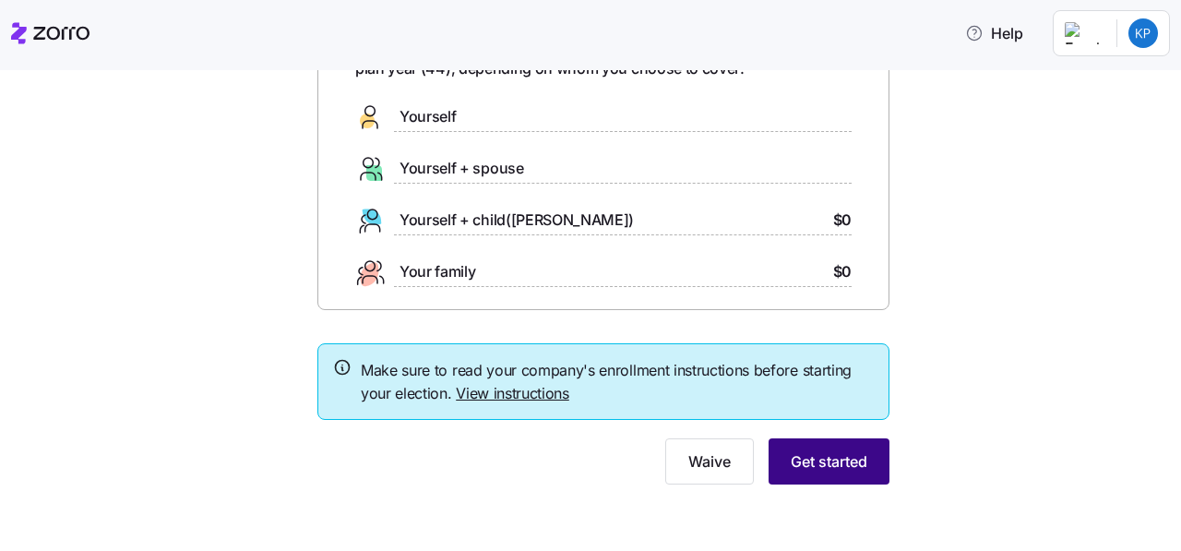
click at [818, 457] on span "Get started" at bounding box center [829, 461] width 77 height 22
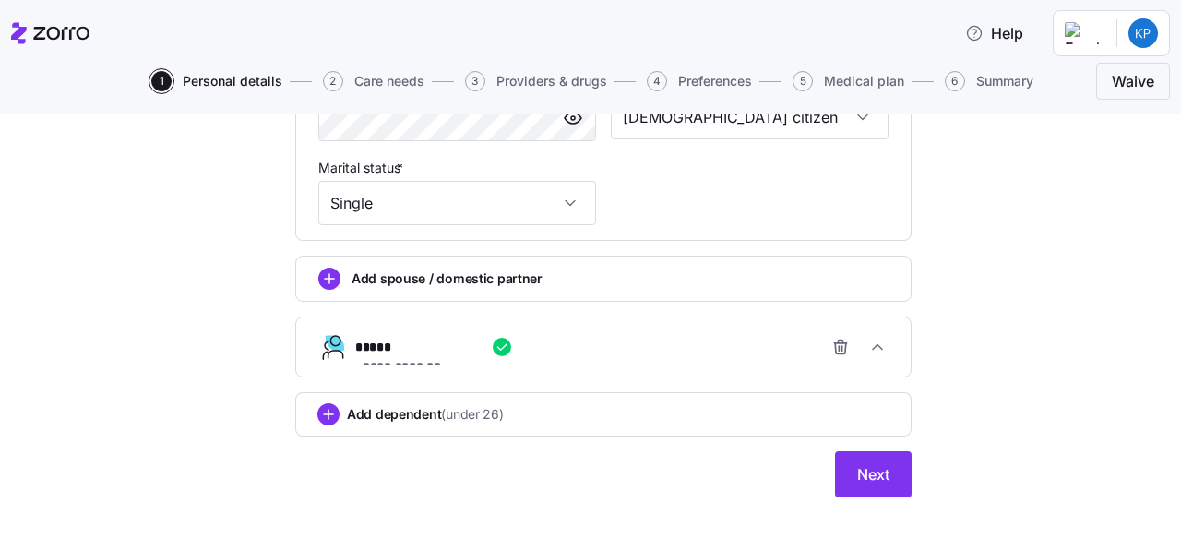
scroll to position [803, 0]
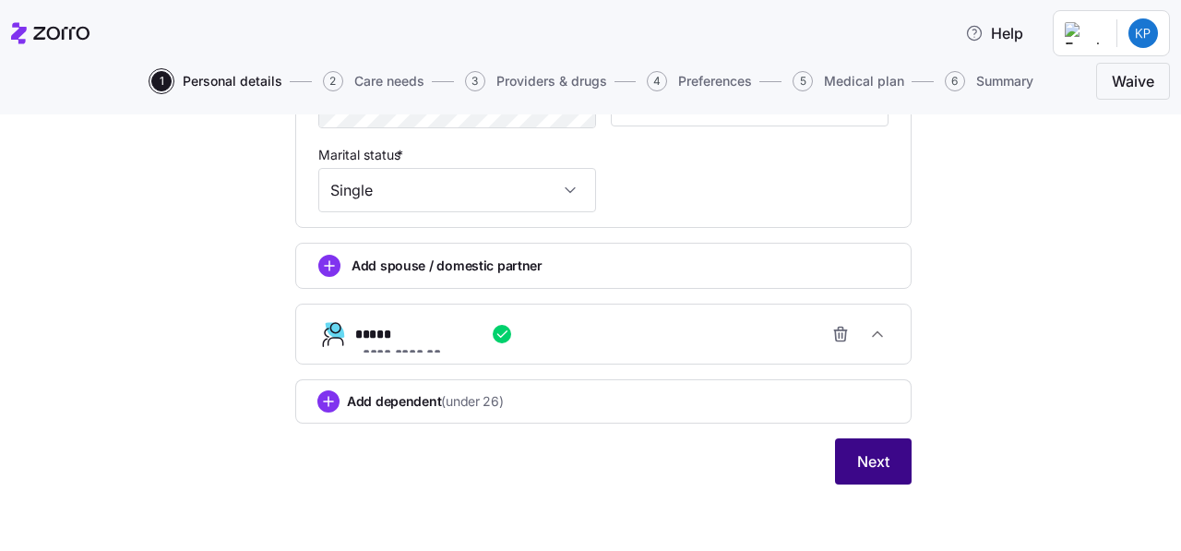
click at [875, 462] on span "Next" at bounding box center [873, 461] width 32 height 22
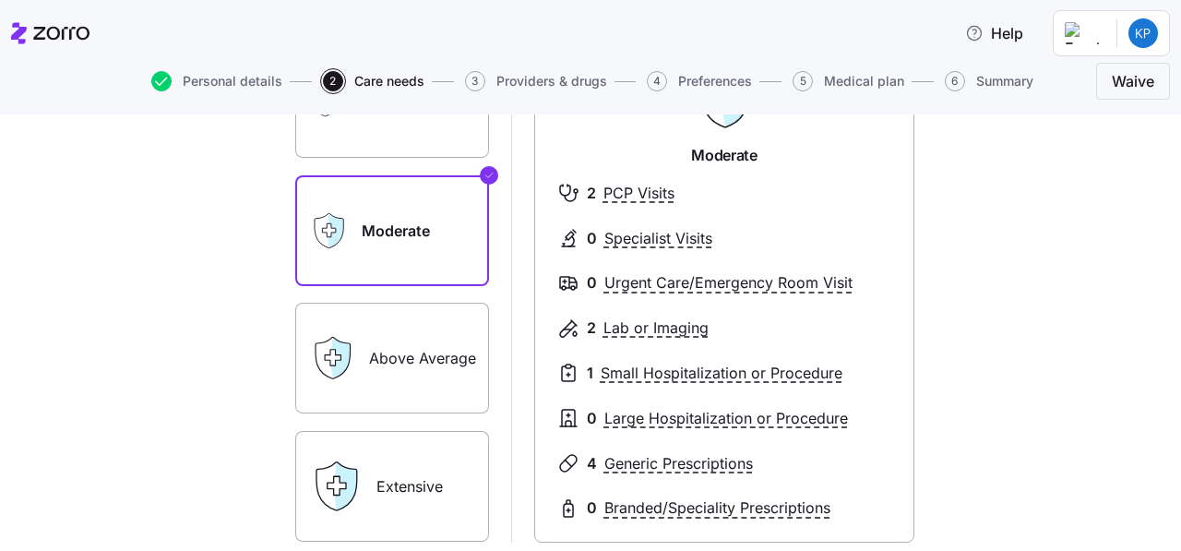
scroll to position [258, 0]
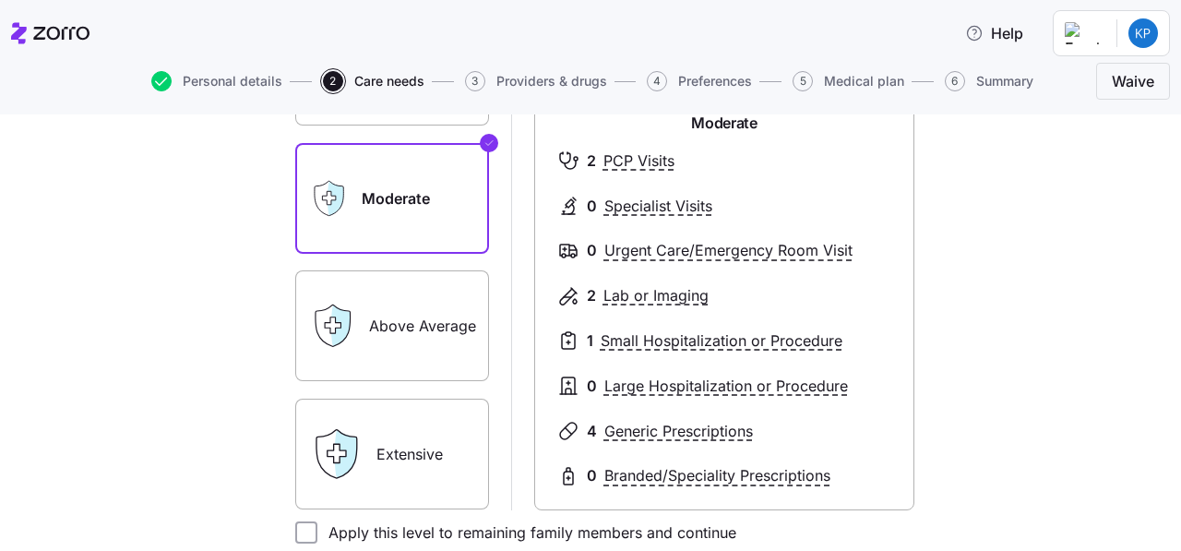
click at [423, 441] on label "Extensive" at bounding box center [392, 454] width 194 height 111
click at [0, 0] on input "Extensive" at bounding box center [0, 0] width 0 height 0
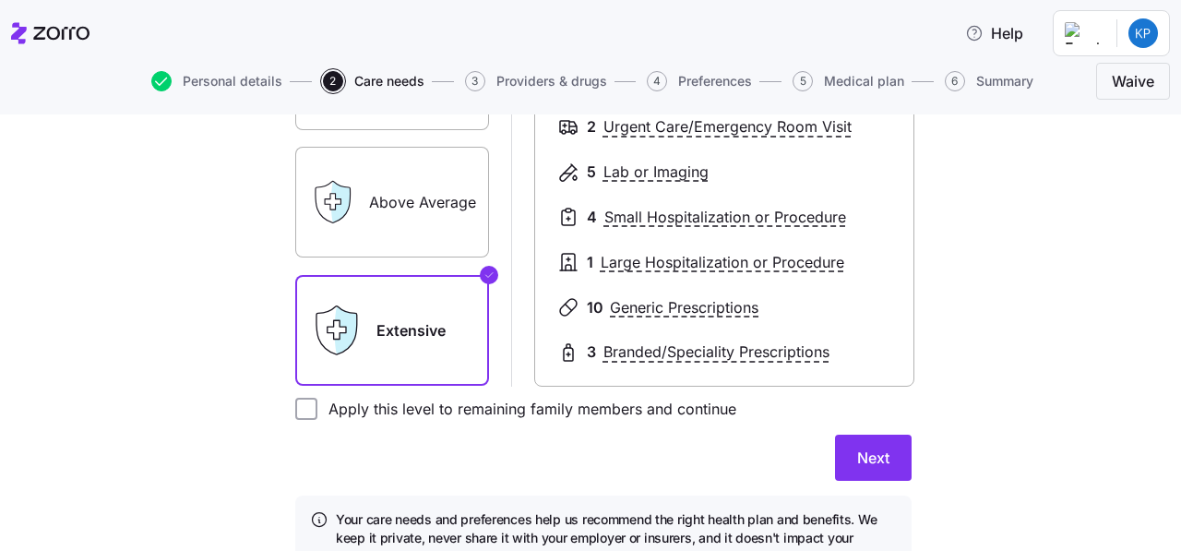
scroll to position [479, 0]
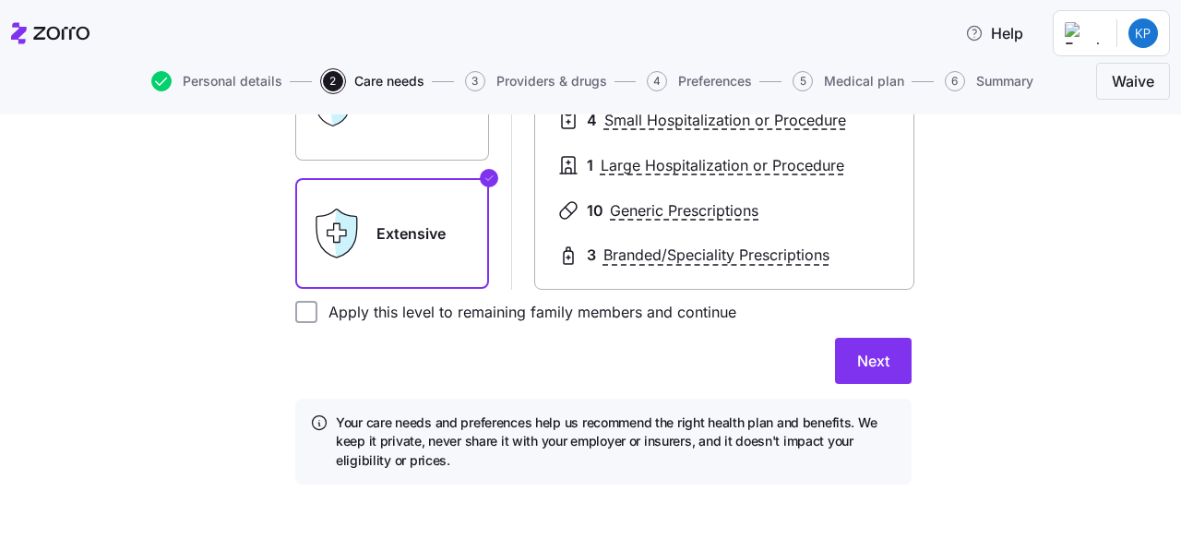
click at [326, 309] on label "Apply this level to remaining family members and continue" at bounding box center [526, 312] width 419 height 22
click at [317, 309] on input "Apply this level to remaining family members and continue" at bounding box center [306, 312] width 22 height 22
checkbox input "true"
click at [883, 359] on span "Next" at bounding box center [873, 361] width 32 height 22
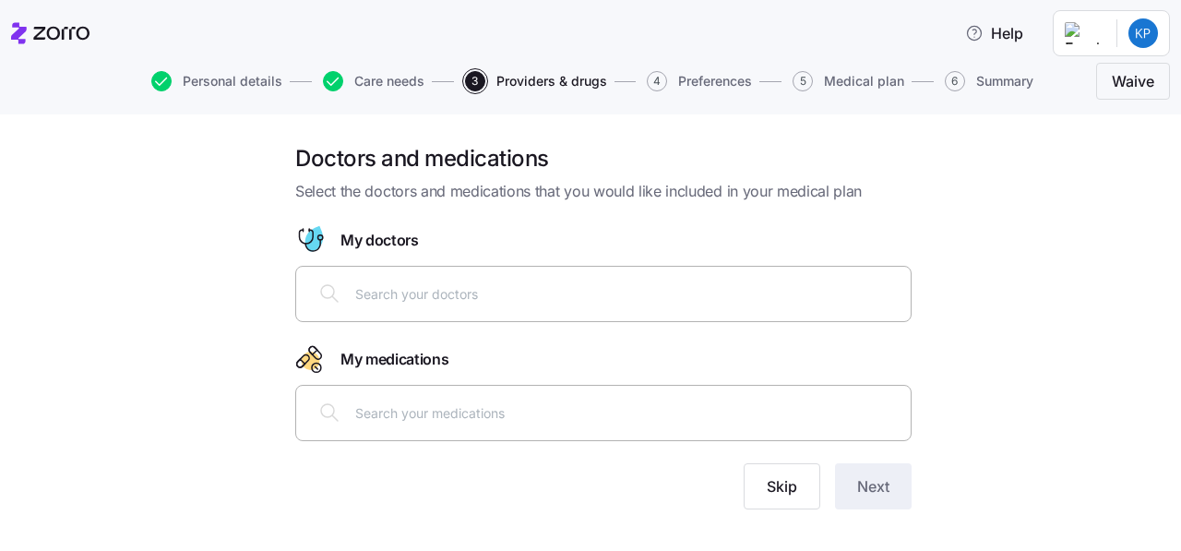
scroll to position [25, 0]
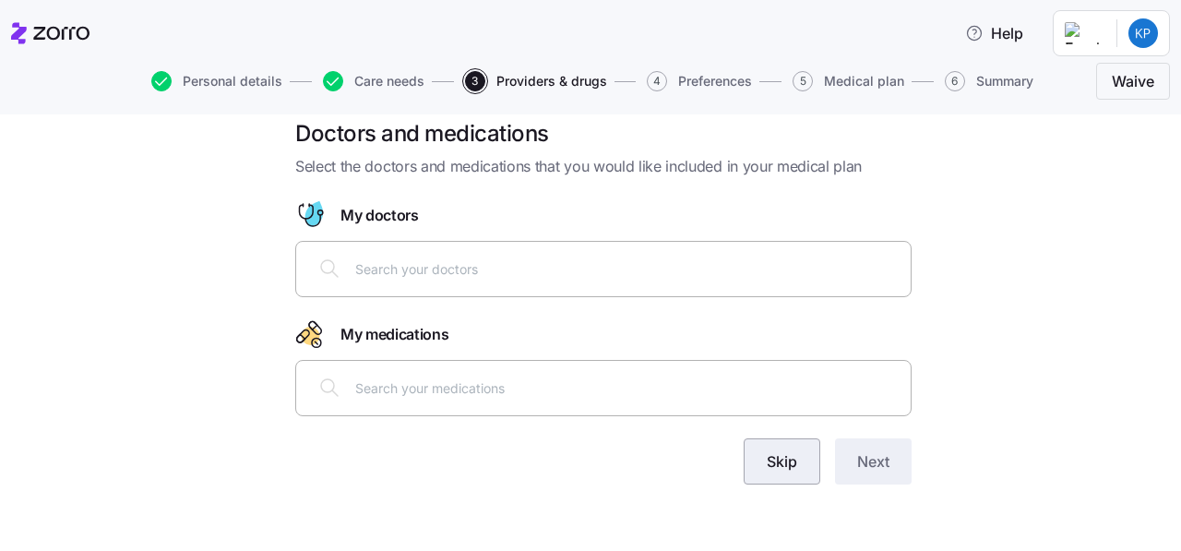
click at [769, 482] on button "Skip" at bounding box center [782, 461] width 77 height 46
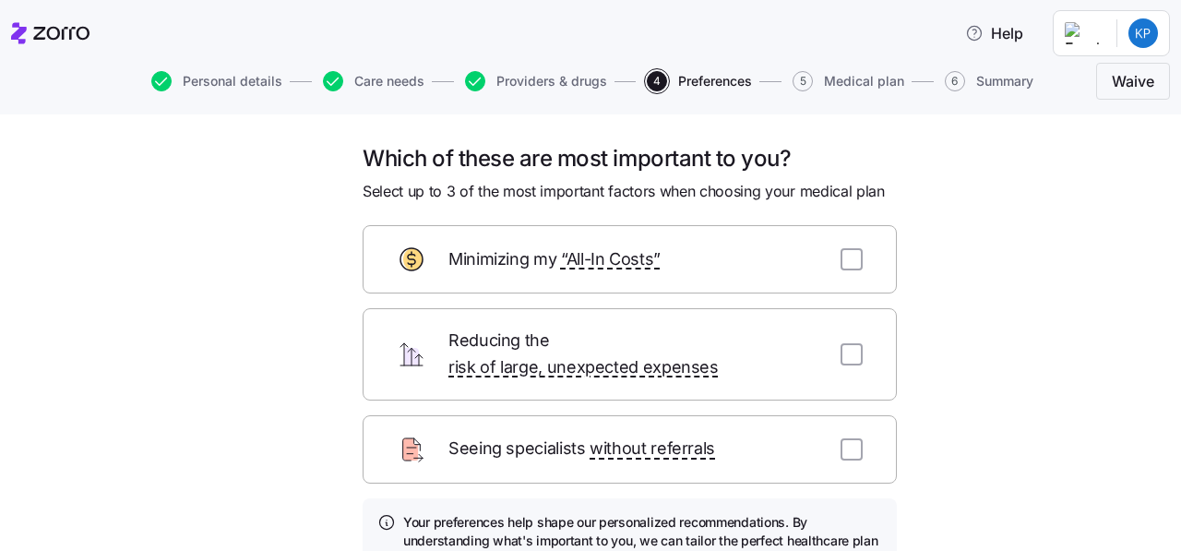
scroll to position [162, 0]
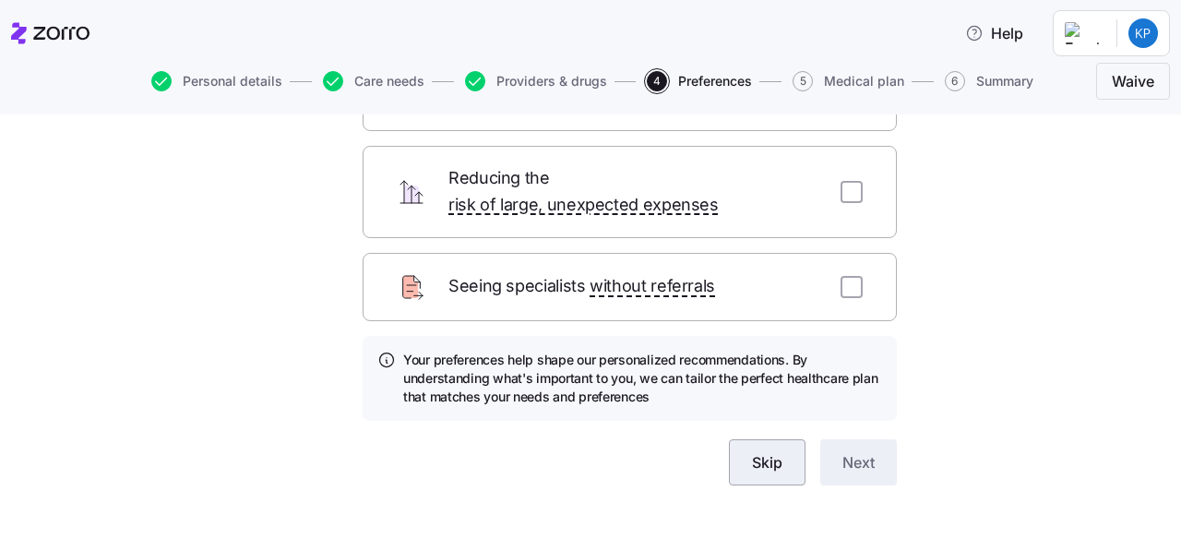
click at [757, 439] on button "Skip" at bounding box center [767, 462] width 77 height 46
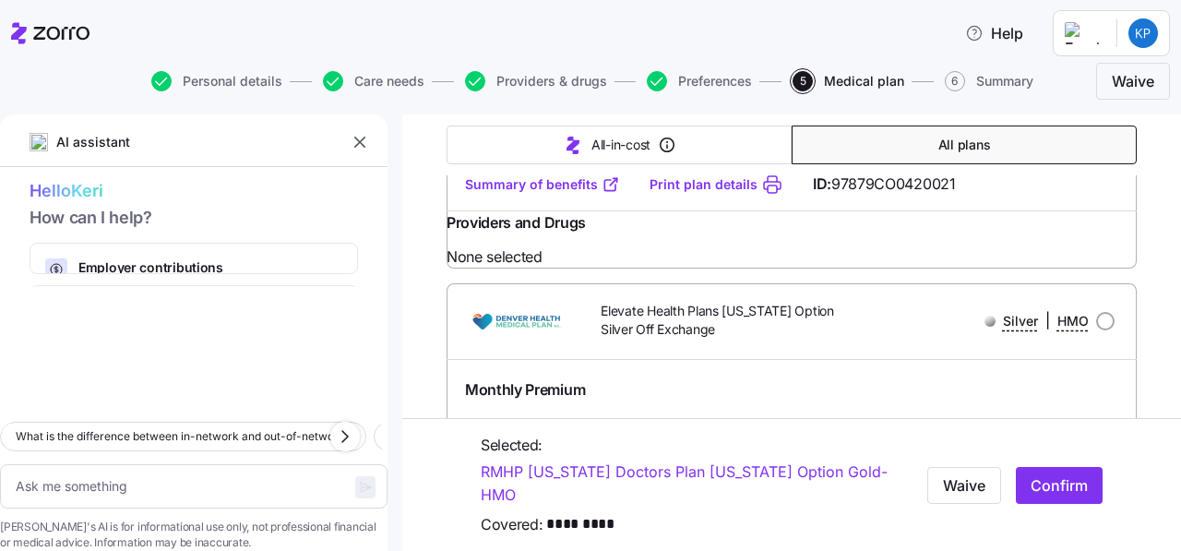
scroll to position [18091, 0]
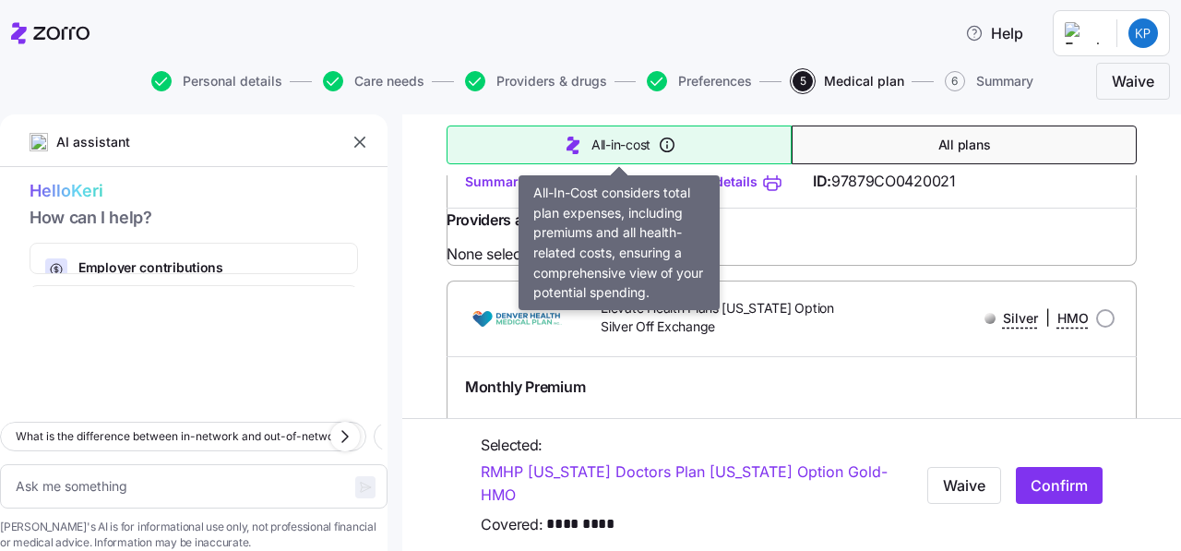
click at [610, 135] on button "All-in-cost" at bounding box center [618, 144] width 345 height 39
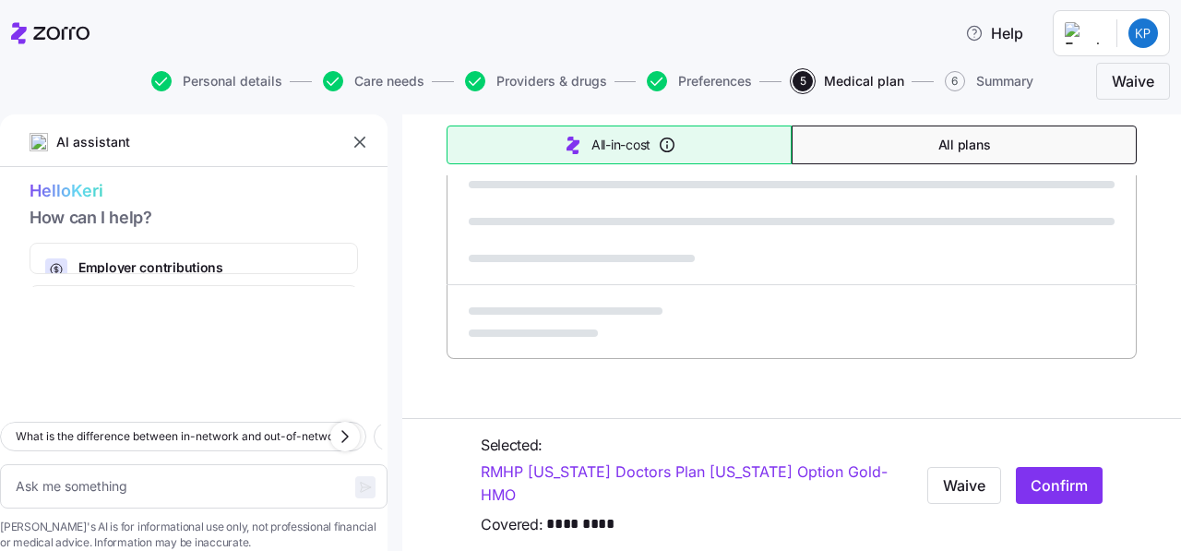
type textarea "x"
type input "Sorted by: All-in-cost"
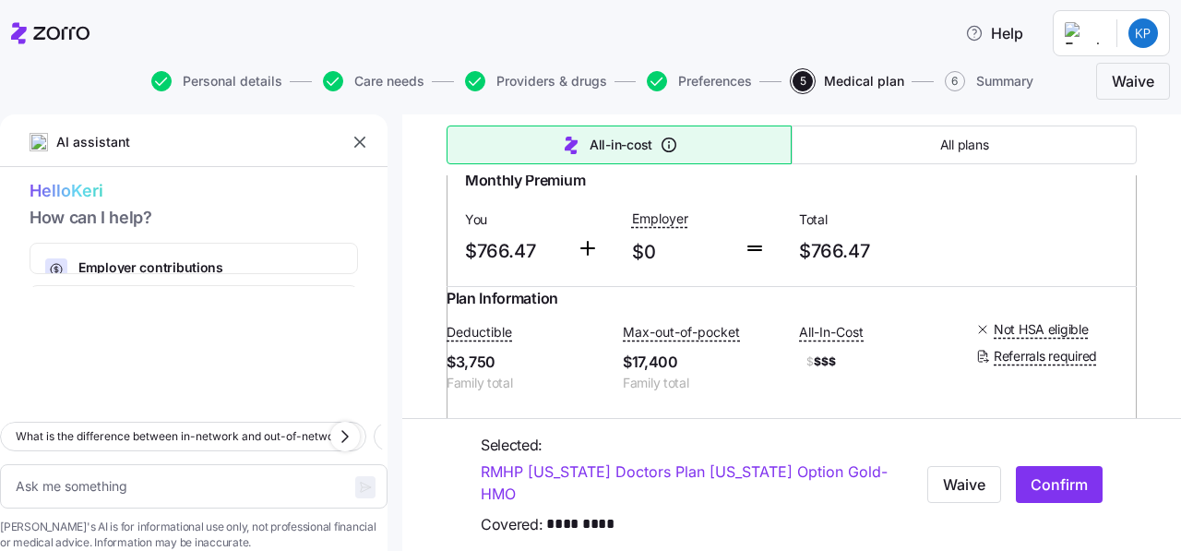
scroll to position [6195, 0]
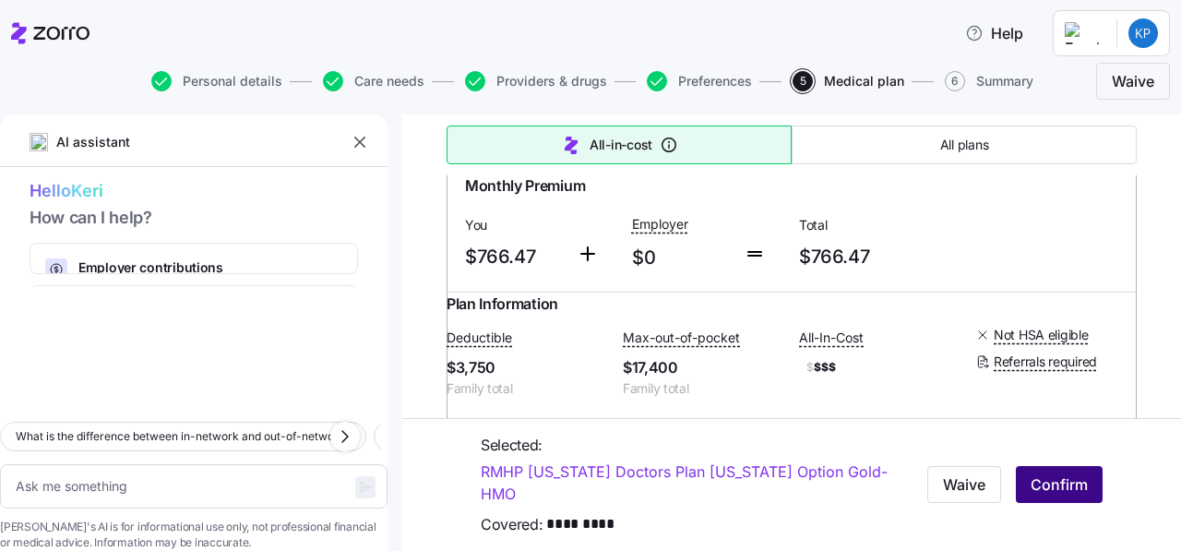
click at [1047, 491] on span "Confirm" at bounding box center [1058, 484] width 57 height 22
type textarea "x"
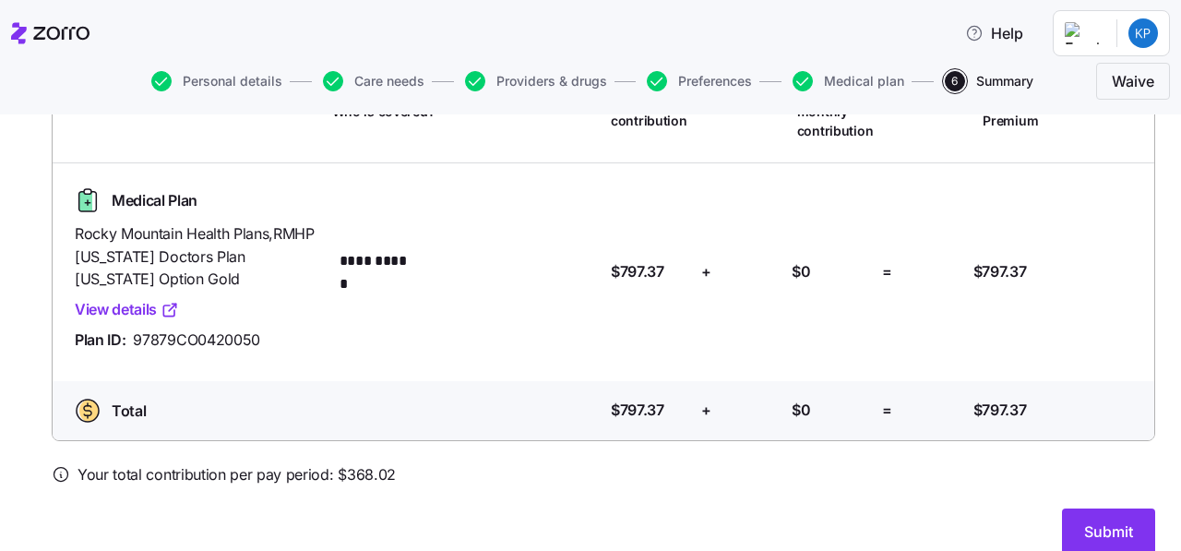
scroll to position [208, 0]
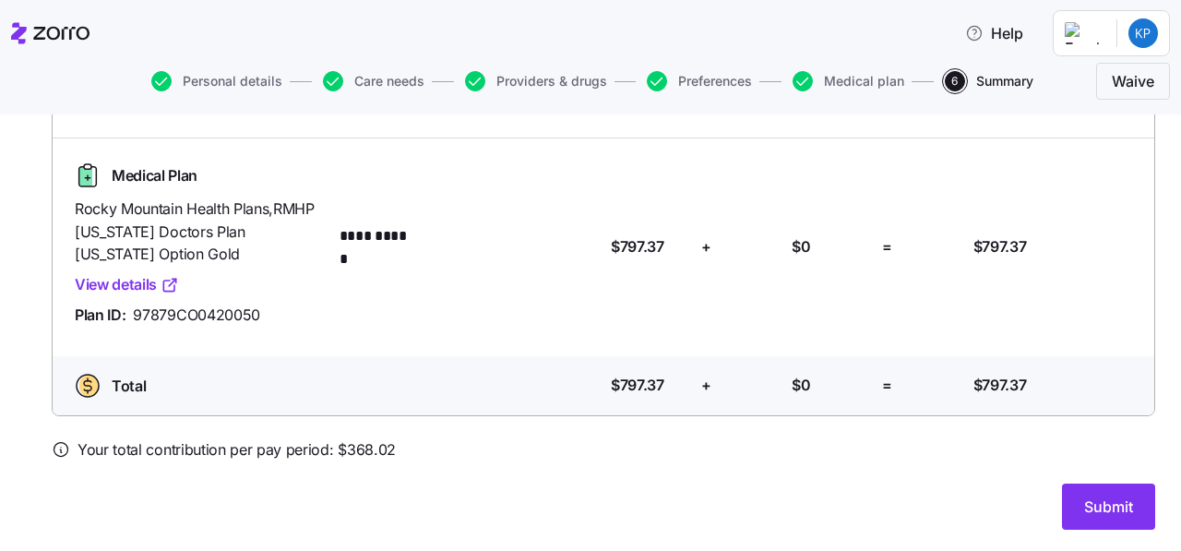
click at [71, 19] on div at bounding box center [50, 33] width 78 height 52
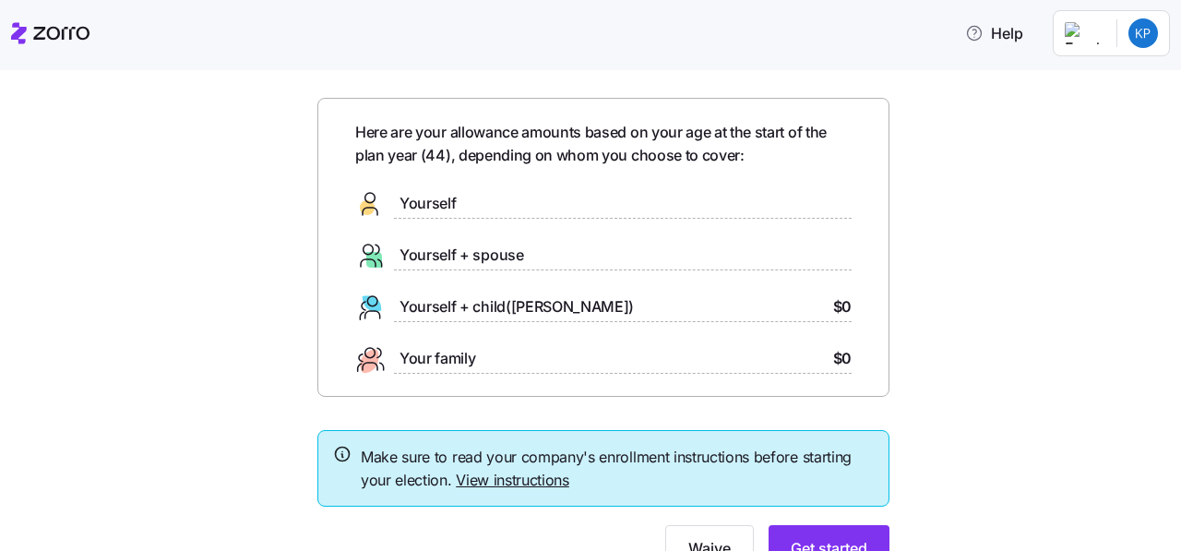
scroll to position [139, 0]
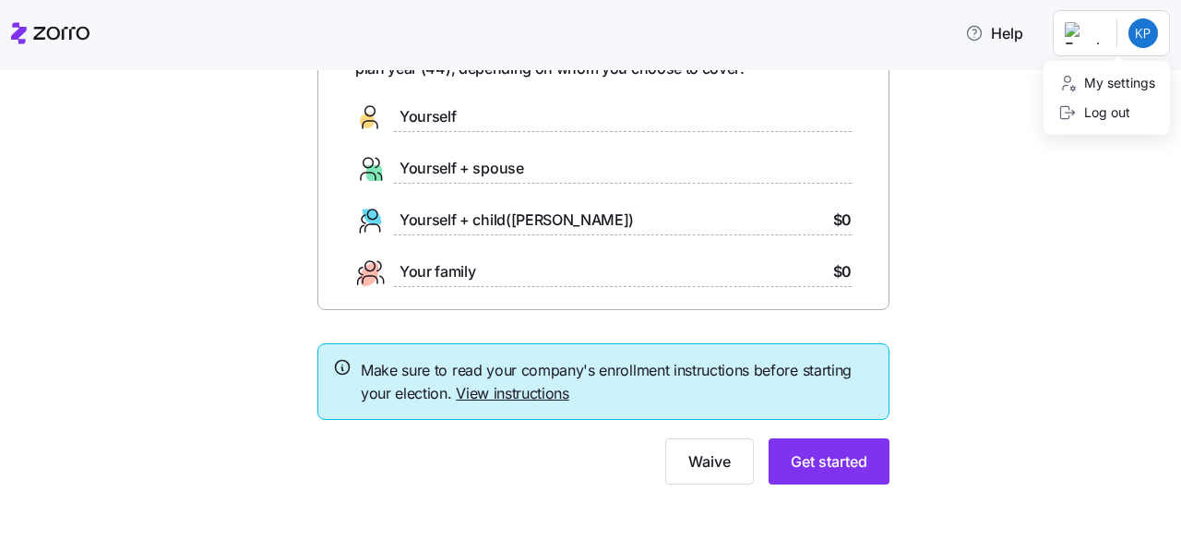
click at [1093, 40] on html "Help Your ICHRA enrollment information Here are your allowance amounts based on…" at bounding box center [590, 270] width 1181 height 540
click at [1006, 34] on html "Help Your ICHRA enrollment information Here are your allowance amounts based on…" at bounding box center [590, 270] width 1181 height 540
click at [983, 34] on icon "button" at bounding box center [974, 33] width 18 height 18
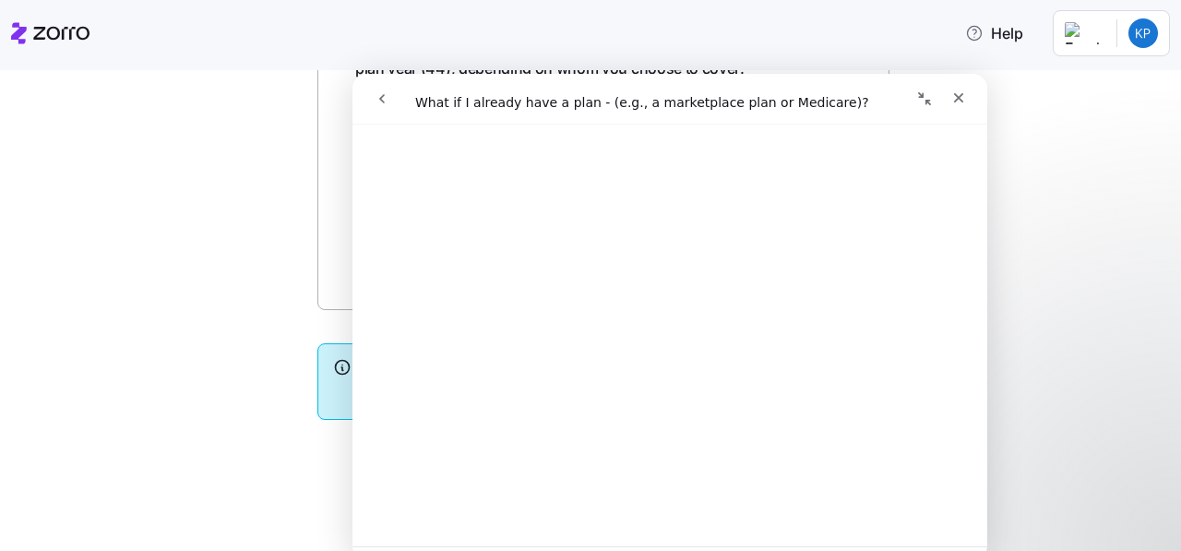
scroll to position [908, 0]
click at [957, 99] on icon "Close" at bounding box center [959, 98] width 10 height 10
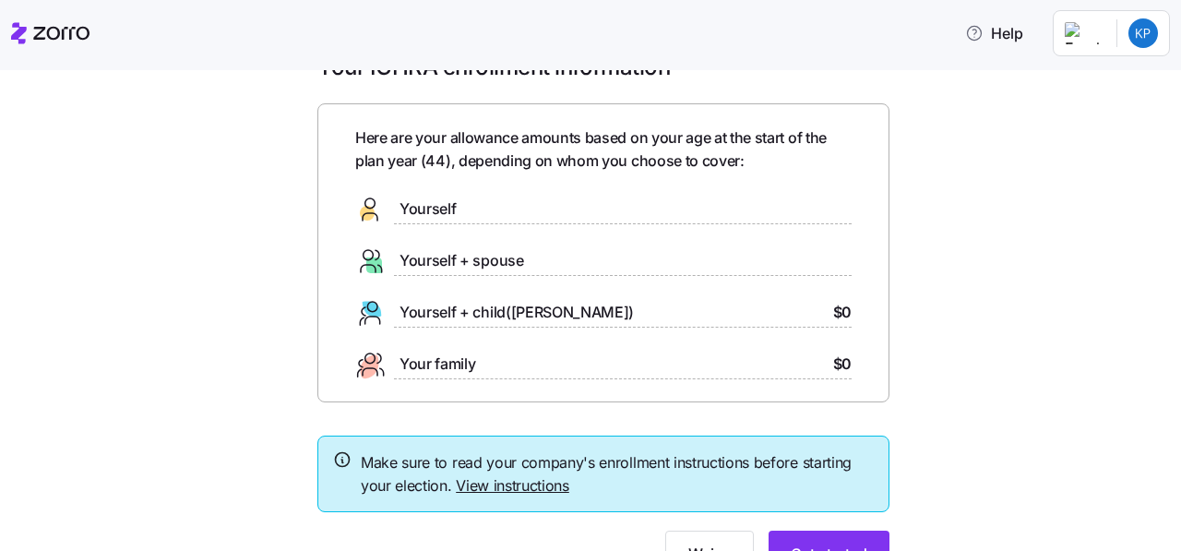
scroll to position [0, 0]
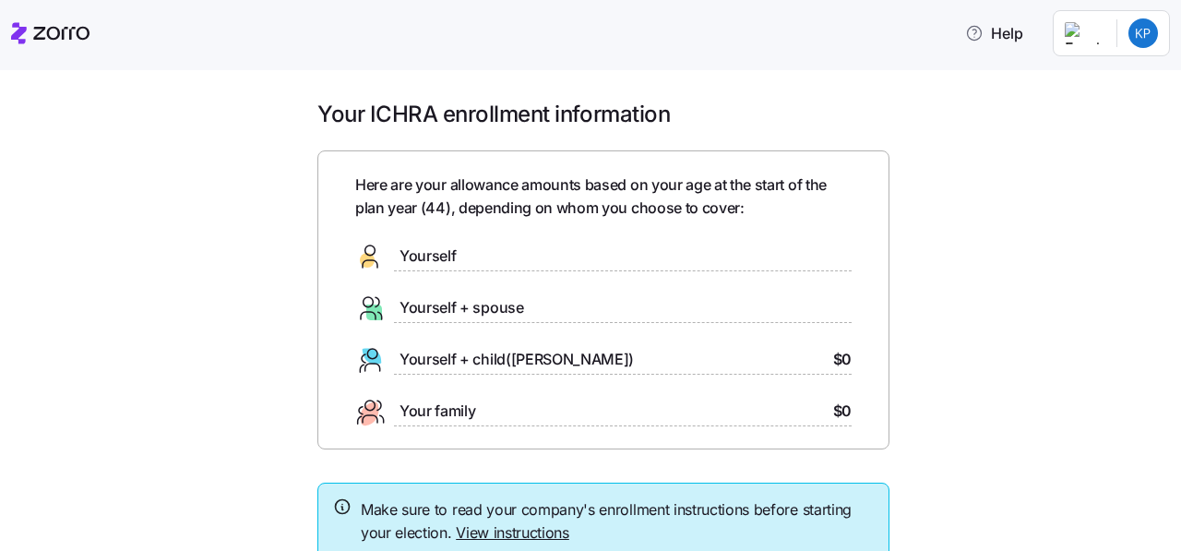
click at [68, 35] on icon at bounding box center [50, 33] width 78 height 22
click at [1005, 283] on div "Your ICHRA enrollment information Here are your allowance amounts based on your…" at bounding box center [603, 373] width 1103 height 546
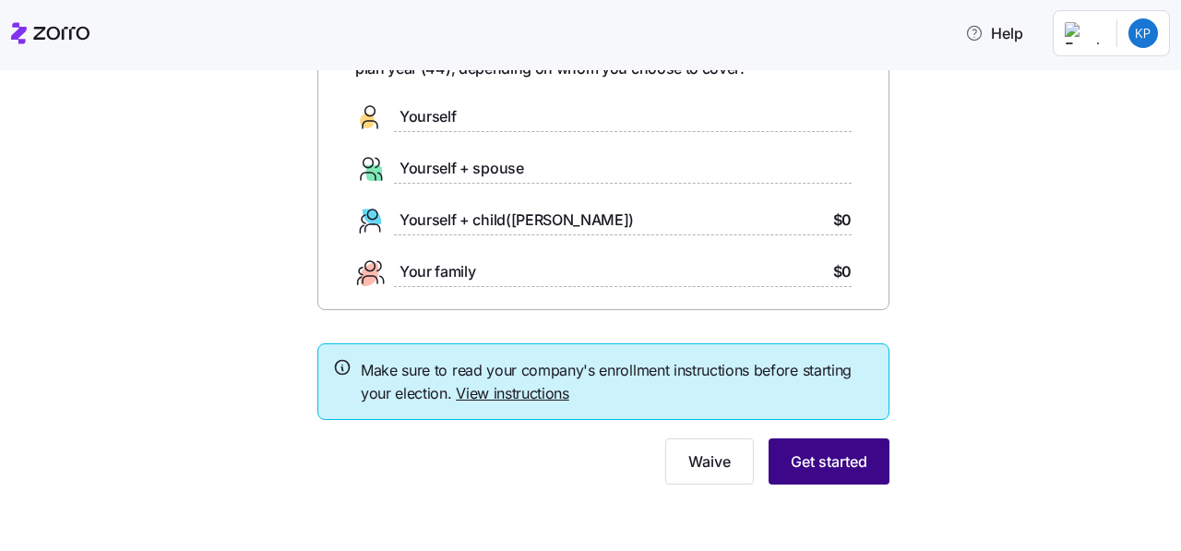
click at [843, 461] on span "Get started" at bounding box center [829, 461] width 77 height 22
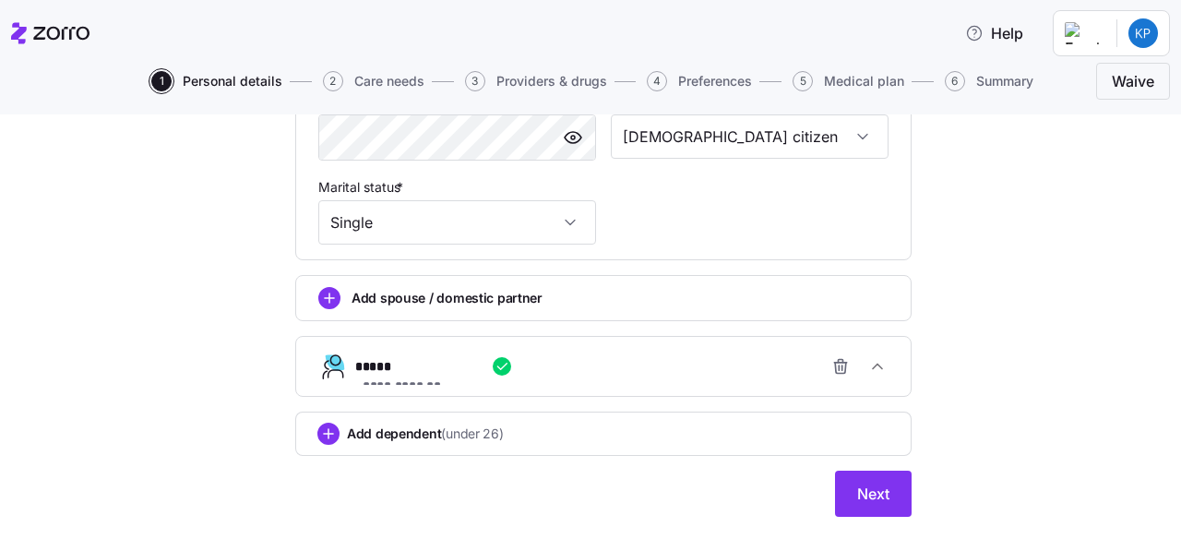
scroll to position [803, 0]
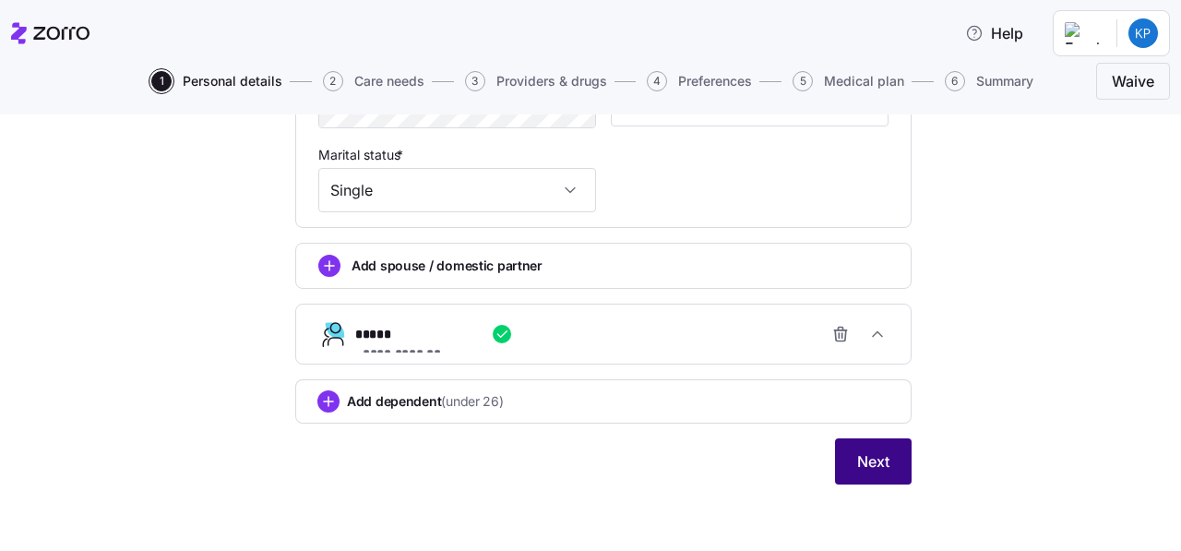
click at [865, 470] on span "Next" at bounding box center [873, 461] width 32 height 22
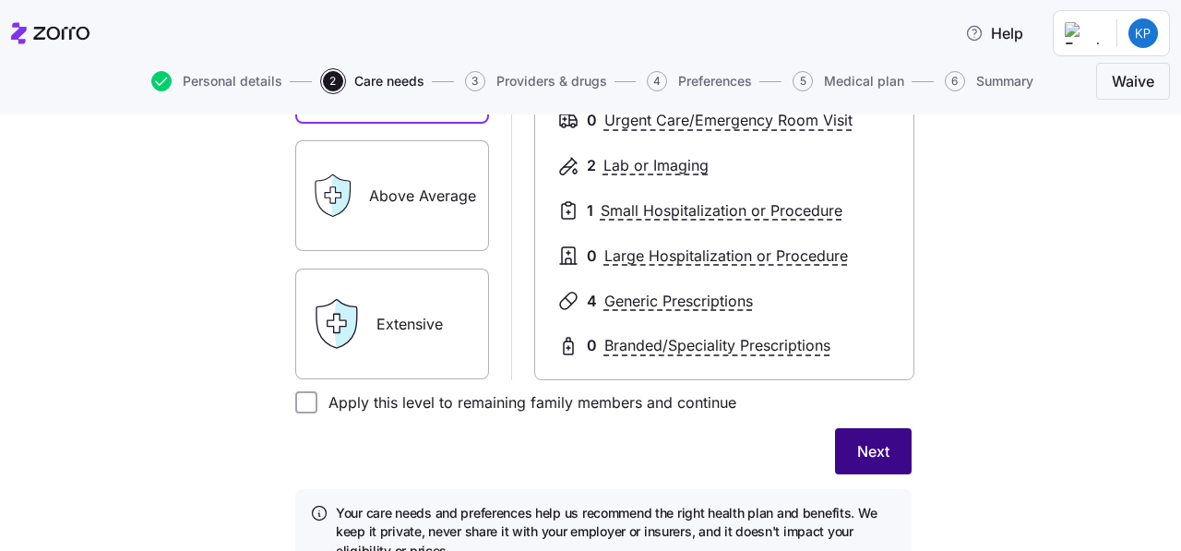
scroll to position [396, 0]
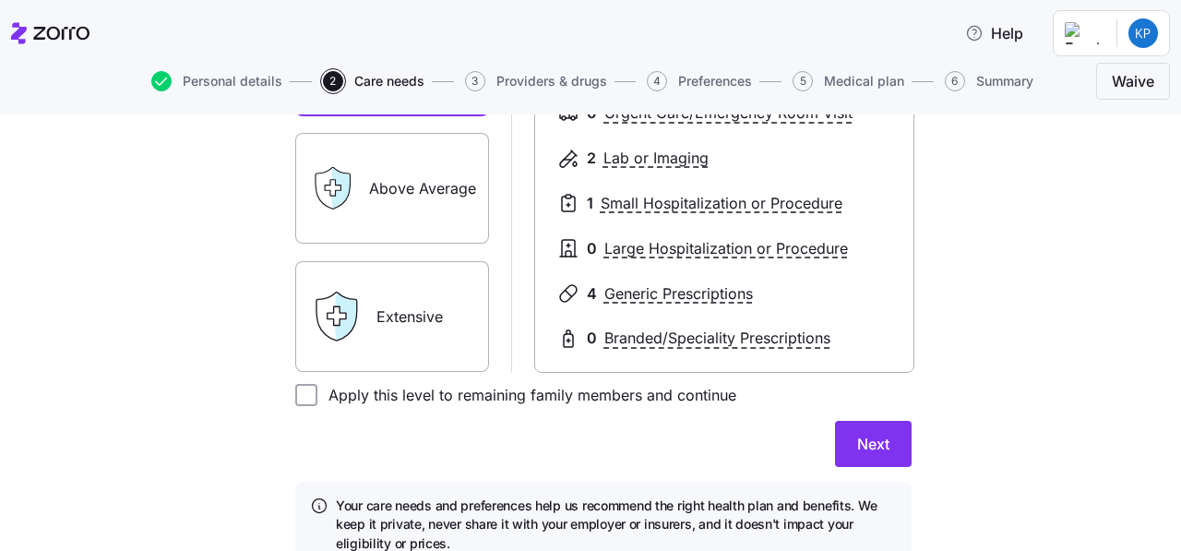
click at [365, 318] on div "Extensive" at bounding box center [392, 316] width 194 height 111
click at [368, 340] on div "Extensive" at bounding box center [392, 316] width 194 height 111
click at [439, 296] on label "Extensive" at bounding box center [392, 316] width 194 height 111
click at [0, 0] on input "Extensive" at bounding box center [0, 0] width 0 height 0
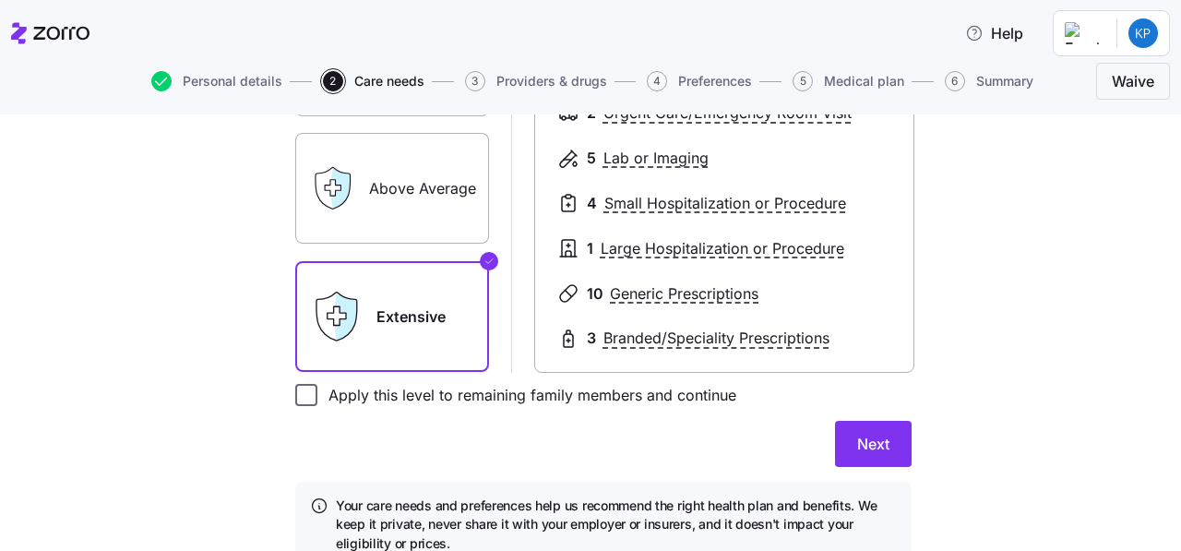
click at [310, 394] on input "Apply this level to remaining family members and continue" at bounding box center [306, 395] width 22 height 22
checkbox input "true"
click at [870, 451] on span "Next" at bounding box center [873, 444] width 32 height 22
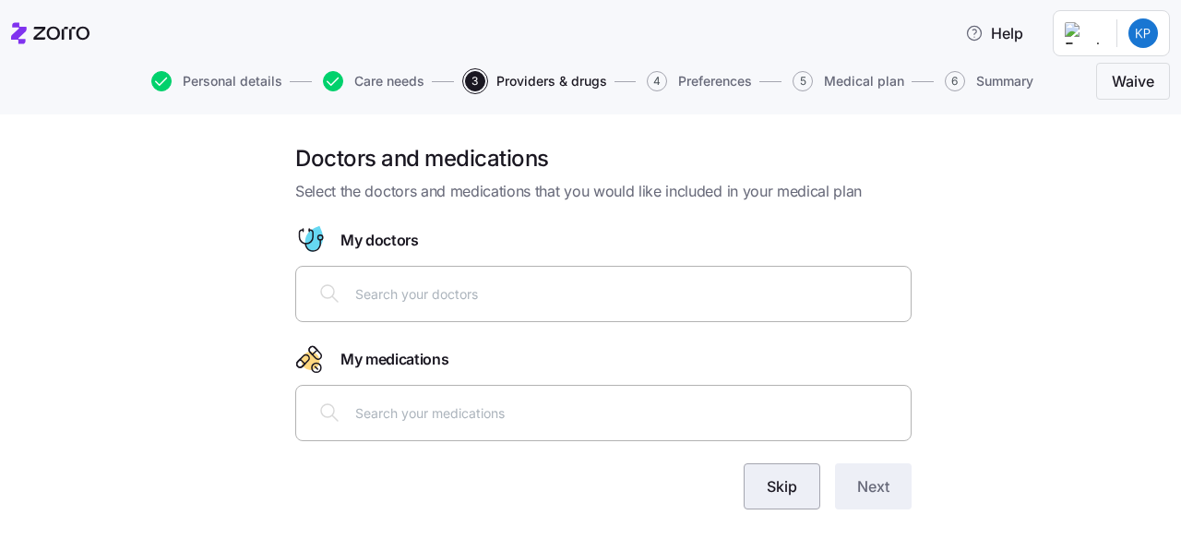
click at [785, 486] on span "Skip" at bounding box center [782, 486] width 30 height 22
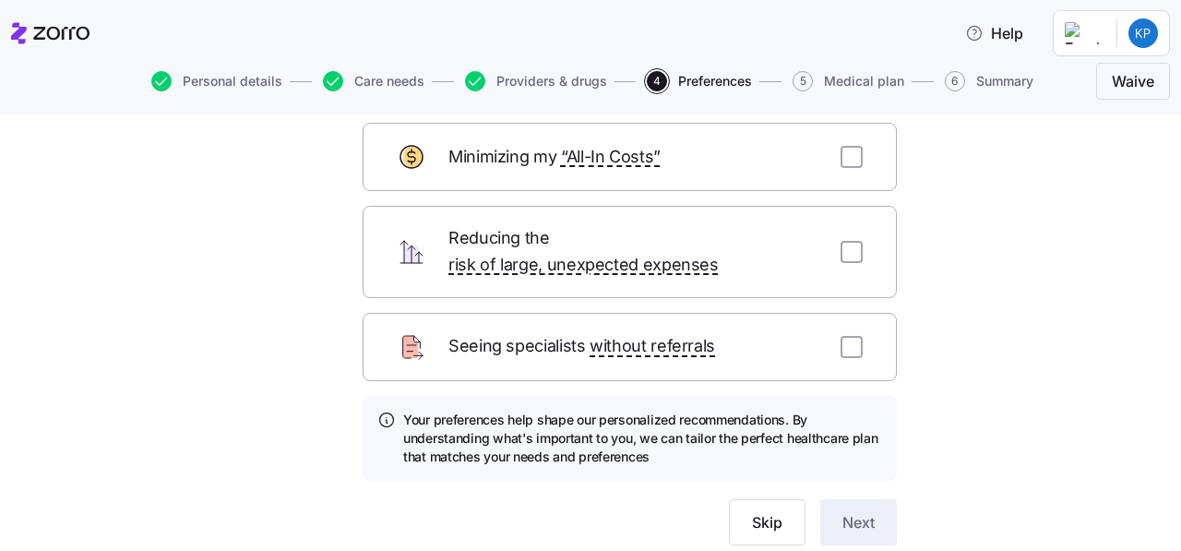
scroll to position [162, 0]
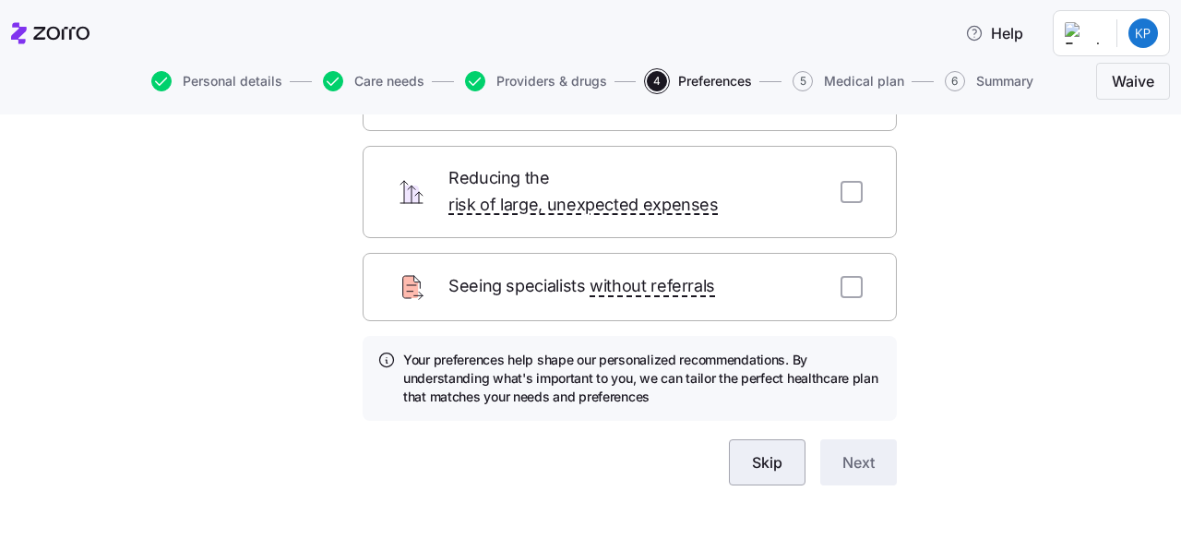
click at [771, 451] on span "Skip" at bounding box center [767, 462] width 30 height 22
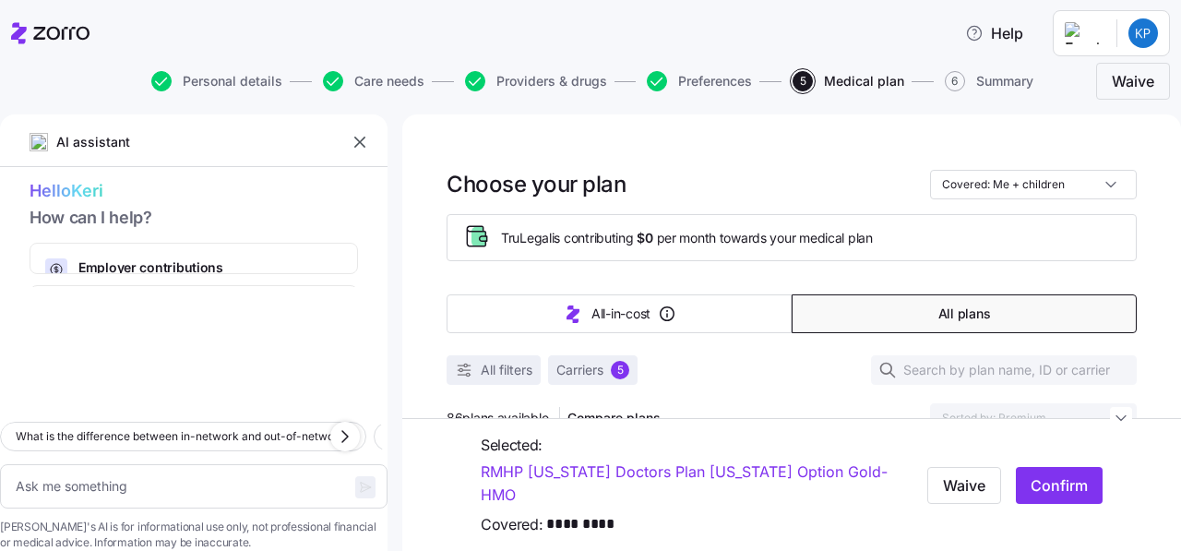
click at [363, 147] on icon "button" at bounding box center [360, 142] width 18 height 18
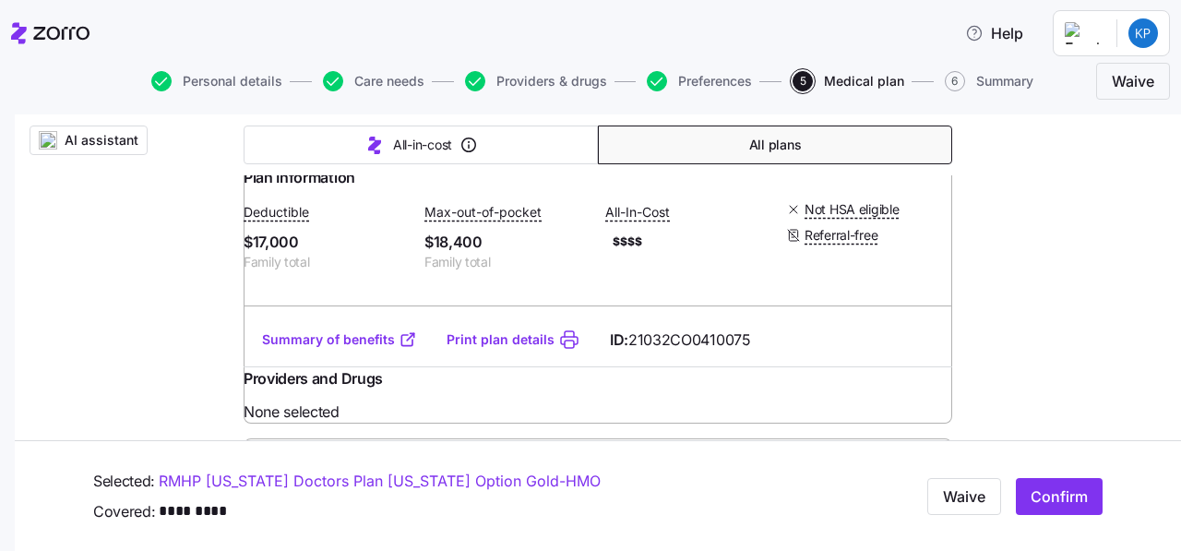
scroll to position [5385, 0]
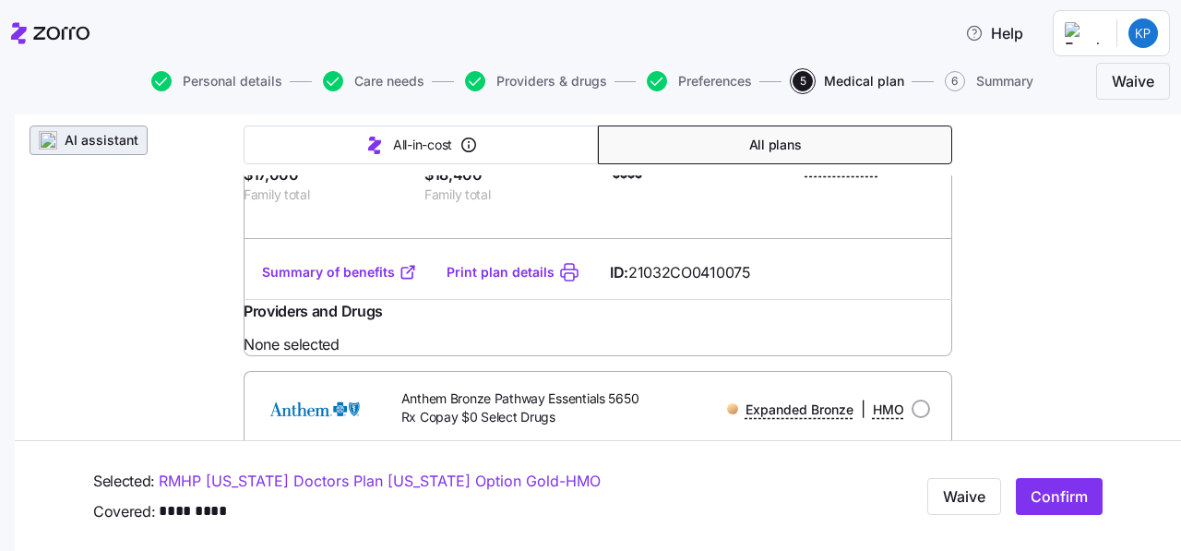
click at [113, 144] on span "AI assistant" at bounding box center [102, 140] width 74 height 18
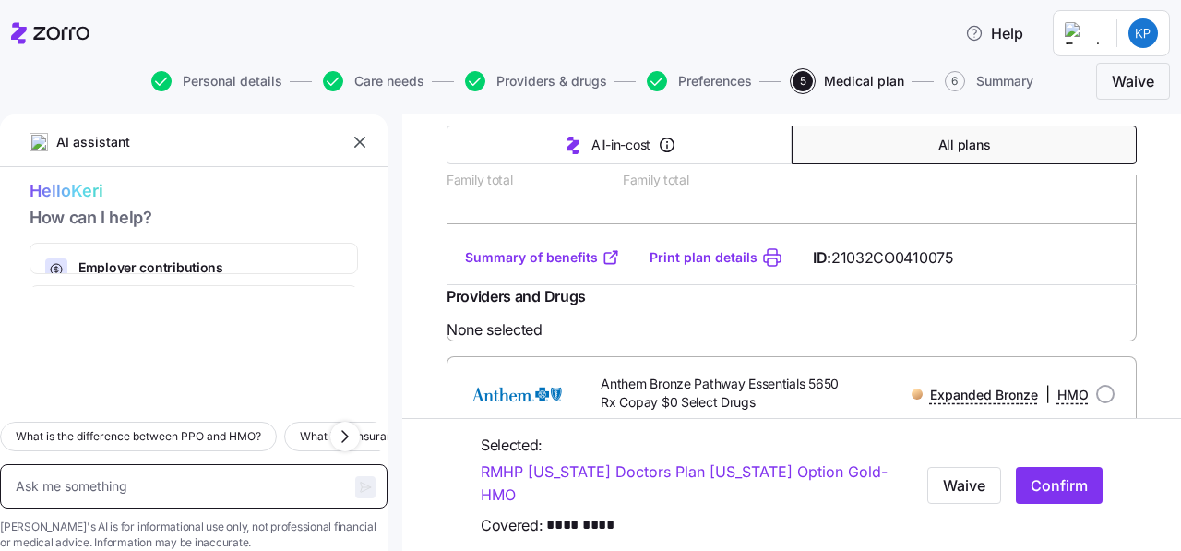
click at [100, 464] on textarea at bounding box center [193, 486] width 387 height 44
type textarea "x"
type textarea "w"
type textarea "x"
type textarea "wha"
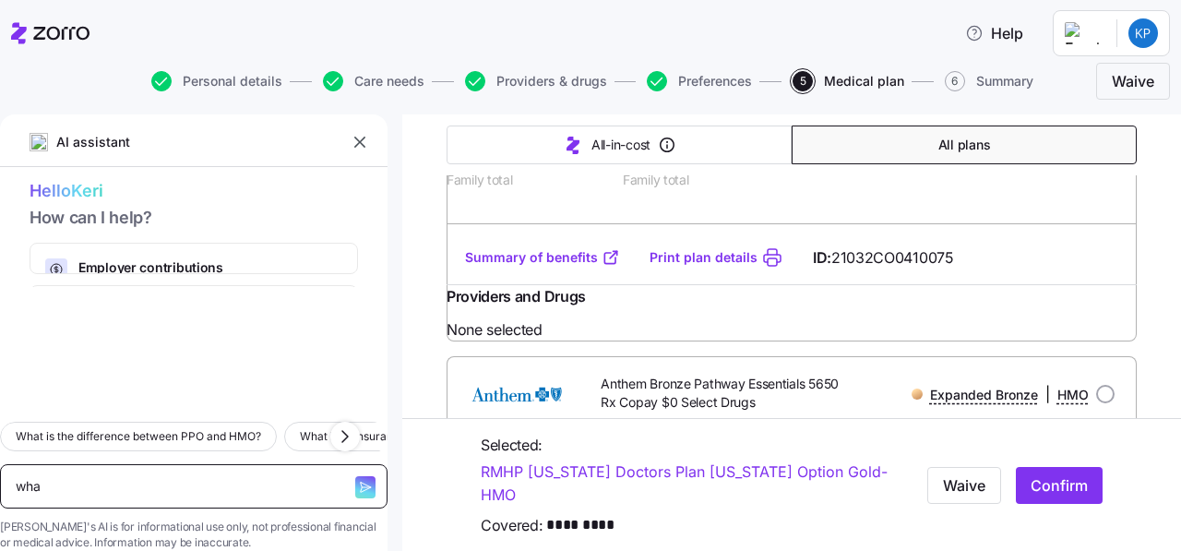
type textarea "x"
type textarea "what"
type textarea "x"
type textarea "what i"
type textarea "x"
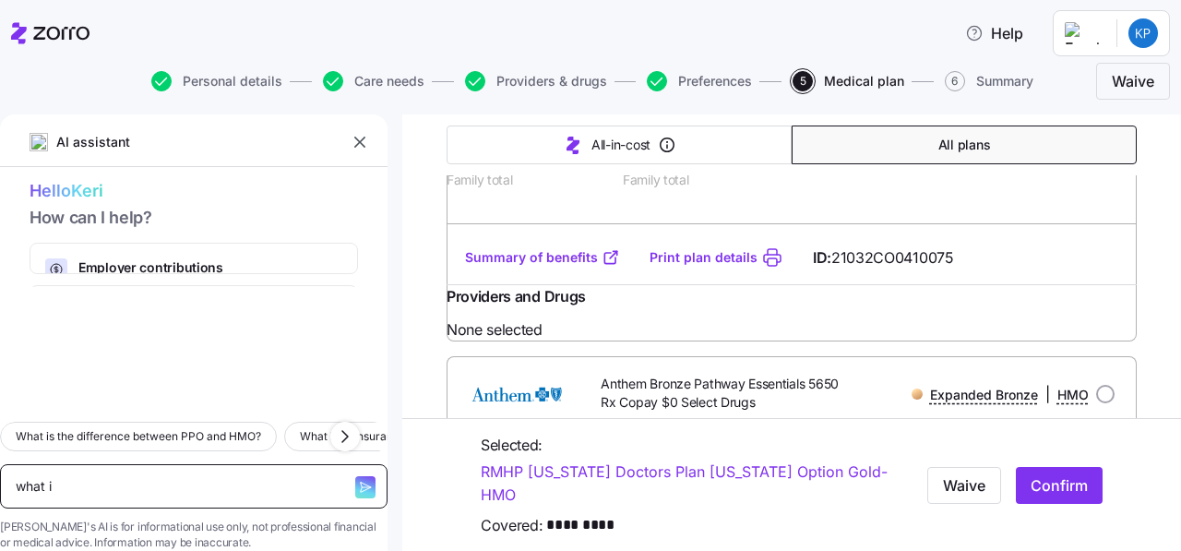
type textarea "what if"
type textarea "x"
type textarea "what if"
type textarea "x"
type textarea "what if i"
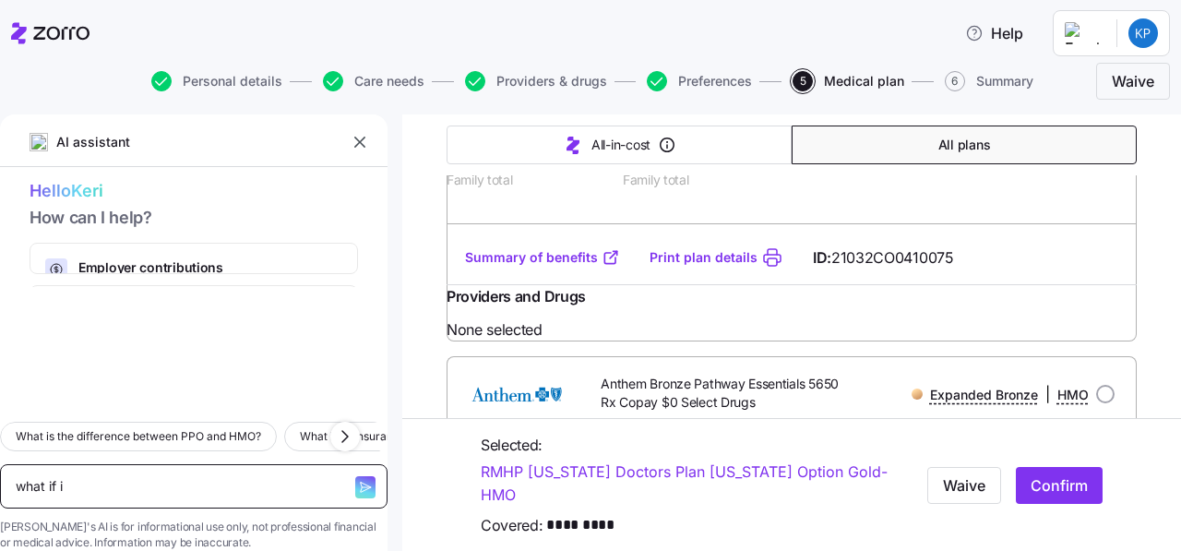
type textarea "x"
type textarea "what if i"
type textarea "x"
type textarea "what if i a"
type textarea "x"
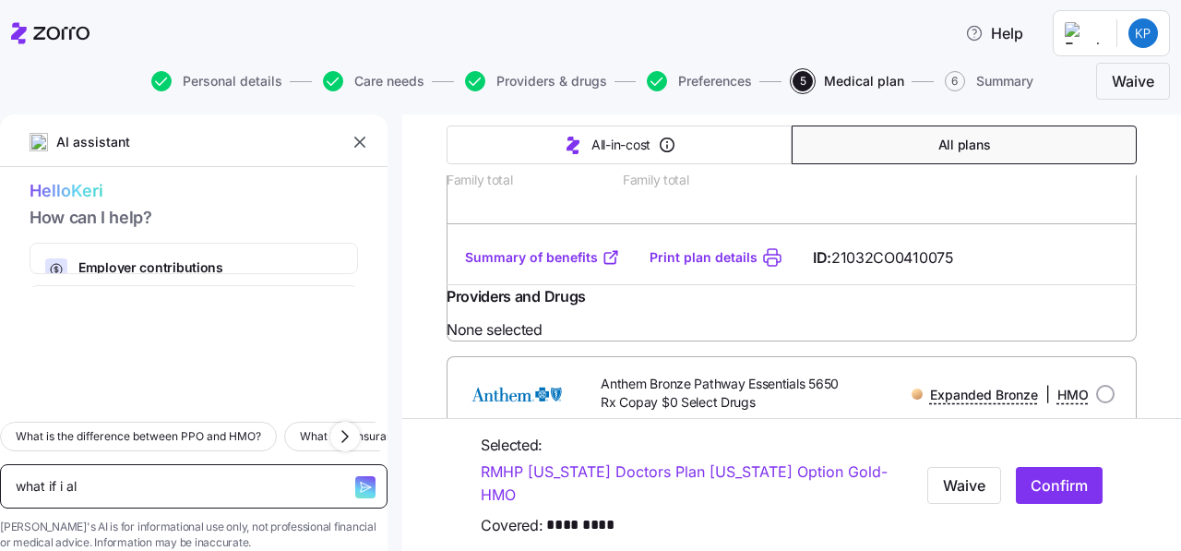
type textarea "what if i alr"
type textarea "x"
type textarea "what if i alrea"
type textarea "x"
type textarea "what if i alread"
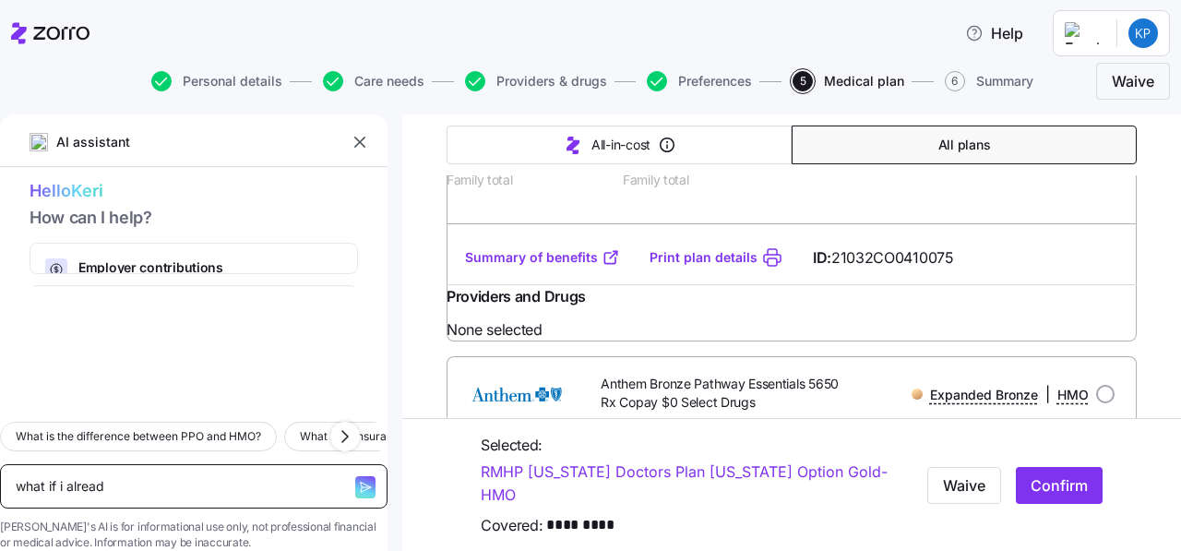
type textarea "x"
type textarea "what if i already"
type textarea "x"
type textarea "what if i already"
type textarea "x"
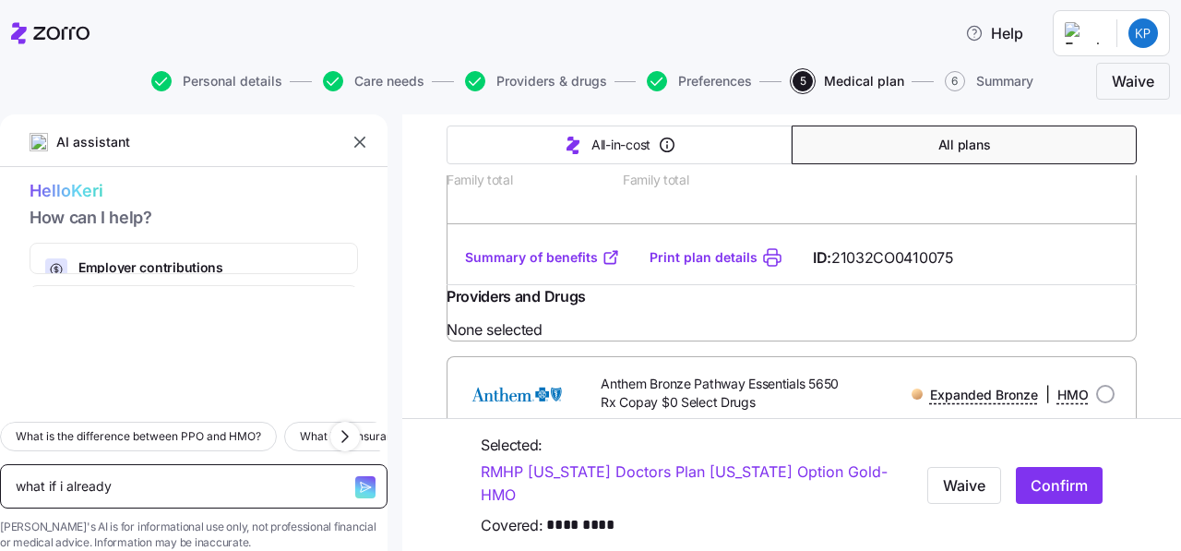
type textarea "what if i already h"
type textarea "x"
type textarea "what if i already ha"
type textarea "x"
type textarea "what if i already hae"
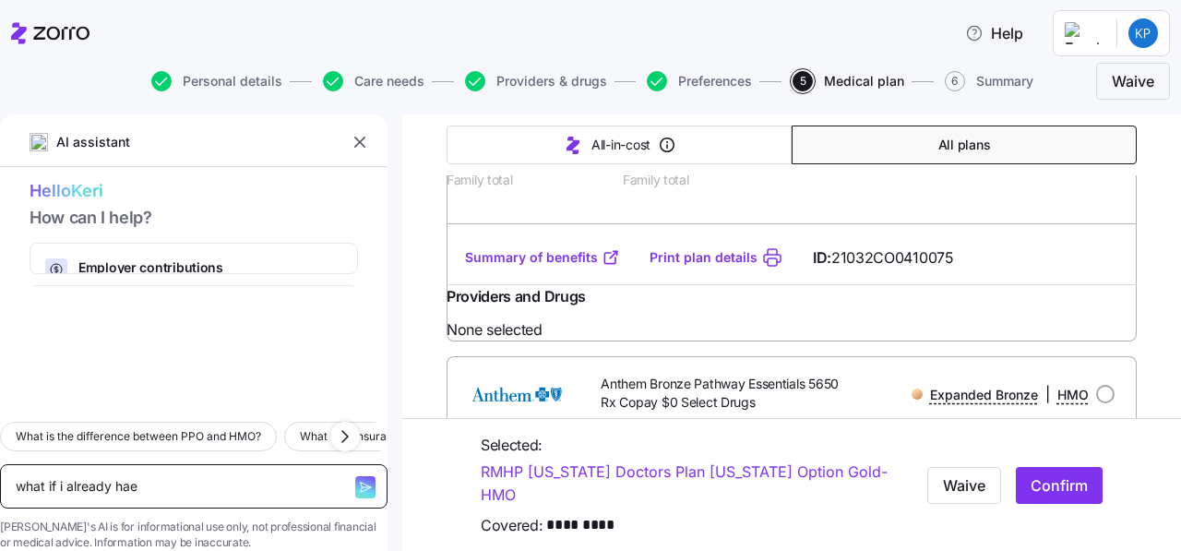
type textarea "x"
type textarea "what if i already hae"
type textarea "x"
type textarea "what if i already hae"
type textarea "x"
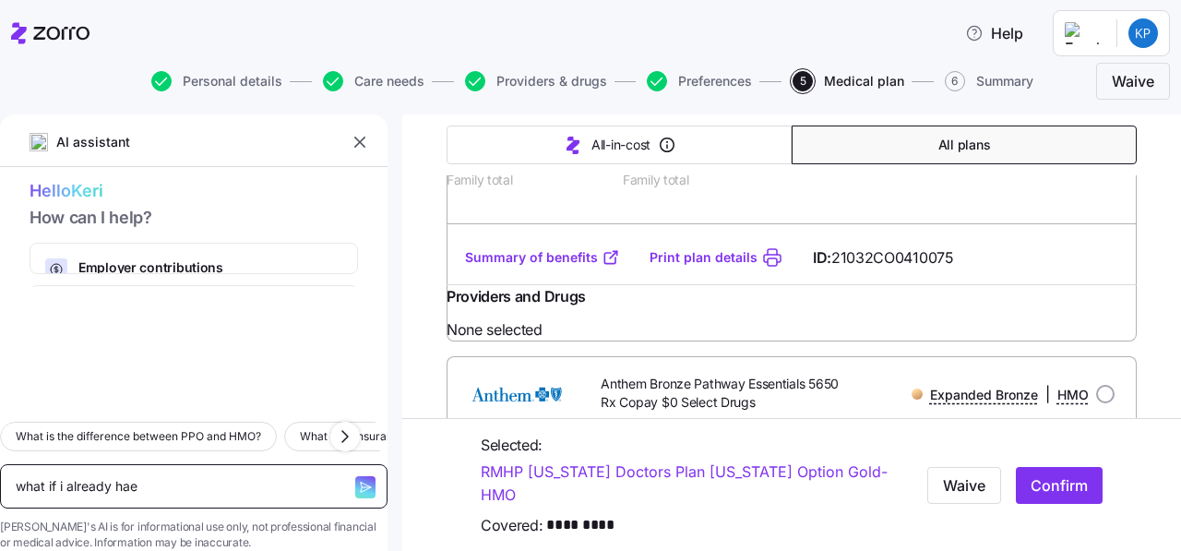
type textarea "what if i already ha"
type textarea "x"
type textarea "what if i already hav"
type textarea "x"
type textarea "what if i already have"
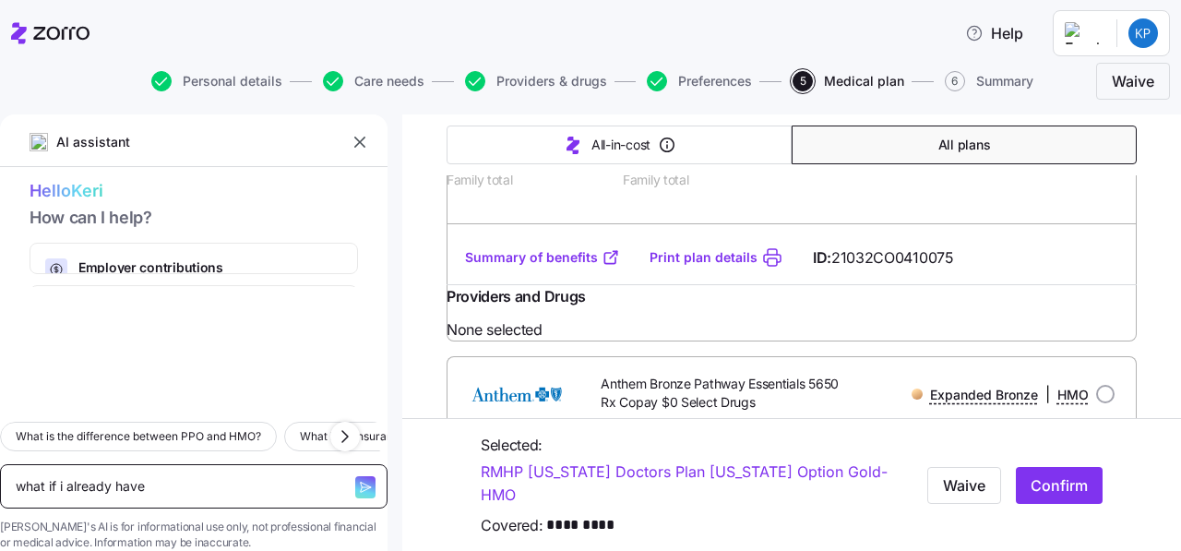
type textarea "x"
type textarea "what if i already have"
type textarea "x"
type textarea "what if i already have a"
type textarea "x"
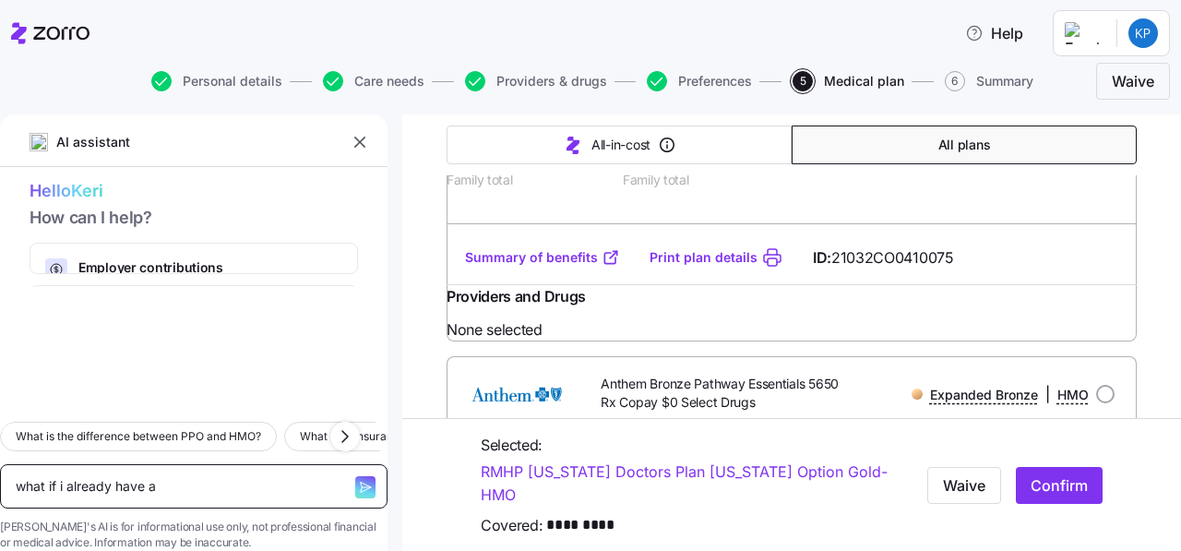
type textarea "what if i already have a"
type textarea "x"
type textarea "what if i already have a m"
type textarea "x"
type textarea "what if i already have a me"
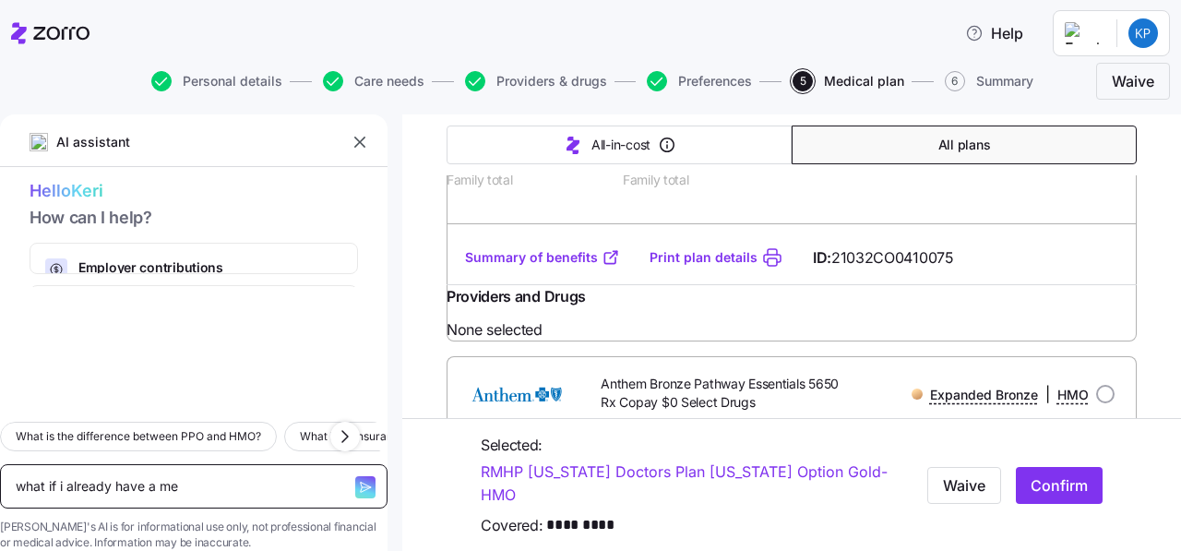
type textarea "x"
type textarea "what if i already have a med"
type textarea "x"
type textarea "what if i already have a medic"
type textarea "x"
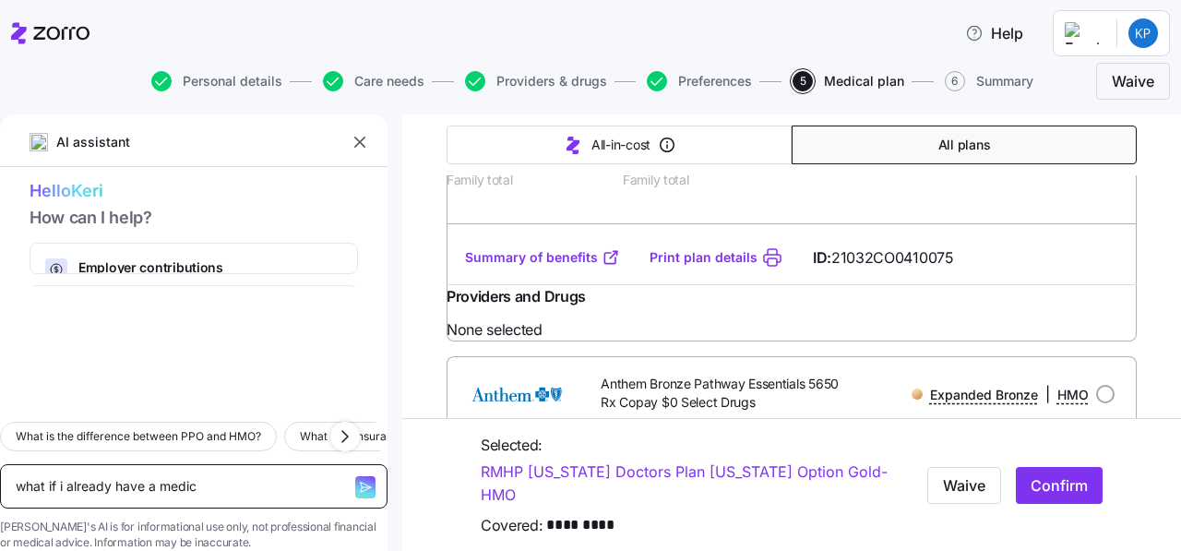
type textarea "what if i already have a medica"
type textarea "x"
type textarea "what if i already have a medical"
type textarea "x"
type textarea "what if i already have a medical"
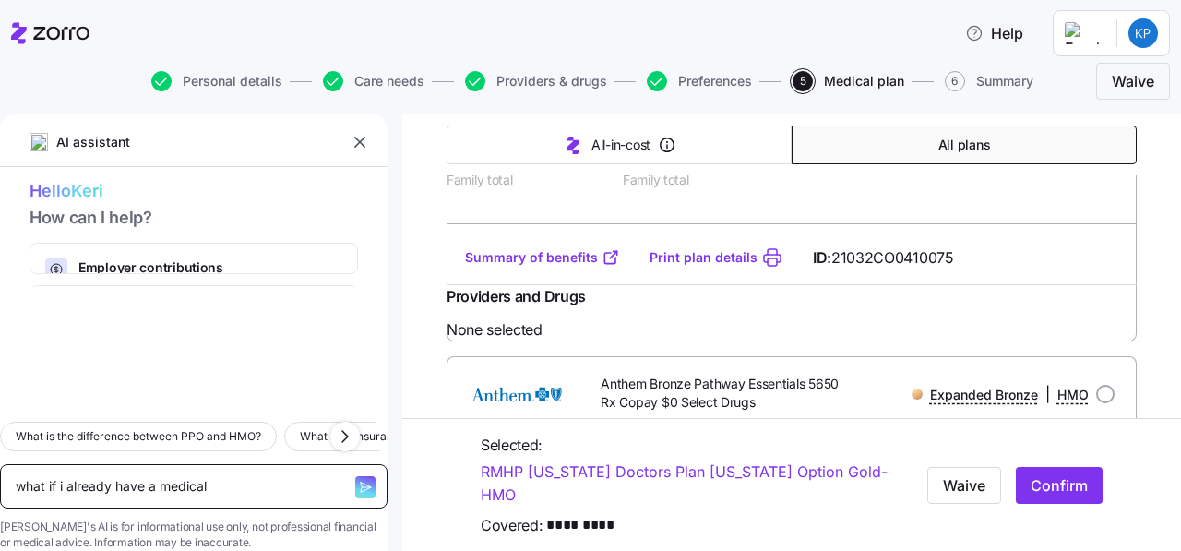
type textarea "x"
type textarea "what if i already have a medical p"
type textarea "x"
type textarea "what if i already have a medical pla"
type textarea "x"
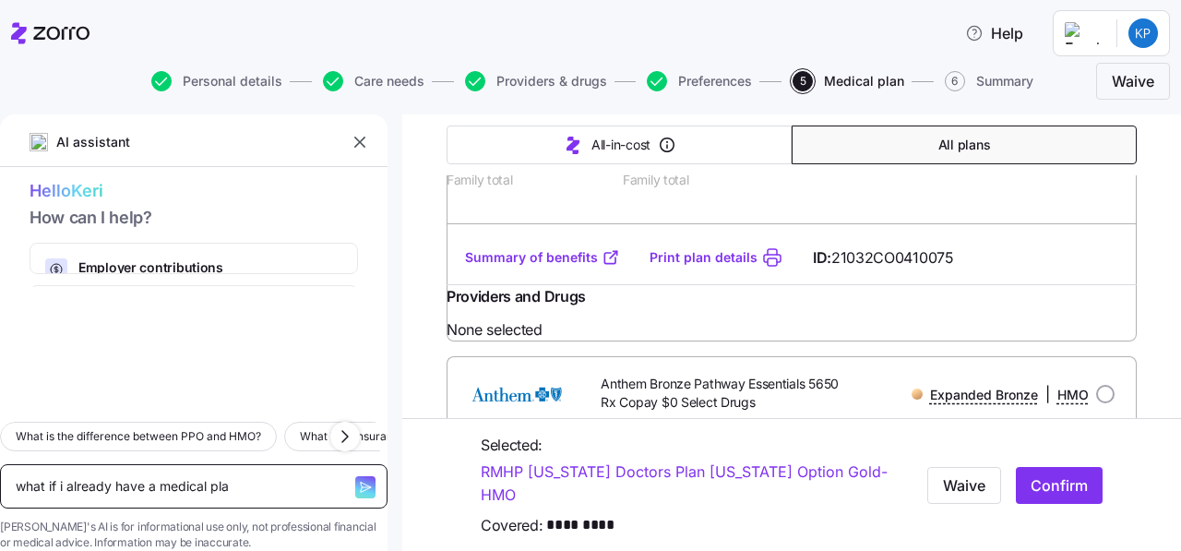
type textarea "what if i already have a medical plan"
type textarea "x"
type textarea "what if i already have a medical plant"
type textarea "x"
type textarea "what if i already have a medical plan"
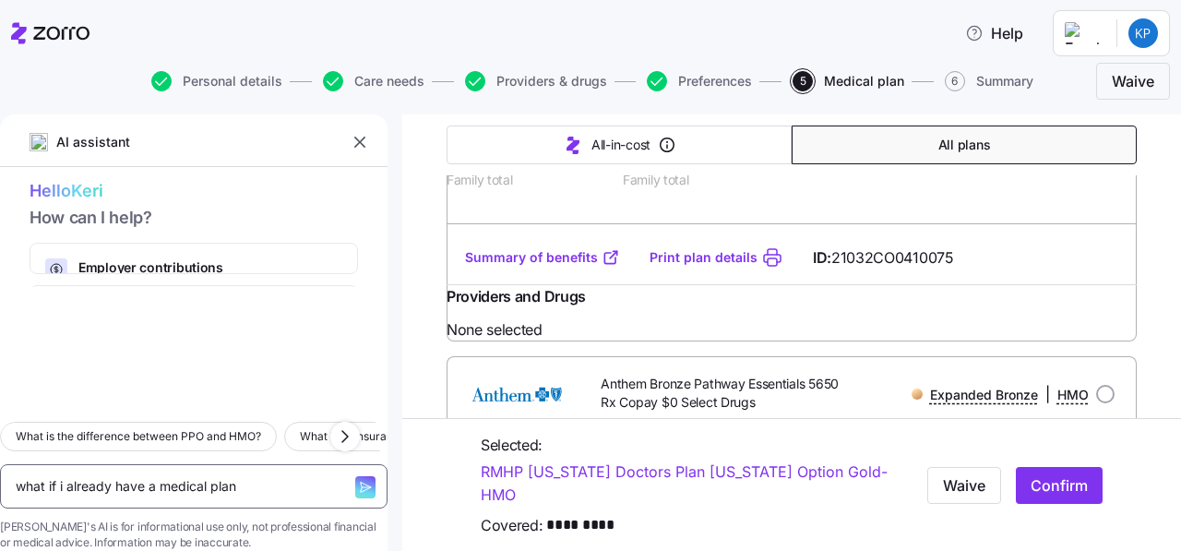
type textarea "x"
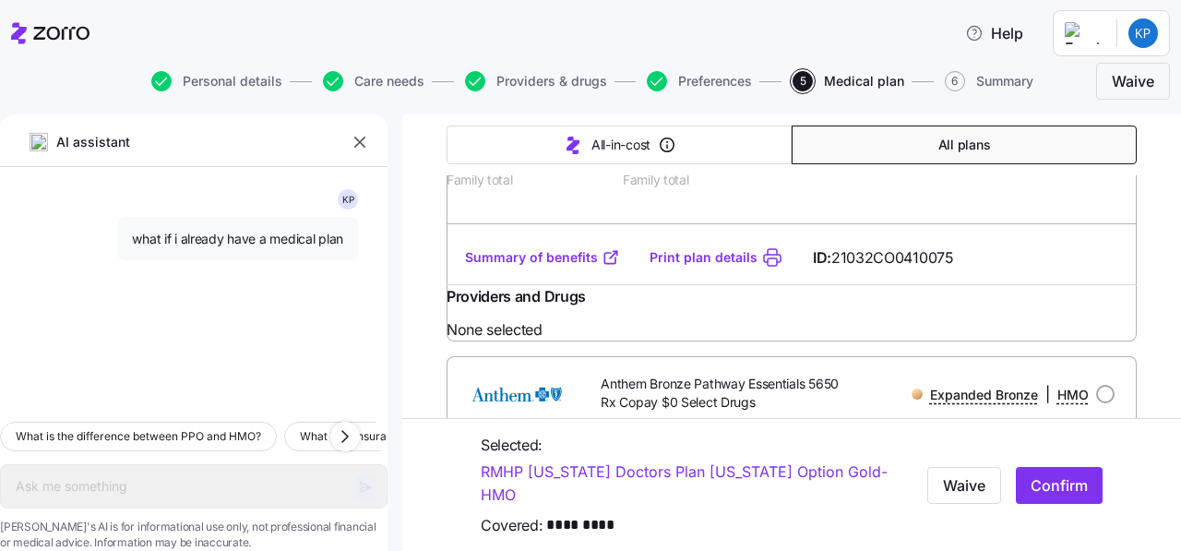
type textarea "x"
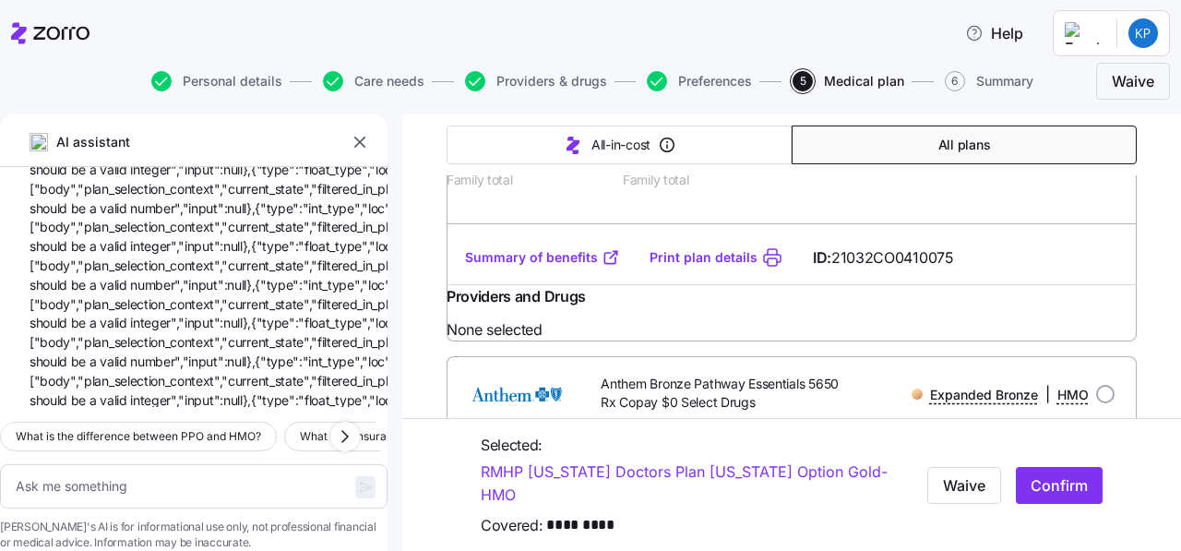
scroll to position [527, 0]
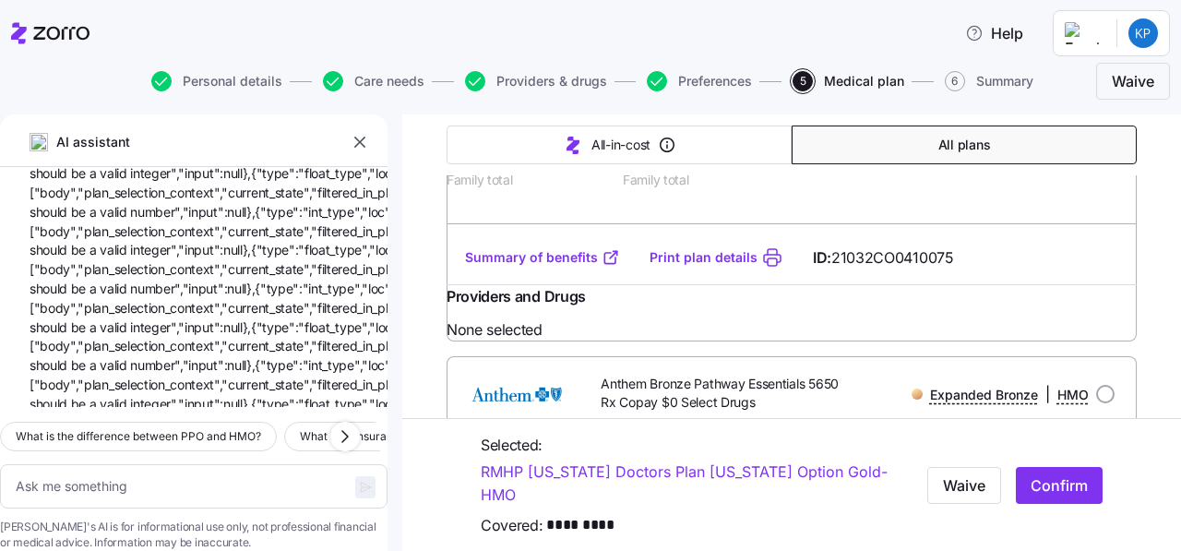
click at [368, 144] on icon "button" at bounding box center [360, 142] width 18 height 18
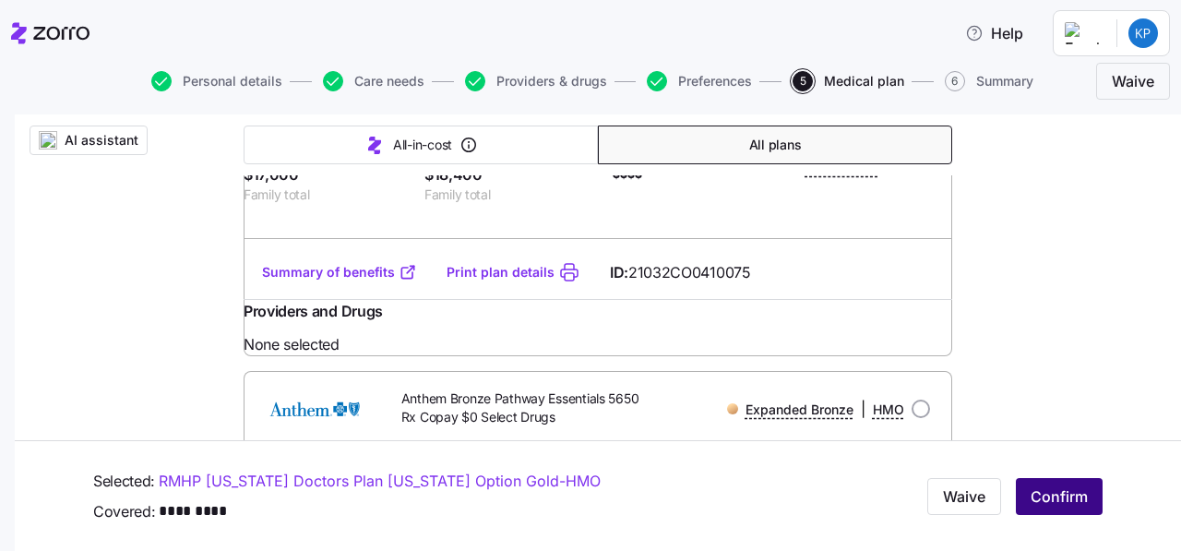
click at [1072, 493] on span "Confirm" at bounding box center [1058, 496] width 57 height 22
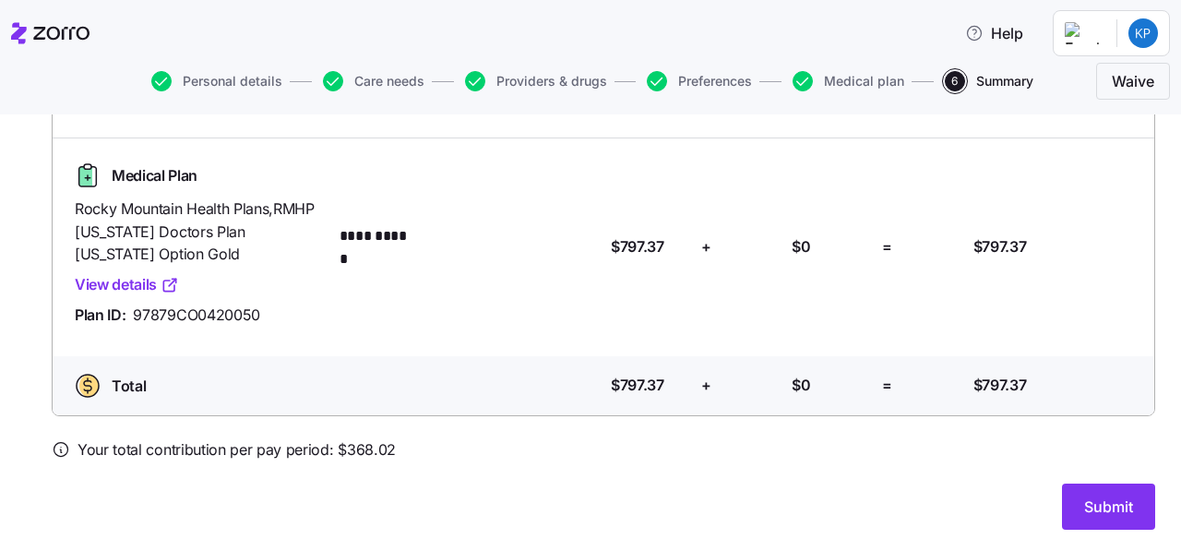
scroll to position [158, 0]
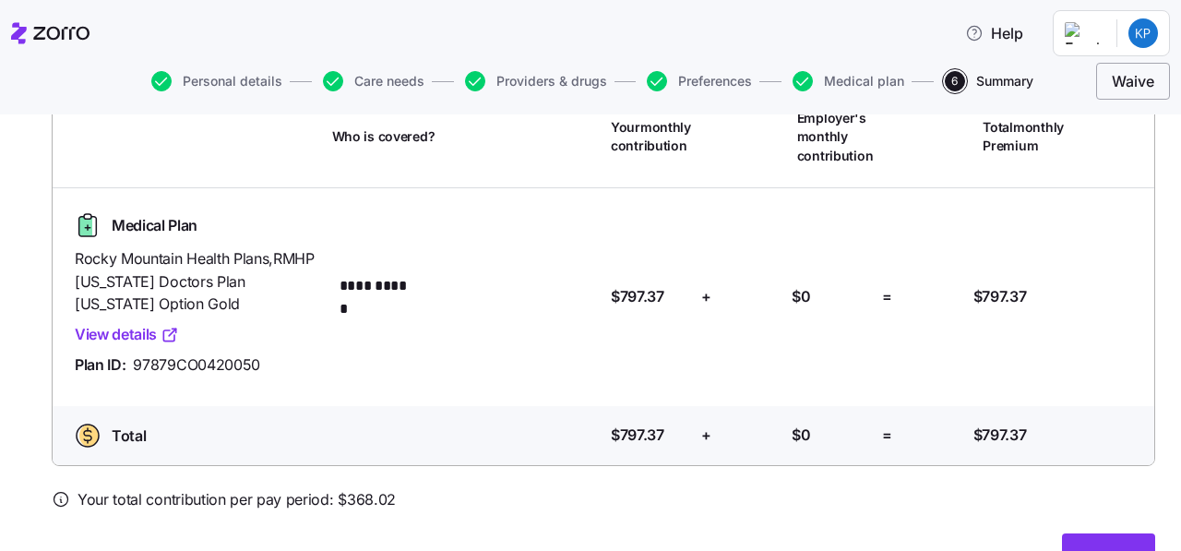
click at [1136, 77] on span "Waive" at bounding box center [1133, 81] width 42 height 22
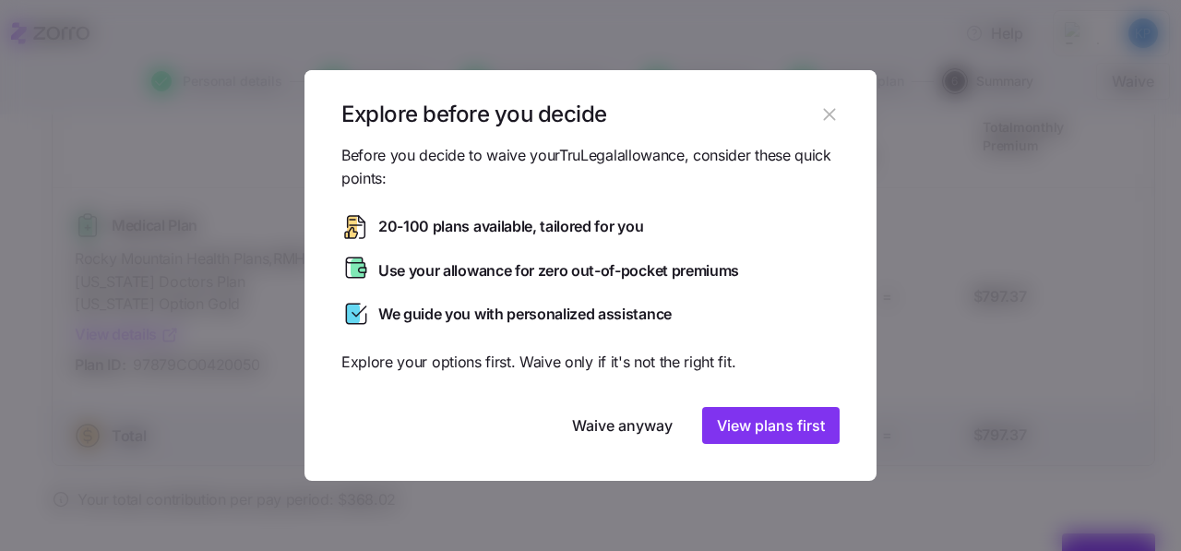
click at [833, 120] on icon "button" at bounding box center [829, 114] width 12 height 12
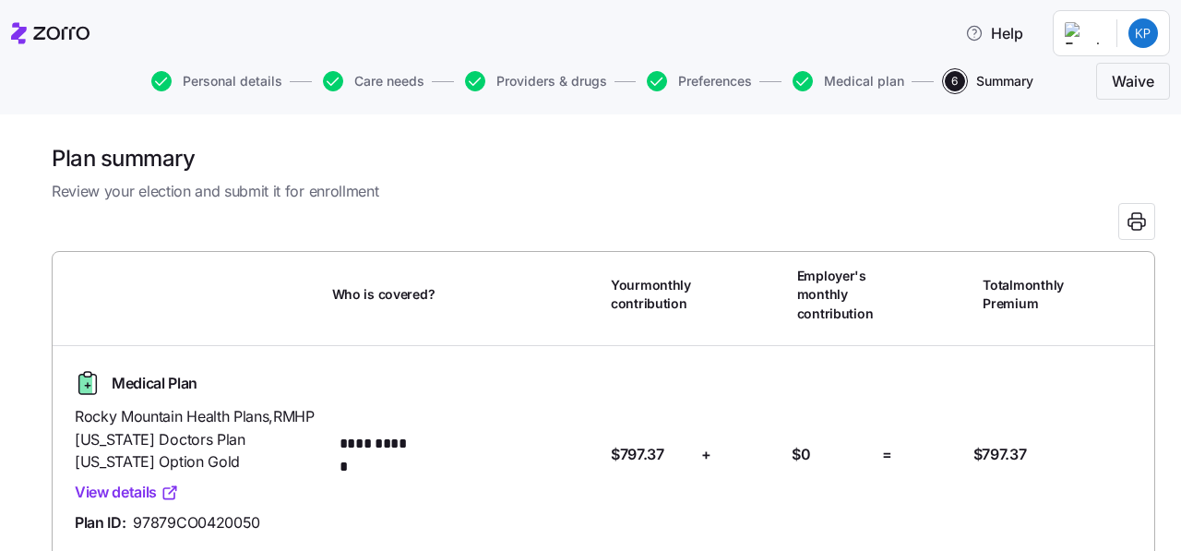
scroll to position [0, 0]
click at [26, 32] on icon at bounding box center [50, 33] width 78 height 22
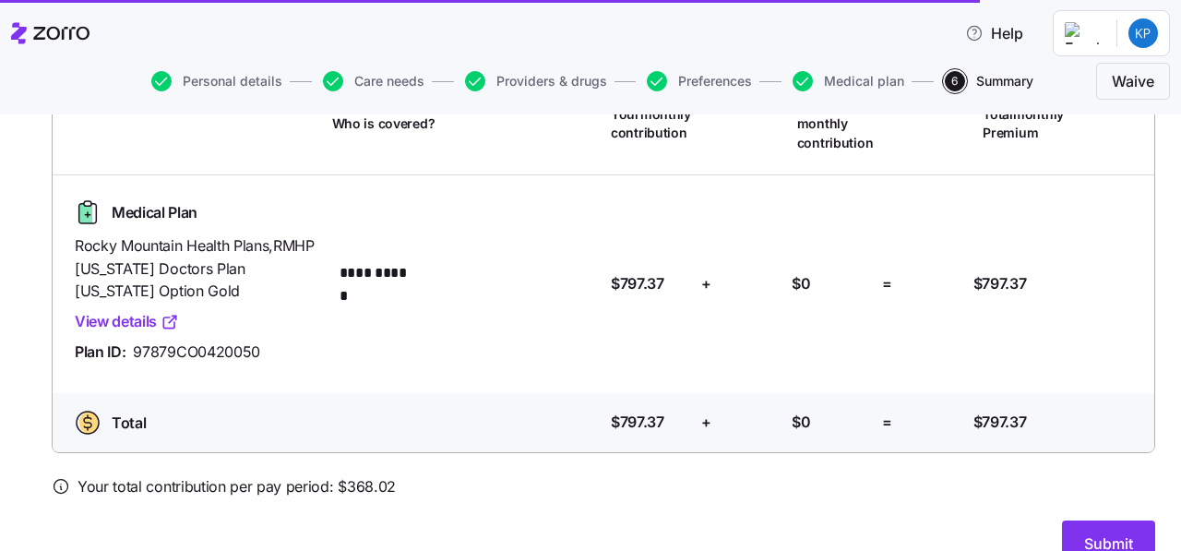
scroll to position [208, 0]
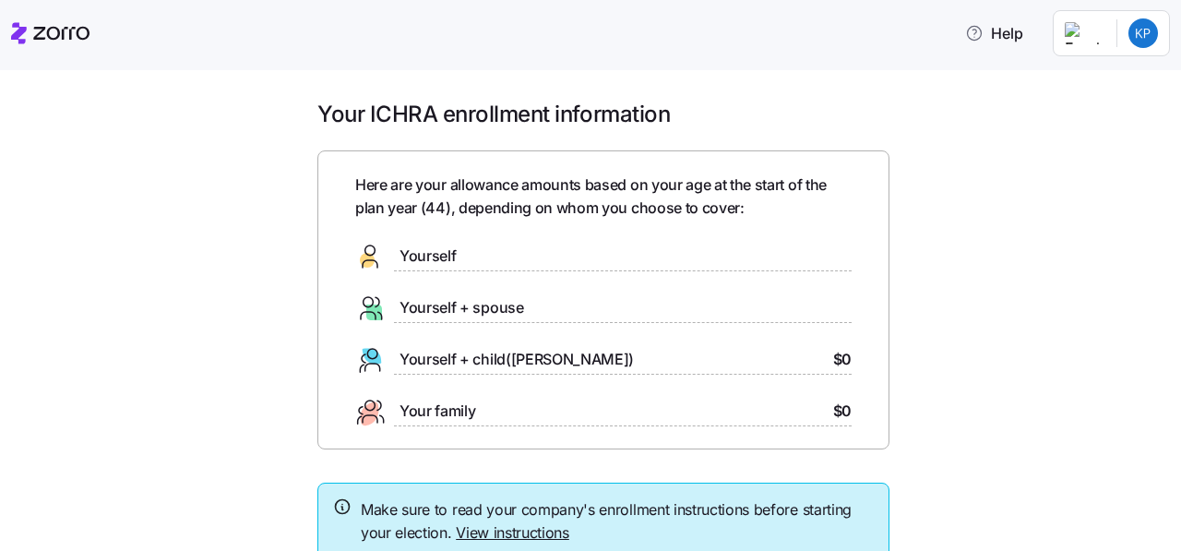
click at [487, 109] on h1 "Your ICHRA enrollment information" at bounding box center [603, 114] width 572 height 29
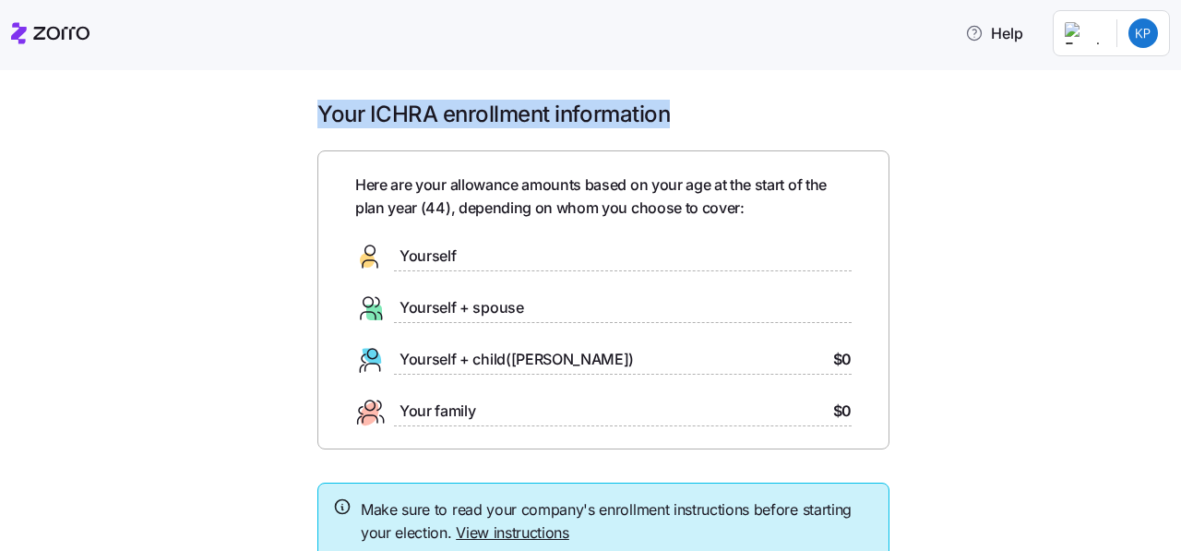
drag, startPoint x: 320, startPoint y: 111, endPoint x: 671, endPoint y: 125, distance: 350.8
click at [671, 125] on h1 "Your ICHRA enrollment information" at bounding box center [603, 114] width 572 height 29
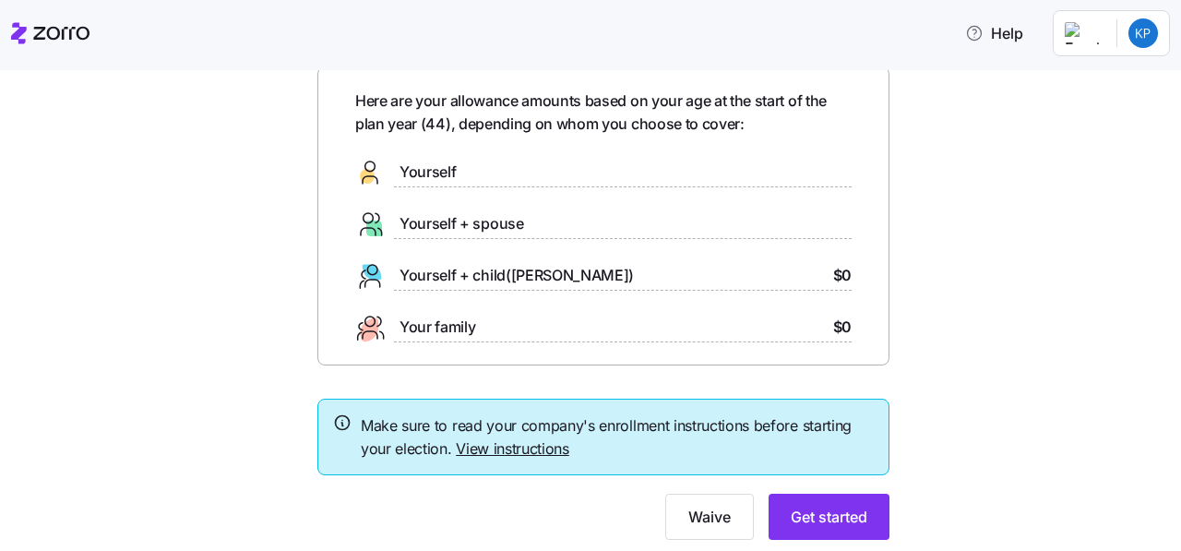
scroll to position [139, 0]
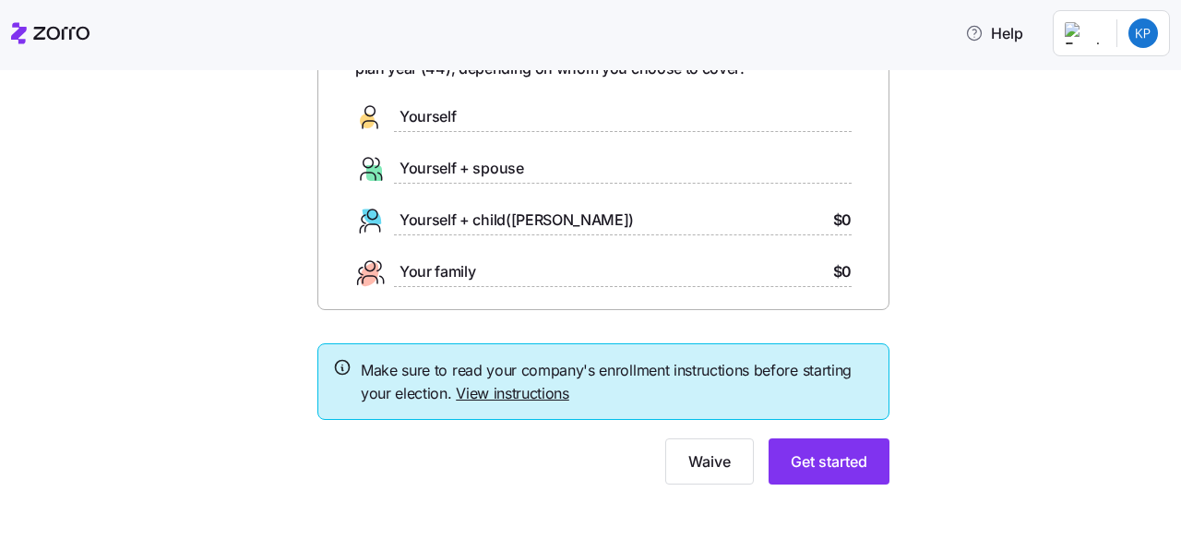
click at [529, 384] on link "View instructions" at bounding box center [512, 393] width 113 height 18
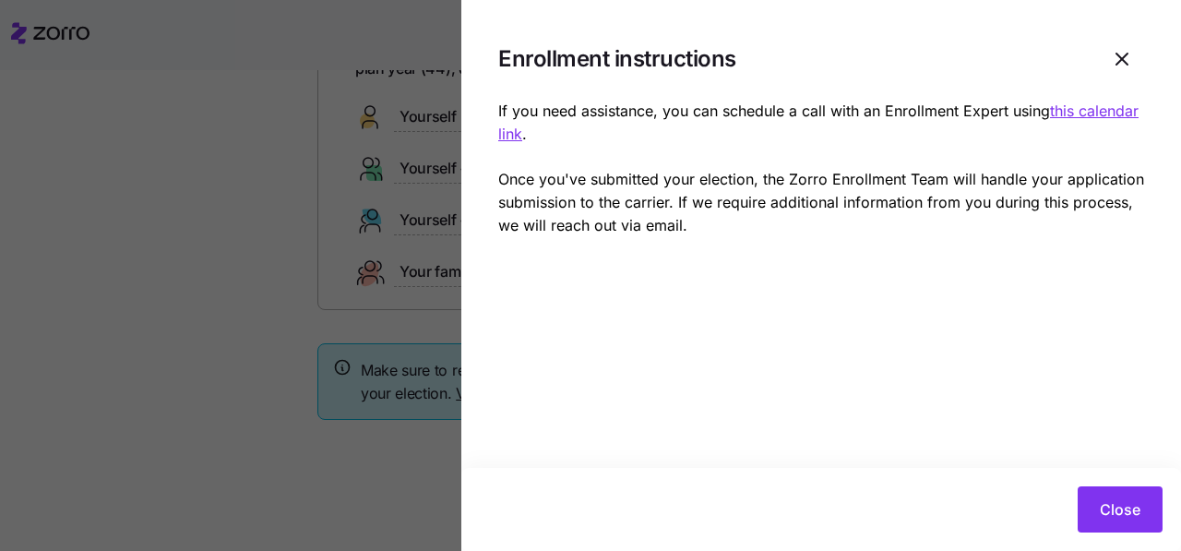
click at [905, 208] on p "If you need assistance, you can schedule a call with an Enrollment Expert using…" at bounding box center [821, 168] width 646 height 137
click at [1118, 65] on icon "button" at bounding box center [1122, 59] width 22 height 22
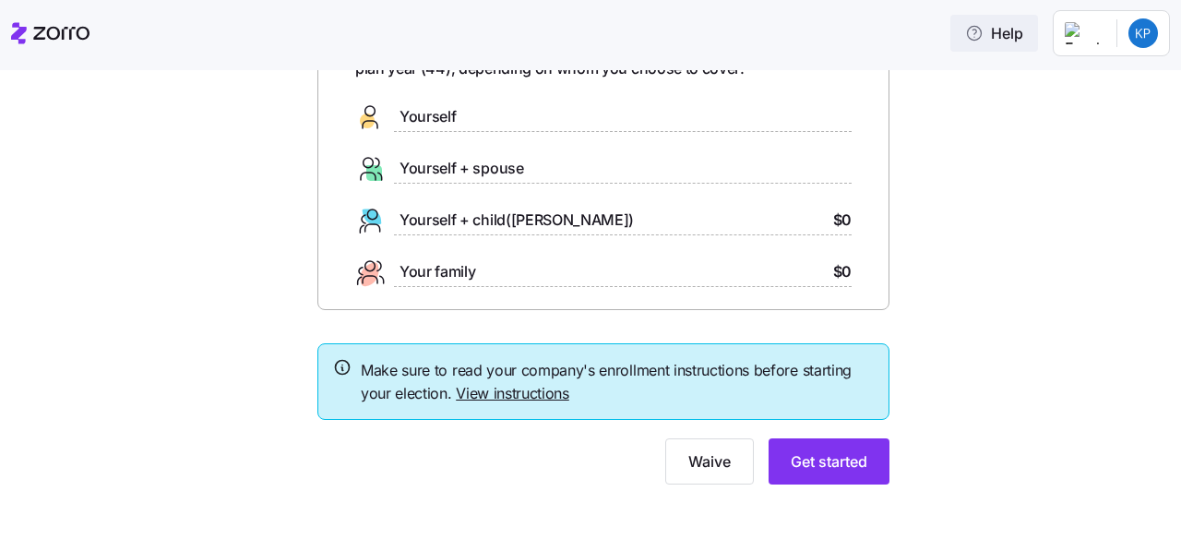
click at [983, 32] on icon "button" at bounding box center [974, 33] width 18 height 18
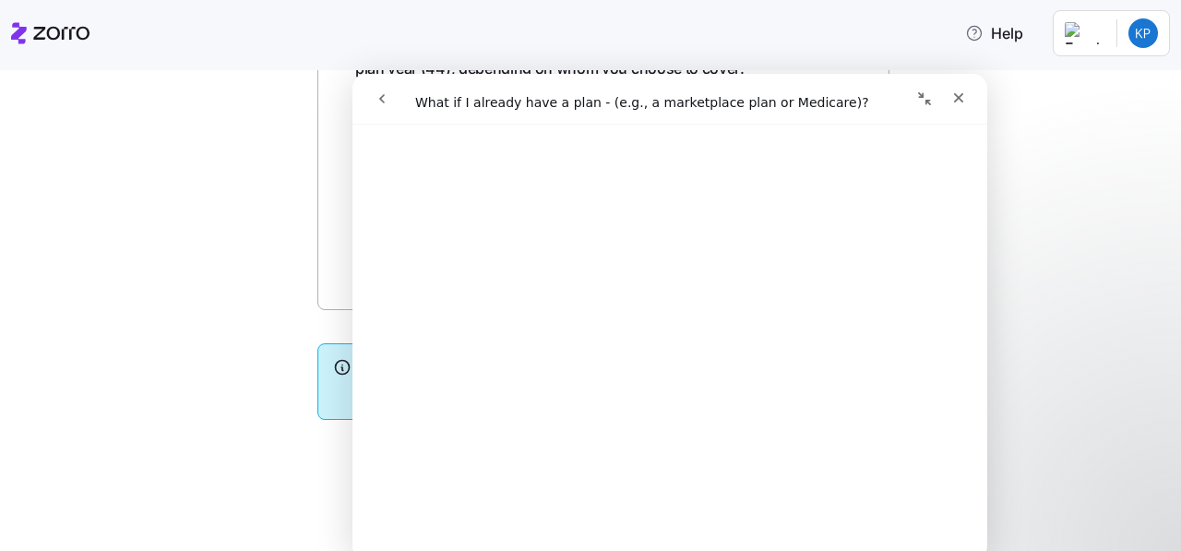
scroll to position [0, 0]
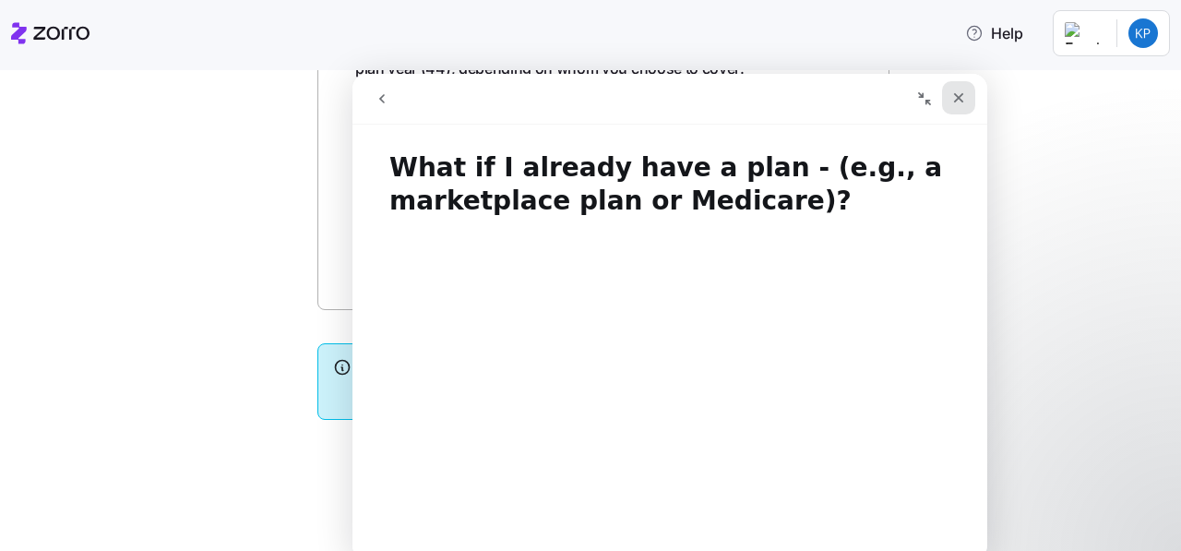
drag, startPoint x: 960, startPoint y: 99, endPoint x: 1313, endPoint y: 173, distance: 360.0
click at [960, 99] on icon "Close" at bounding box center [959, 98] width 10 height 10
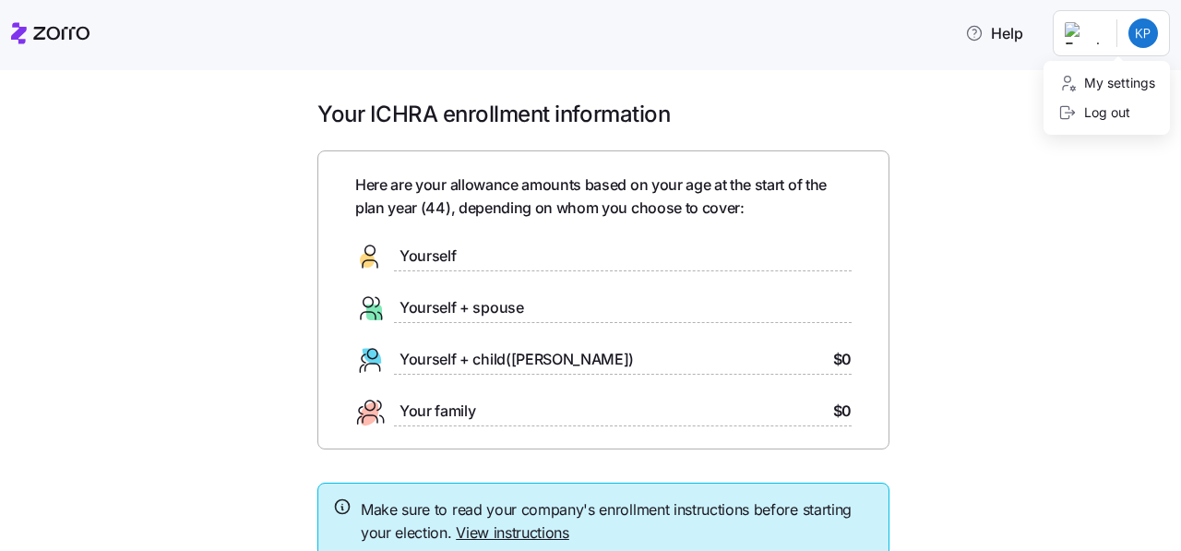
click at [1146, 33] on html "Help Your ICHRA enrollment information Here are your allowance amounts based on…" at bounding box center [590, 270] width 1181 height 540
click at [74, 28] on html "Help Your ICHRA enrollment information Here are your allowance amounts based on…" at bounding box center [590, 270] width 1181 height 540
